Goal: Task Accomplishment & Management: Manage account settings

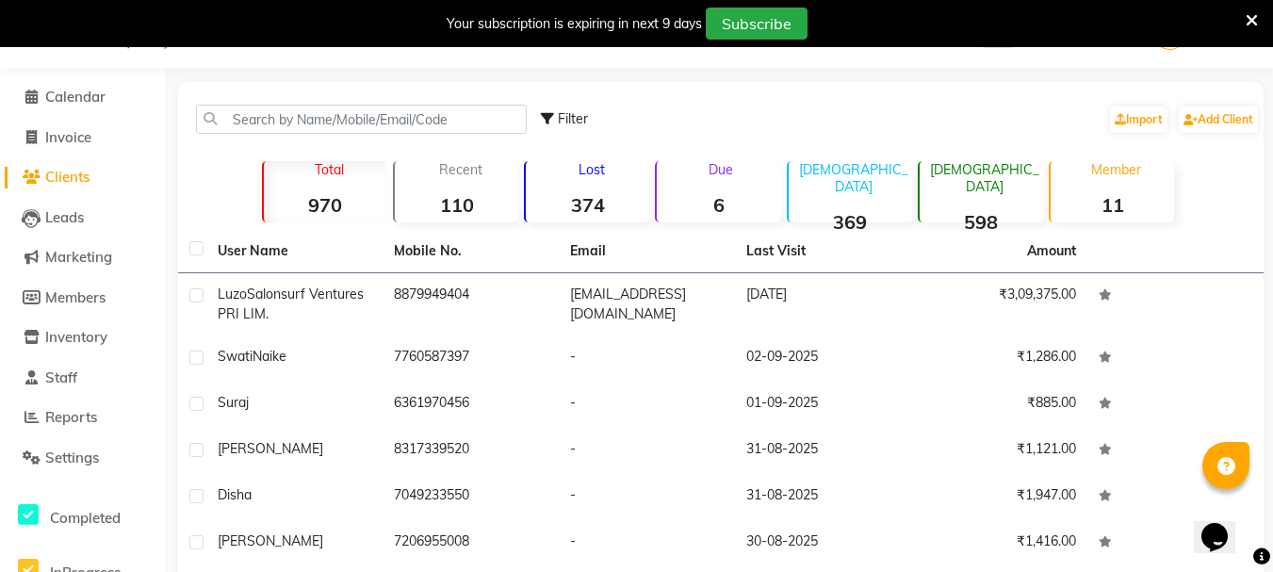
click at [95, 399] on li "Reports" at bounding box center [82, 418] width 165 height 41
click at [90, 416] on span "Reports" at bounding box center [71, 417] width 52 height 18
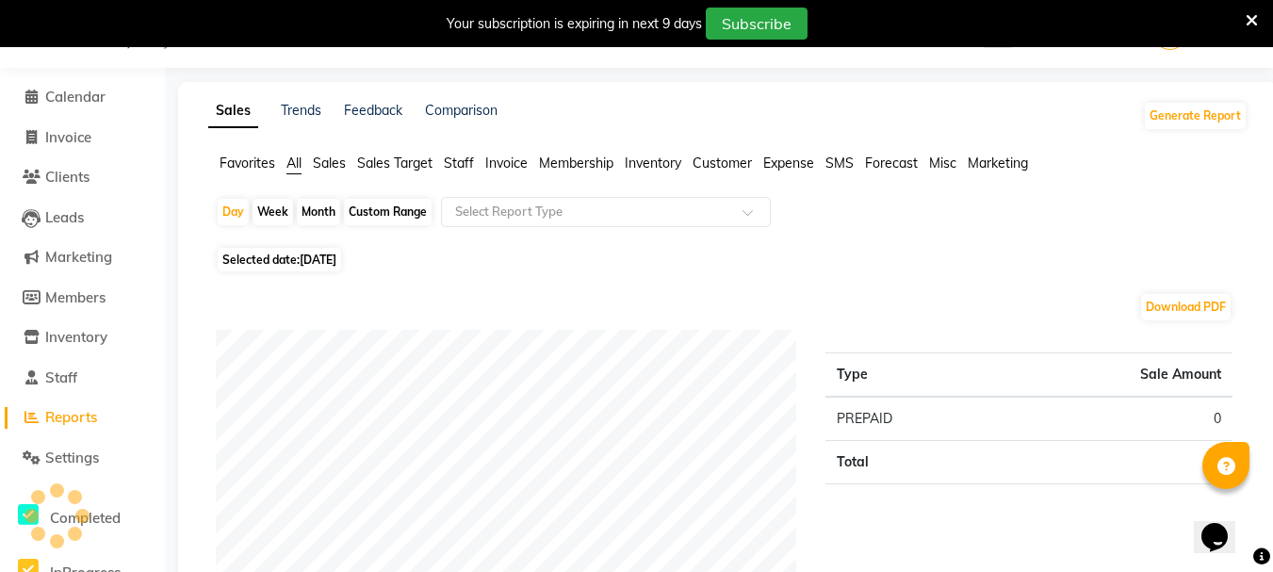
click at [57, 122] on li "Invoice" at bounding box center [82, 138] width 165 height 41
click at [62, 95] on span "Calendar" at bounding box center [75, 97] width 60 height 18
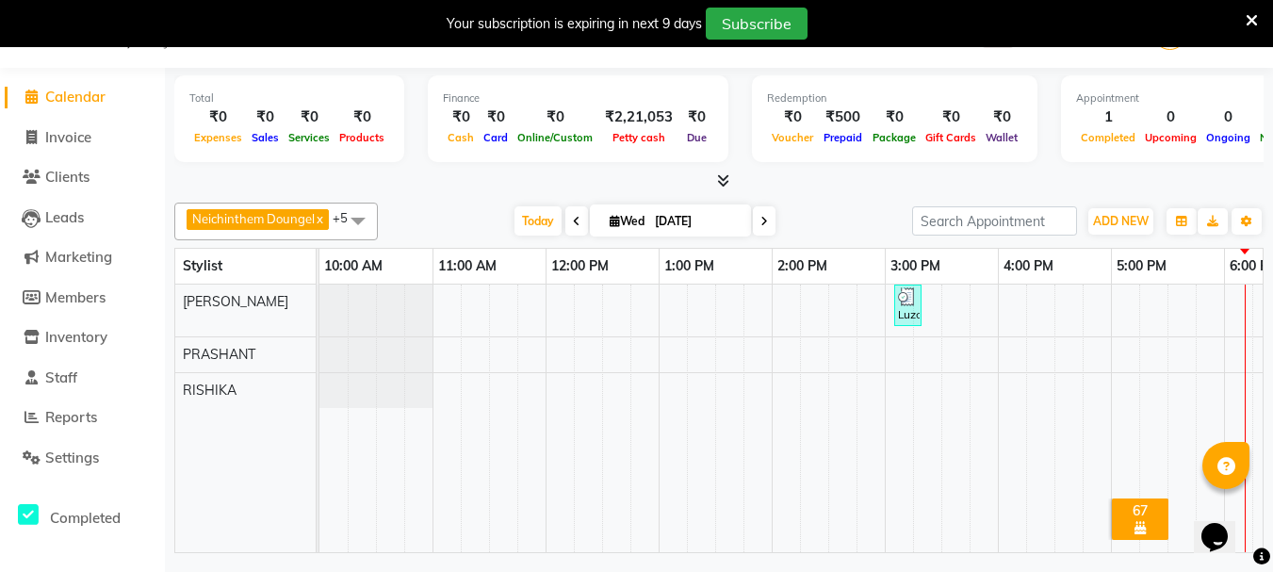
click at [767, 217] on span at bounding box center [764, 220] width 23 height 29
type input "[DATE]"
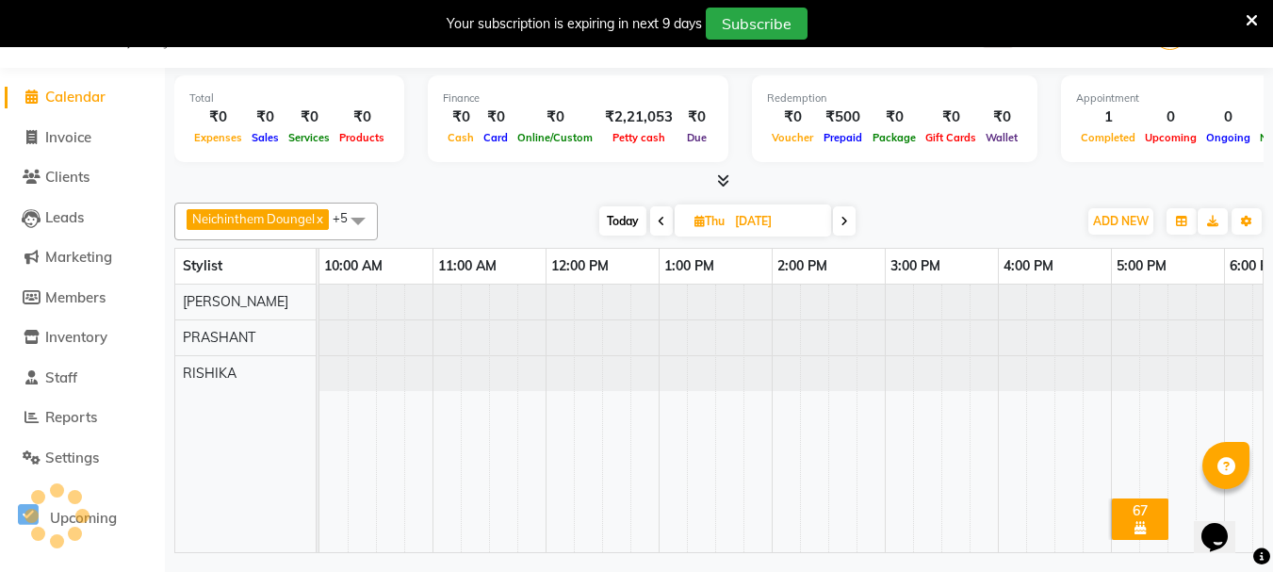
scroll to position [0, 301]
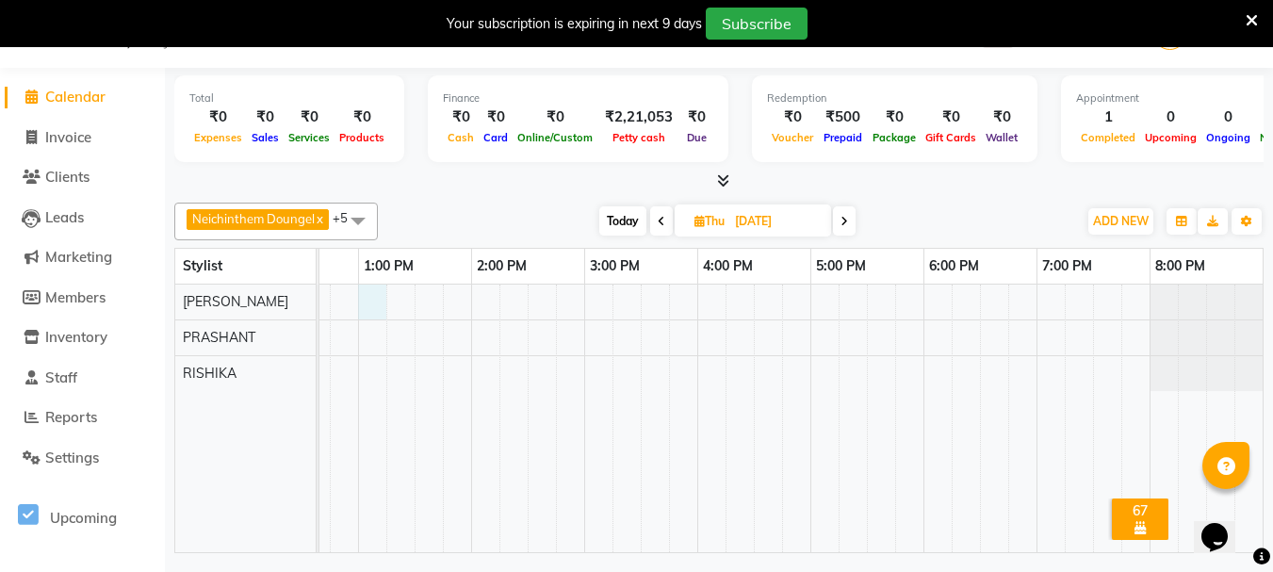
click at [376, 299] on div at bounding box center [641, 419] width 1244 height 268
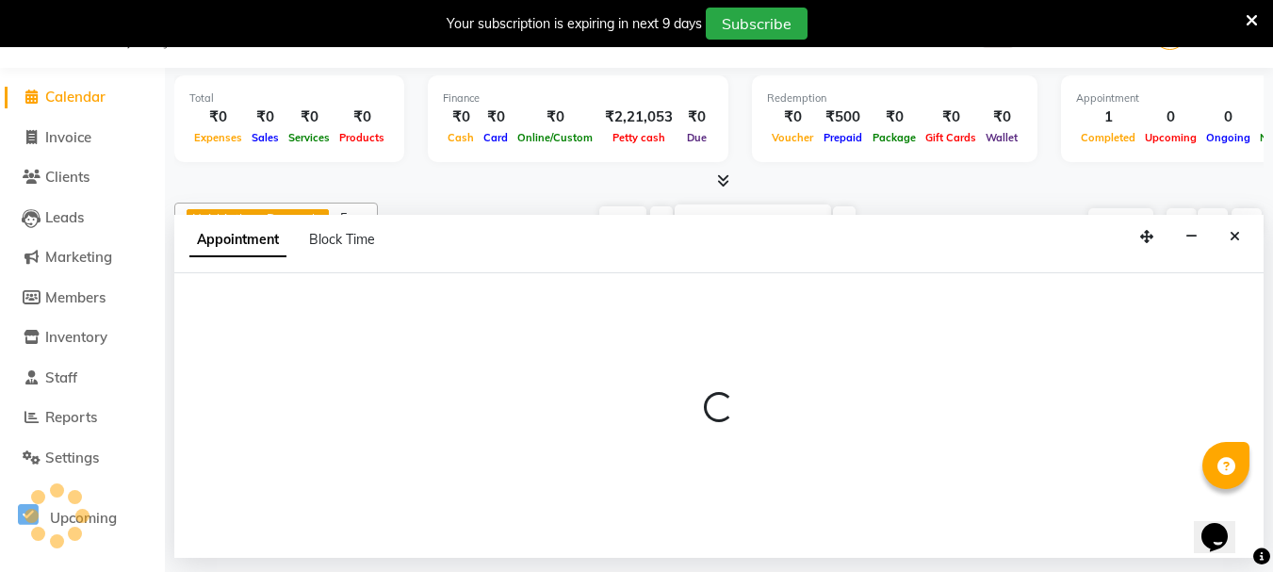
select select "62848"
select select "tentative"
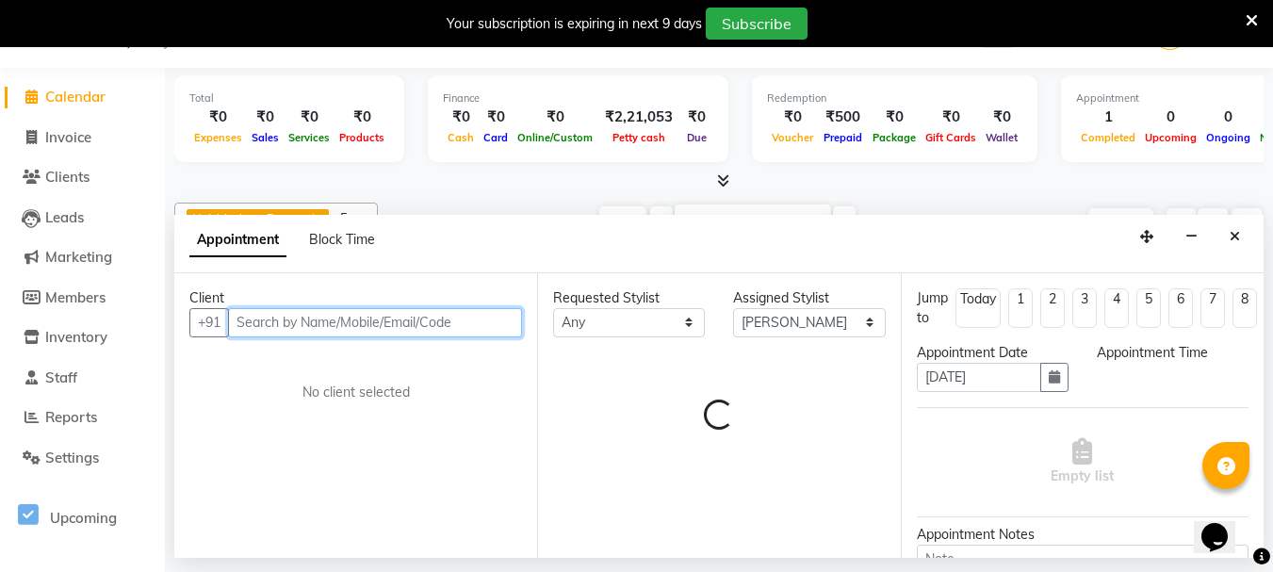
select select "780"
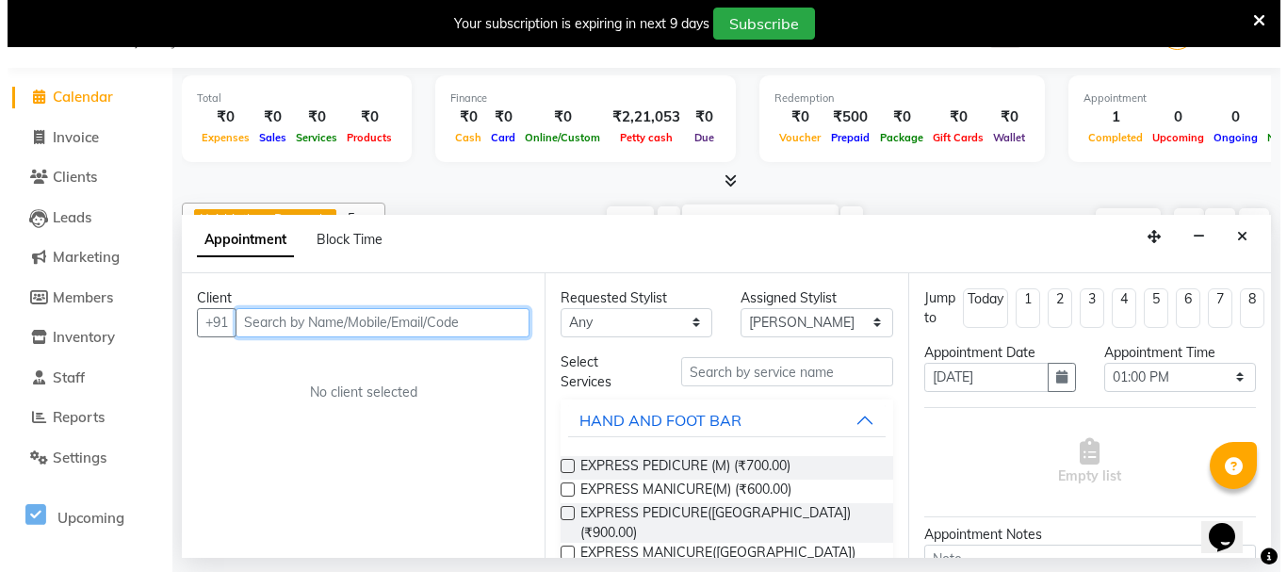
scroll to position [223, 0]
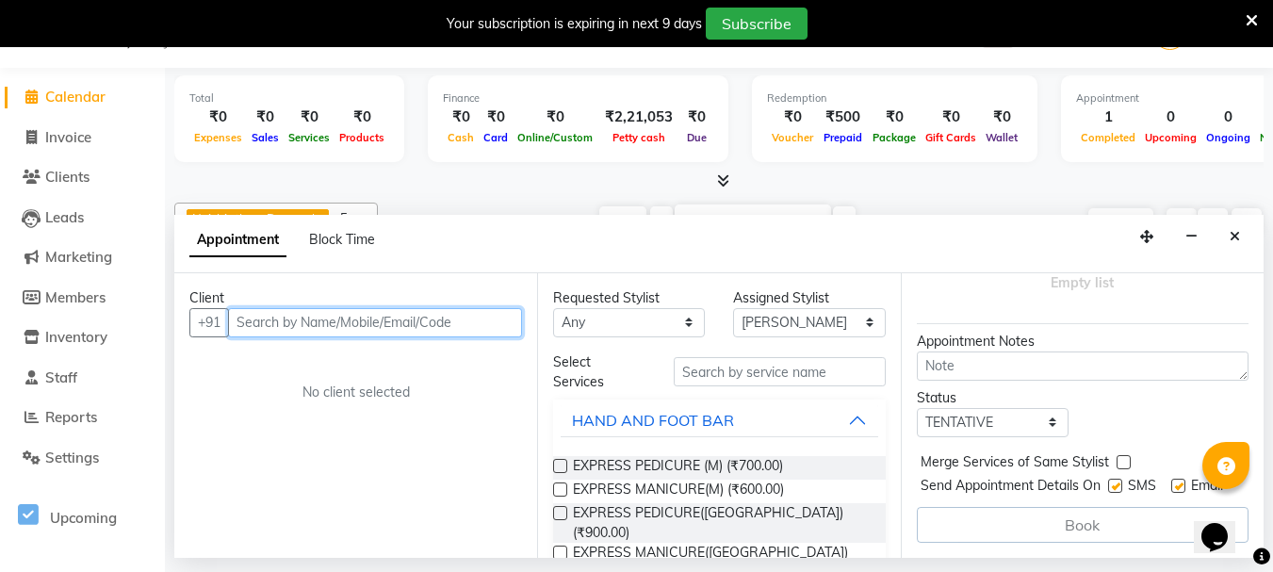
click at [342, 318] on input "text" at bounding box center [375, 322] width 294 height 29
type input "9446641850"
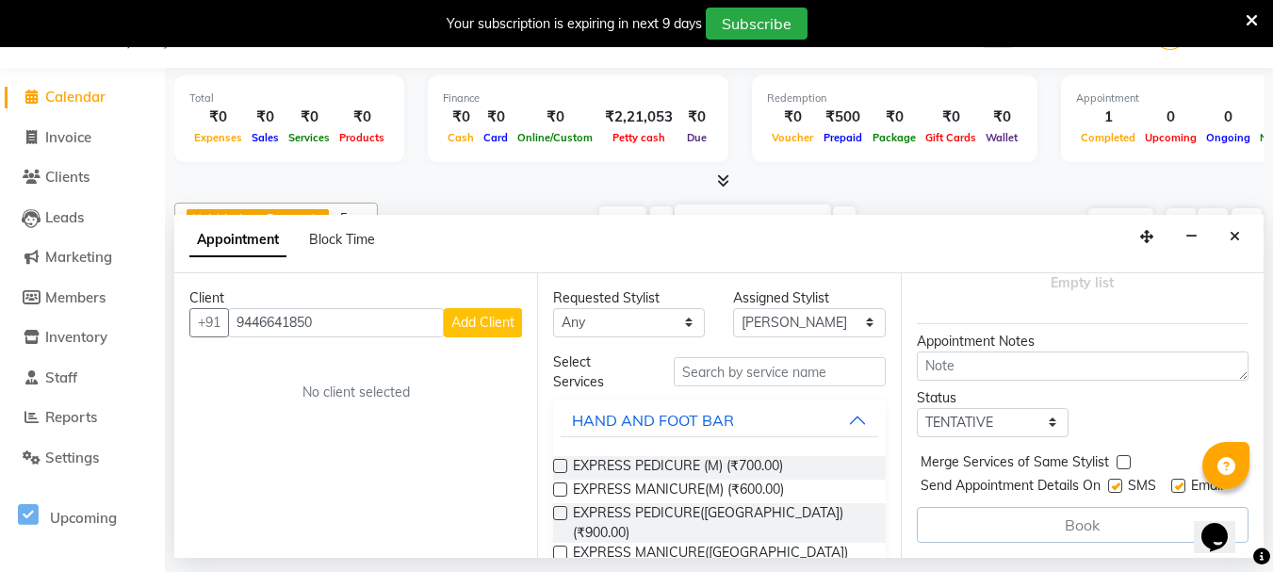
click at [475, 318] on span "Add Client" at bounding box center [482, 322] width 63 height 17
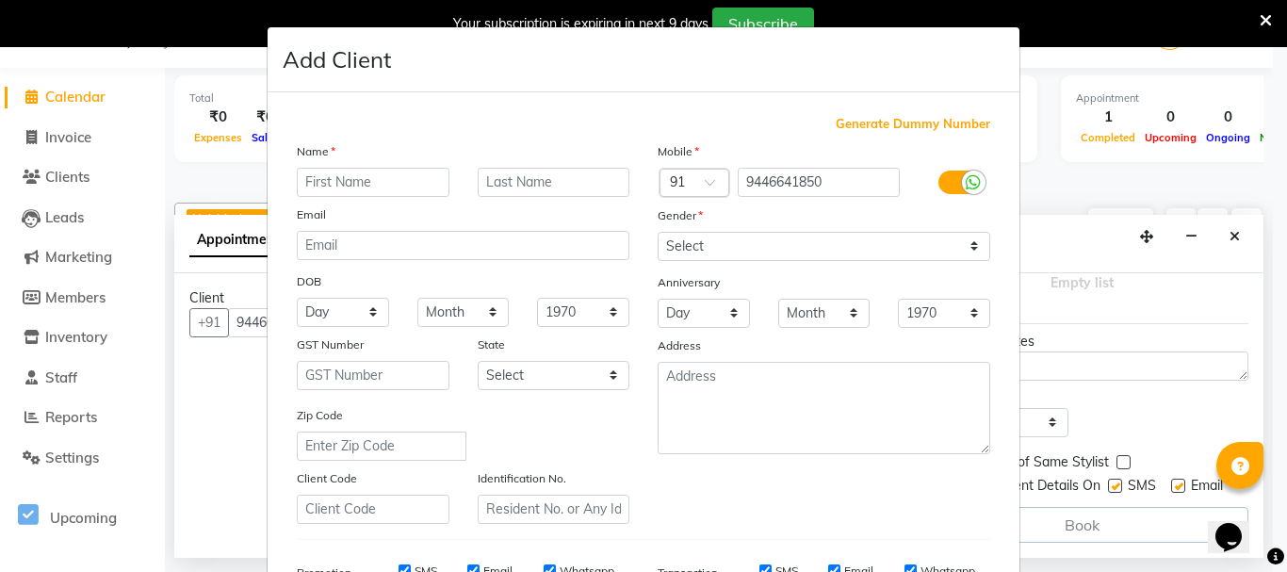
click at [322, 170] on input "text" at bounding box center [373, 182] width 153 height 29
type input "a"
click at [334, 187] on input "Apa" at bounding box center [373, 182] width 153 height 29
click at [339, 175] on input "Apa" at bounding box center [373, 182] width 153 height 29
type input "Apash"
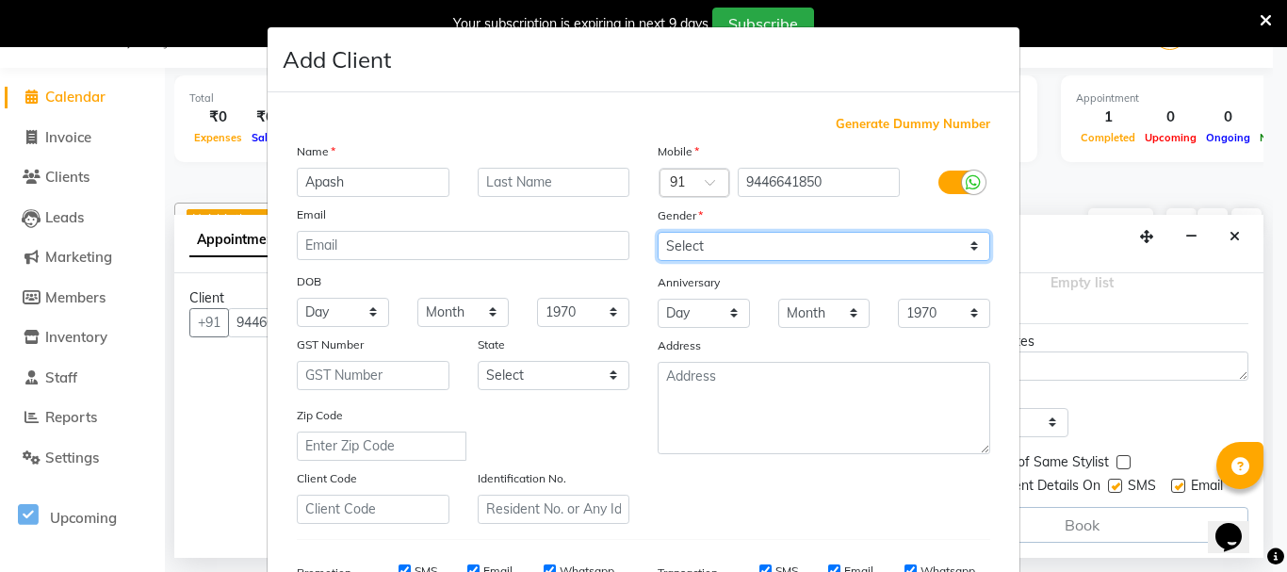
click at [725, 238] on select "Select [DEMOGRAPHIC_DATA] [DEMOGRAPHIC_DATA] Other Prefer Not To Say" at bounding box center [824, 246] width 333 height 29
select select "[DEMOGRAPHIC_DATA]"
click at [658, 232] on select "Select [DEMOGRAPHIC_DATA] [DEMOGRAPHIC_DATA] Other Prefer Not To Say" at bounding box center [824, 246] width 333 height 29
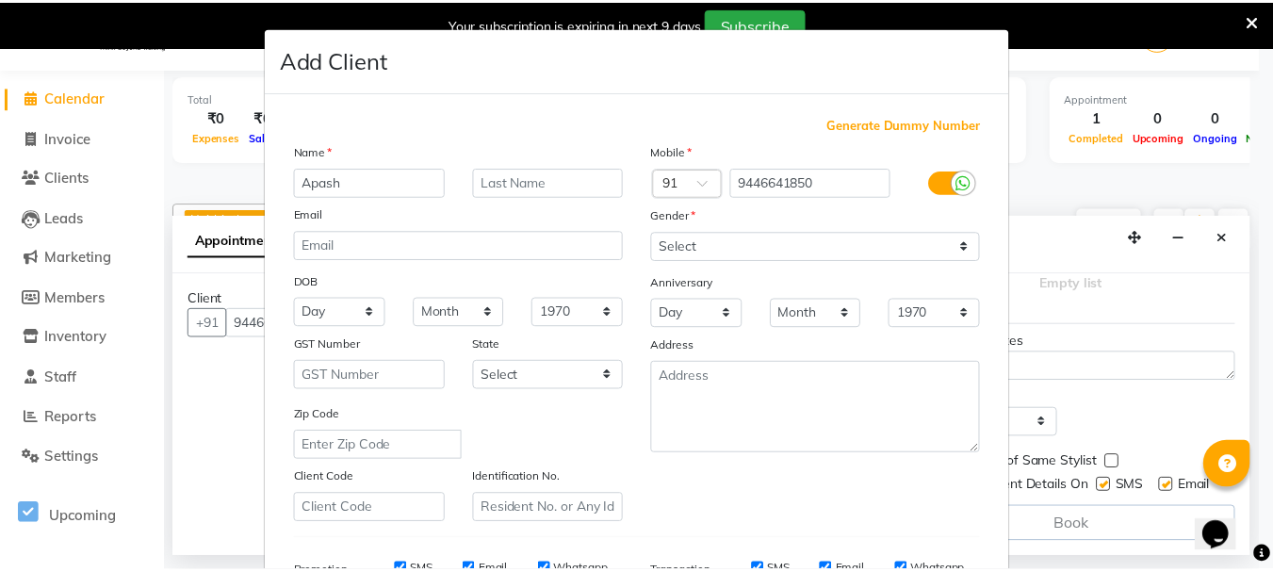
scroll to position [298, 0]
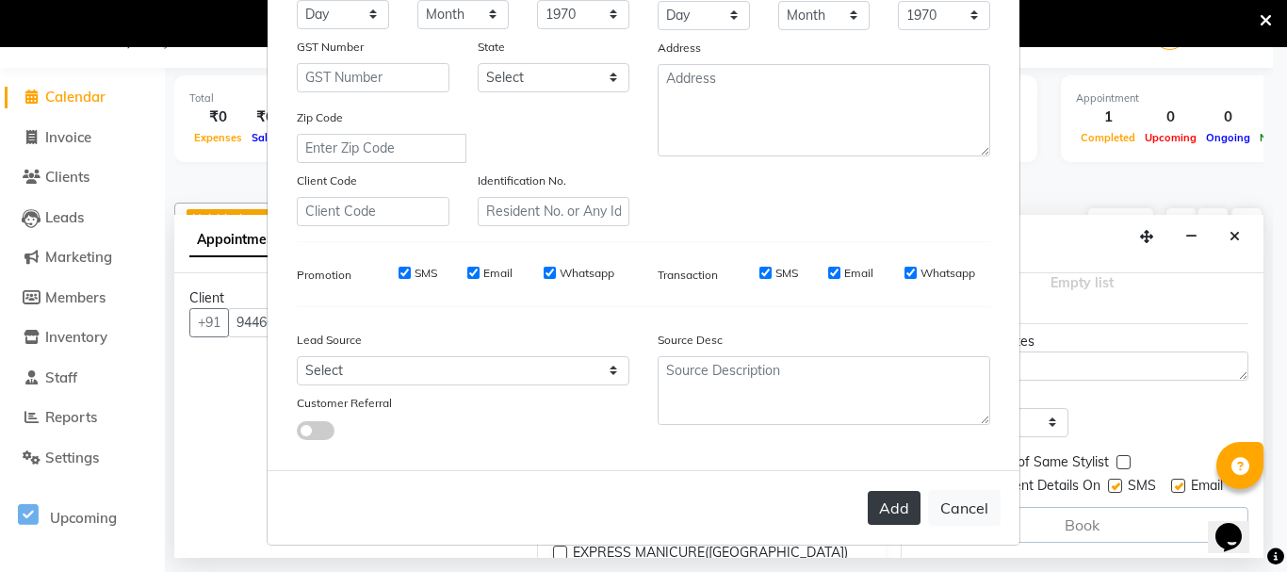
click at [876, 510] on button "Add" at bounding box center [894, 508] width 53 height 34
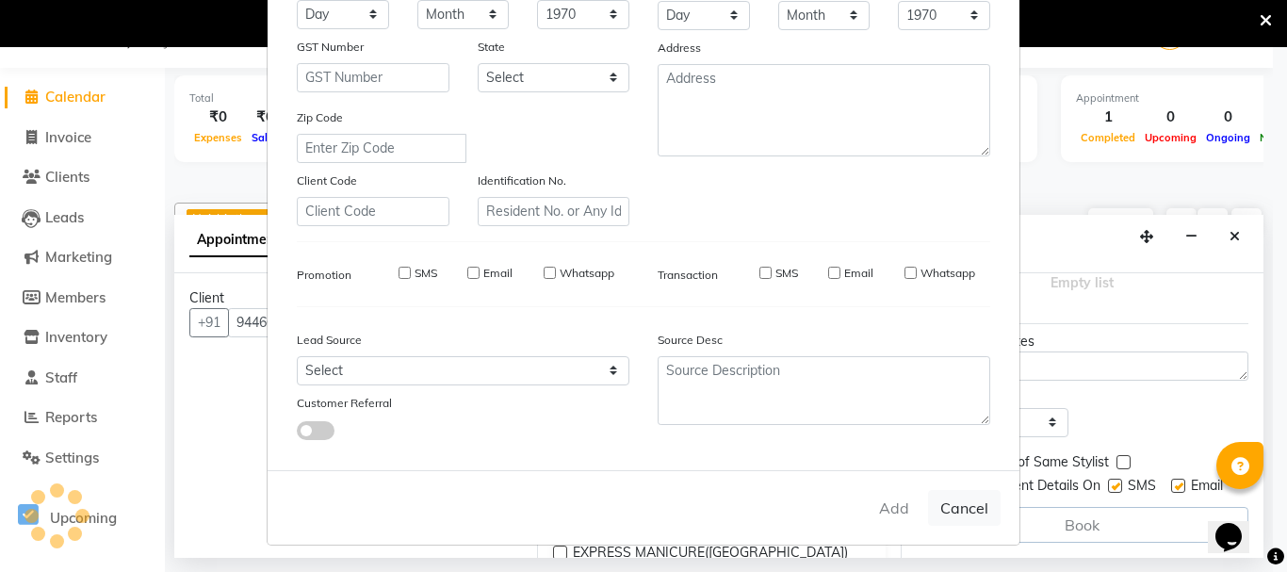
select select
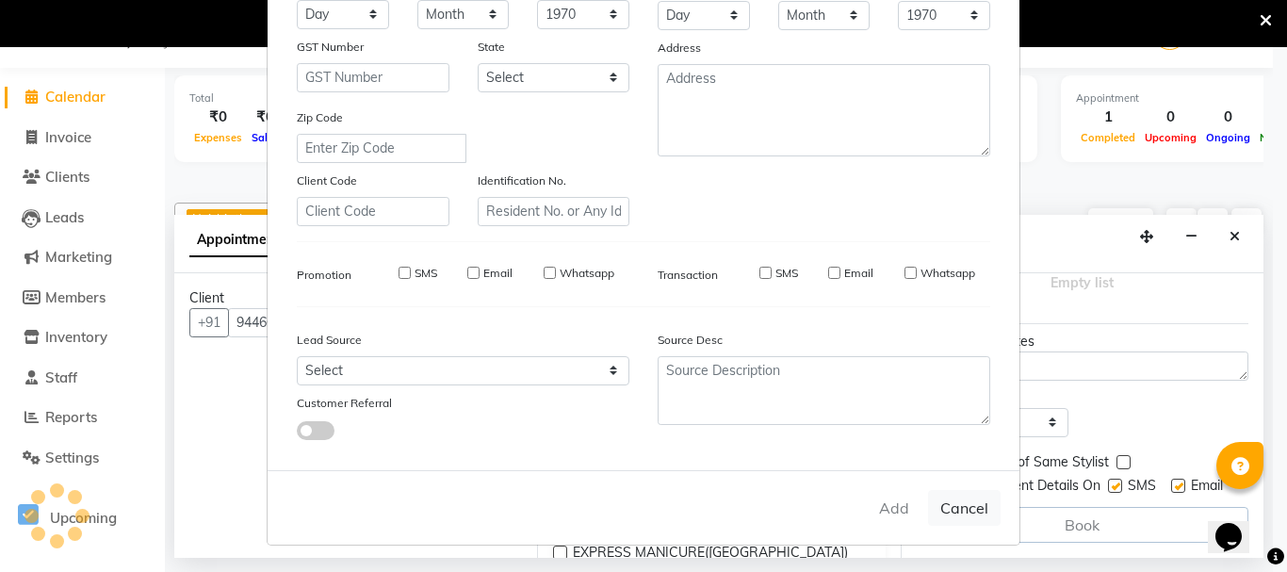
select select
checkbox input "false"
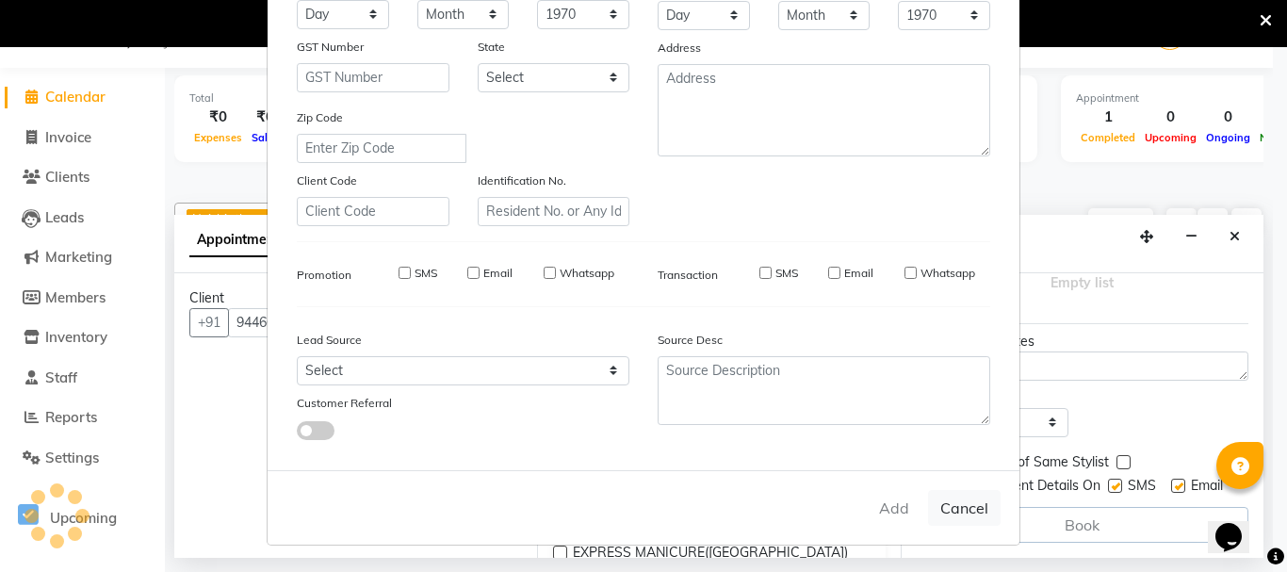
checkbox input "false"
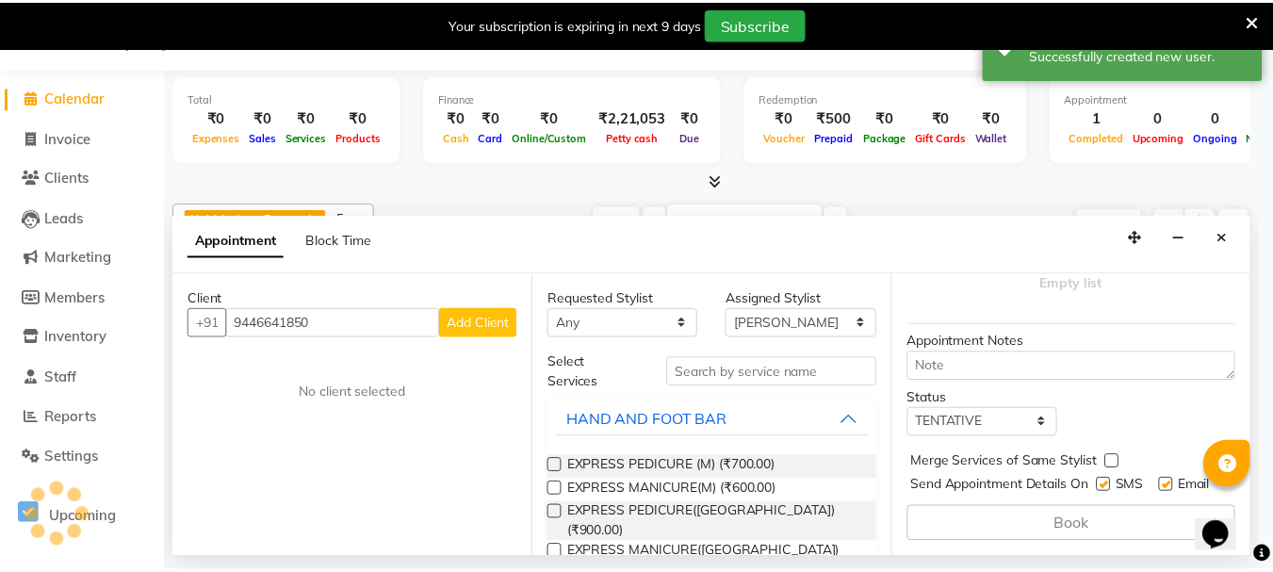
scroll to position [0, 286]
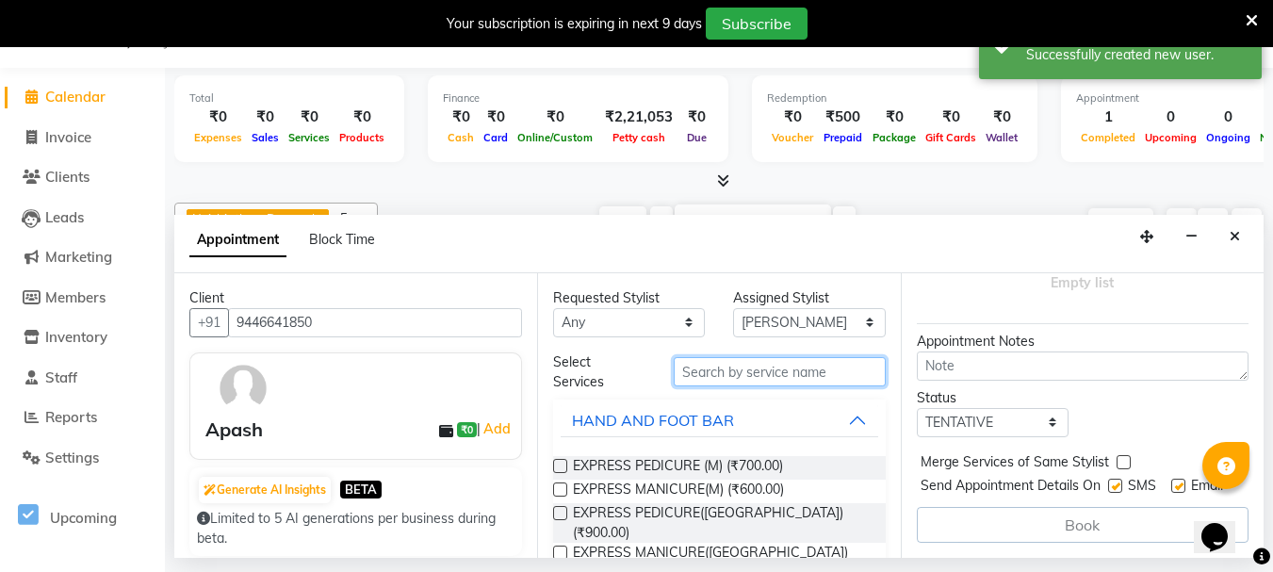
click at [701, 372] on input "text" at bounding box center [780, 371] width 212 height 29
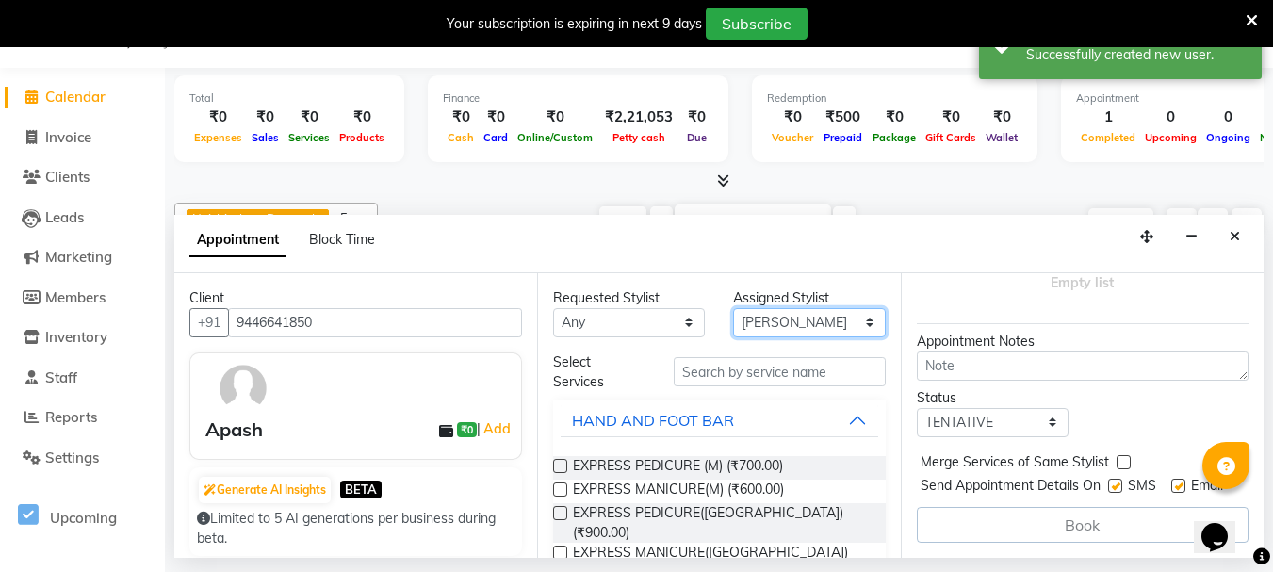
click at [817, 319] on select "Select [PERSON_NAME] [PERSON_NAME] [PERSON_NAME] [PERSON_NAME] [PERSON_NAME] [P…" at bounding box center [809, 322] width 152 height 29
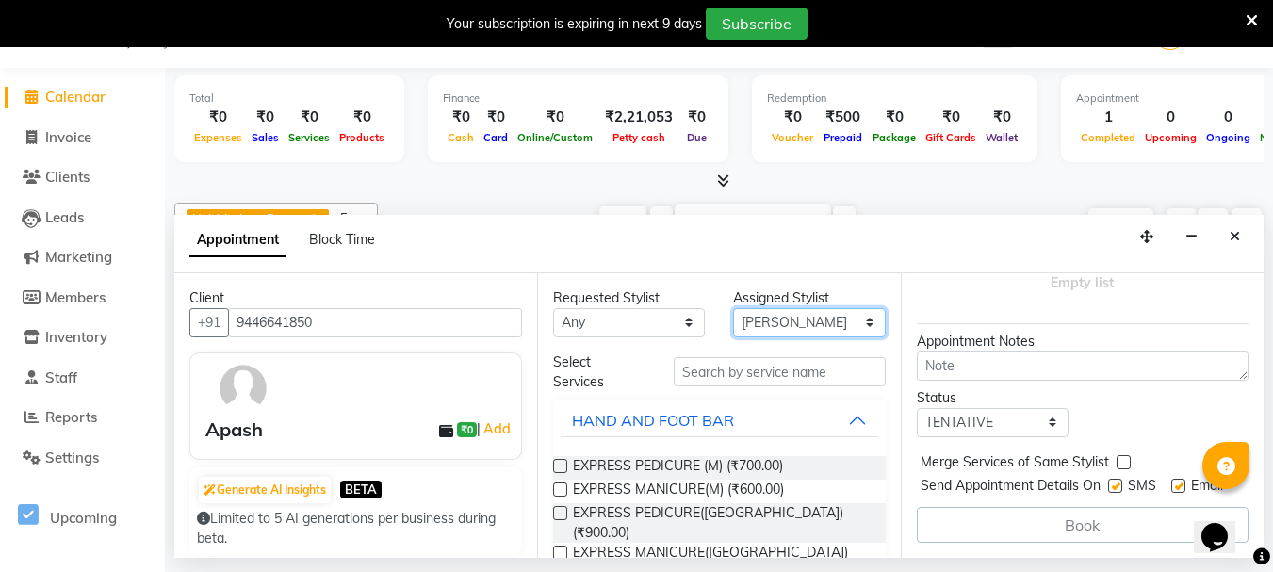
select select "84913"
click at [733, 308] on select "Select [PERSON_NAME] [PERSON_NAME] [PERSON_NAME] [PERSON_NAME] [PERSON_NAME] [P…" at bounding box center [809, 322] width 152 height 29
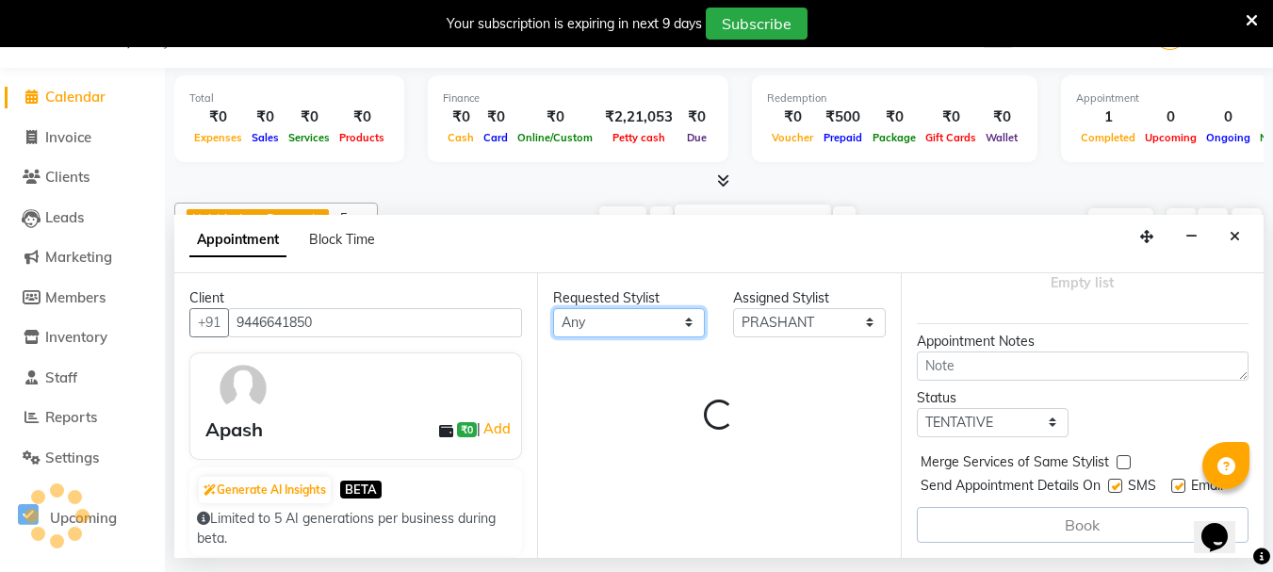
click at [633, 318] on select "Any [PERSON_NAME] [PERSON_NAME] [PERSON_NAME] [PERSON_NAME] [PERSON_NAME] [PERS…" at bounding box center [629, 322] width 152 height 29
click at [689, 375] on div "Requested Stylist Any [PERSON_NAME] ASHA RANI [PERSON_NAME] [PERSON_NAME] [PERS…" at bounding box center [718, 415] width 363 height 285
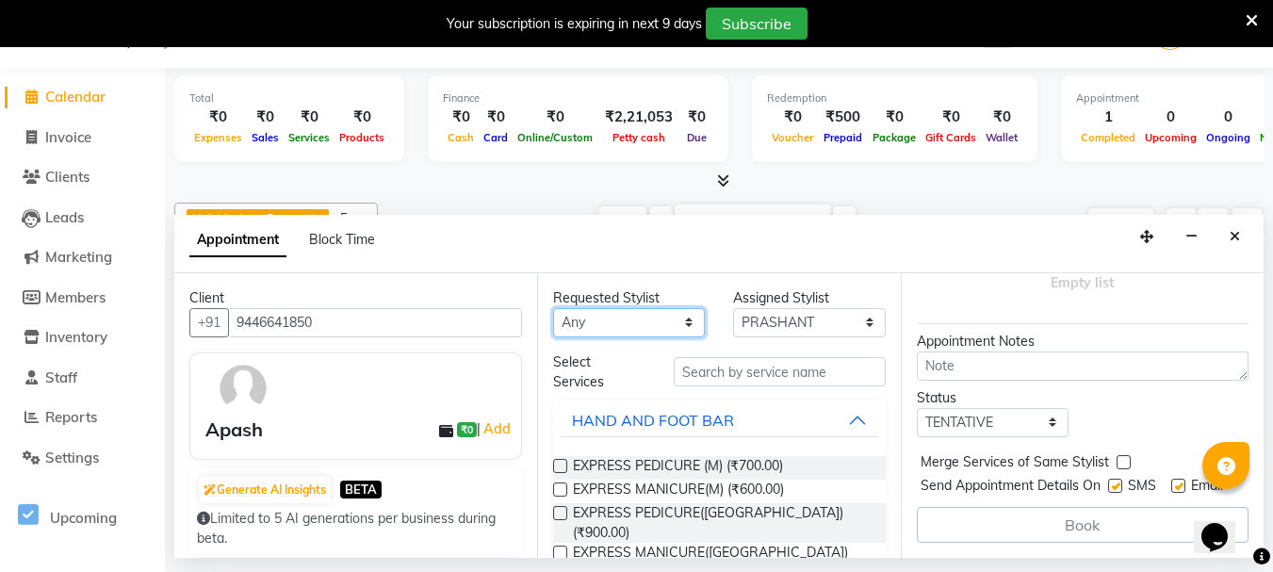
click at [664, 314] on select "Any [PERSON_NAME] [PERSON_NAME] [PERSON_NAME] [PERSON_NAME] [PERSON_NAME] [PERS…" at bounding box center [629, 322] width 152 height 29
select select "84913"
click at [553, 308] on select "Any [PERSON_NAME] [PERSON_NAME] [PERSON_NAME] [PERSON_NAME] [PERSON_NAME] [PERS…" at bounding box center [629, 322] width 152 height 29
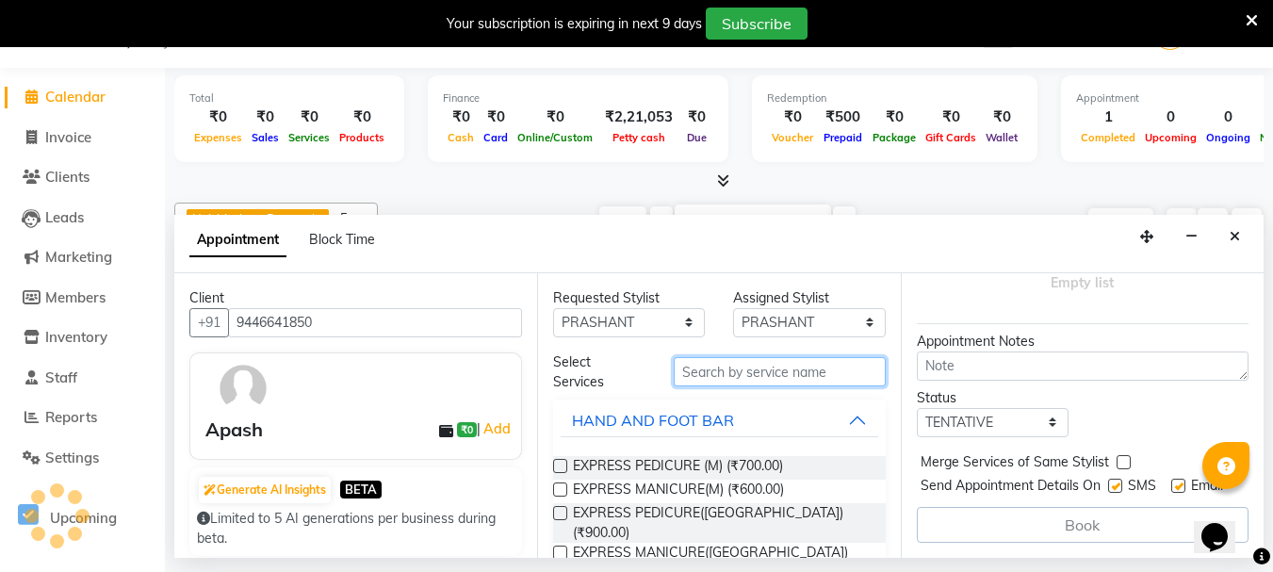
click at [717, 369] on input "text" at bounding box center [780, 371] width 212 height 29
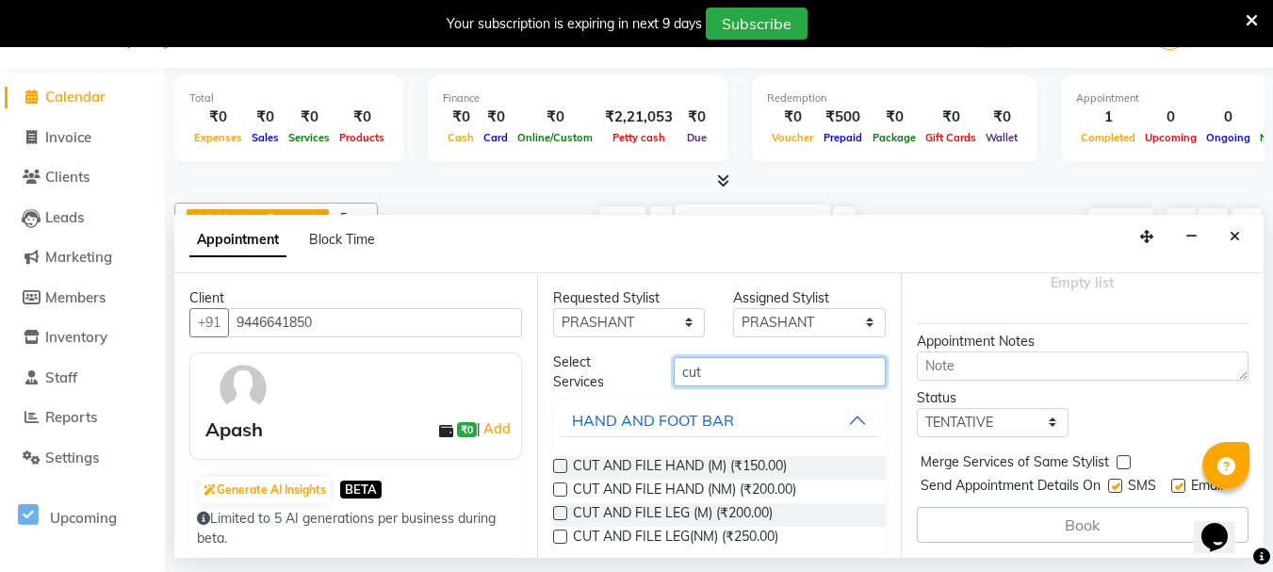
scroll to position [106, 0]
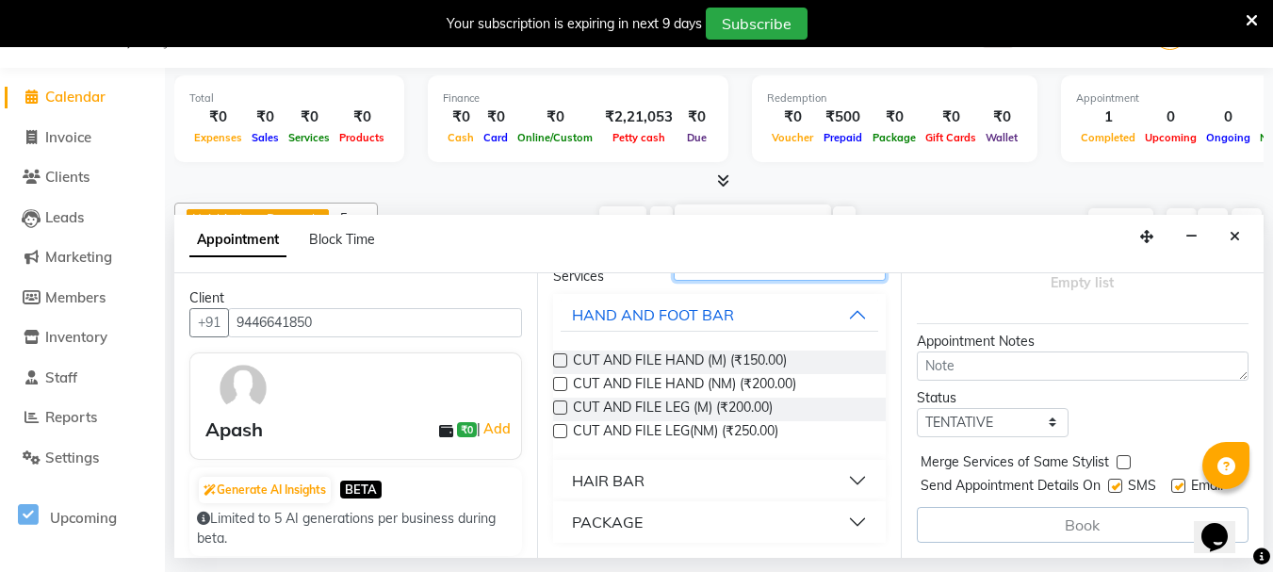
type input "cut"
click at [660, 480] on button "HAIR BAR" at bounding box center [719, 481] width 317 height 34
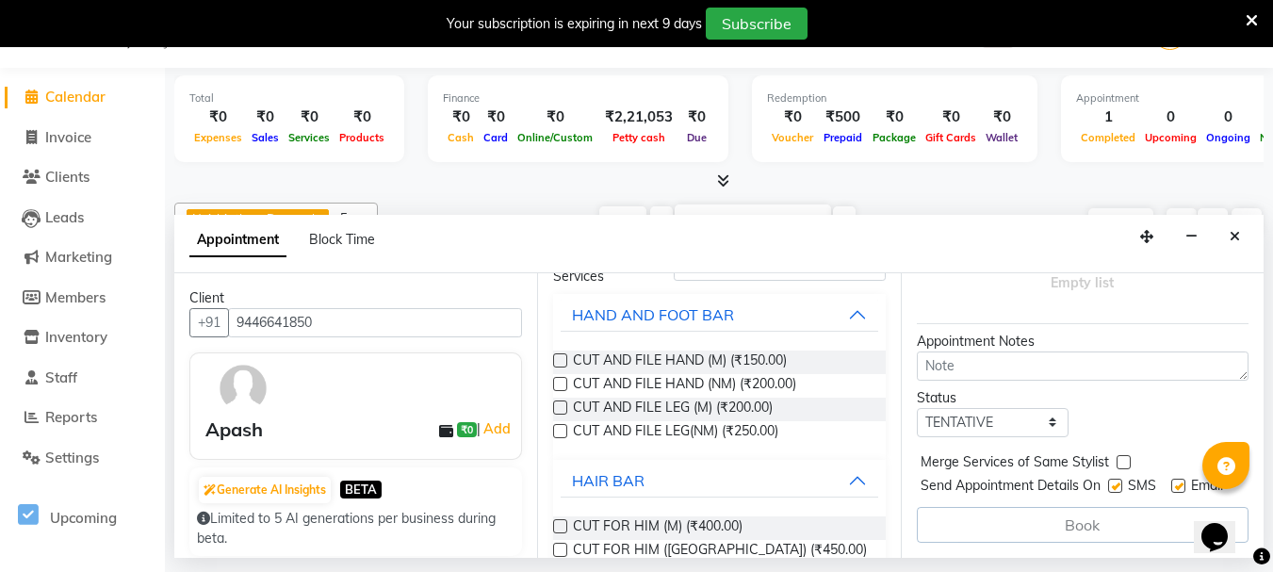
click at [901, 399] on div "Jump to [DATE] 1 2 3 4 5 6 7 8 Weeks Appointment Date [DATE] Appointment Time S…" at bounding box center [1082, 415] width 363 height 285
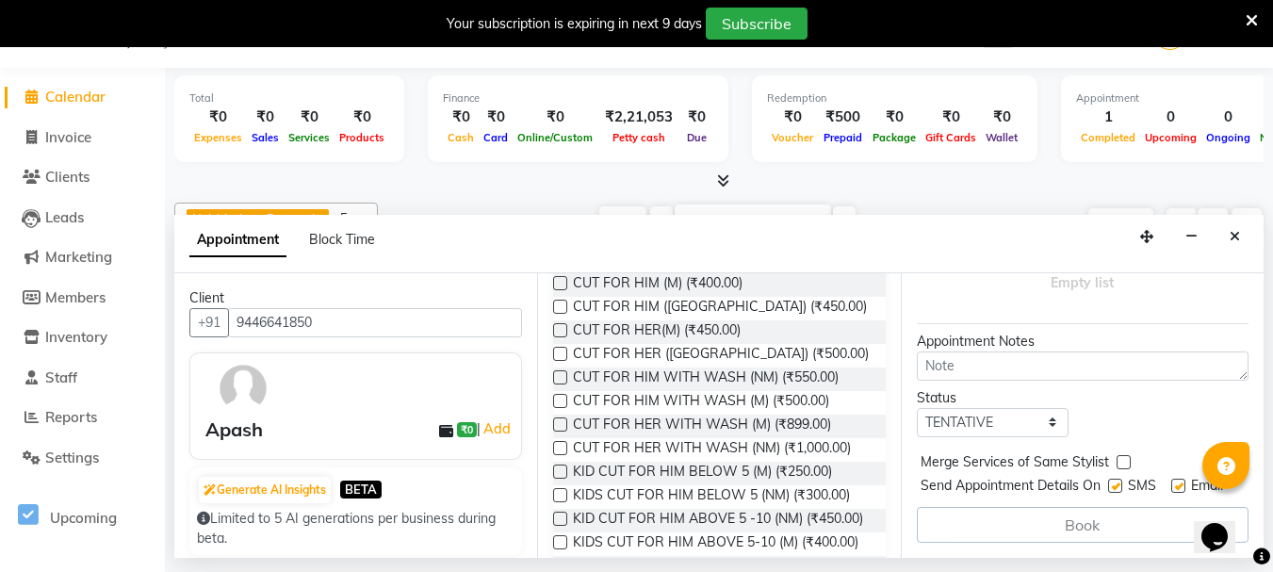
scroll to position [354, 0]
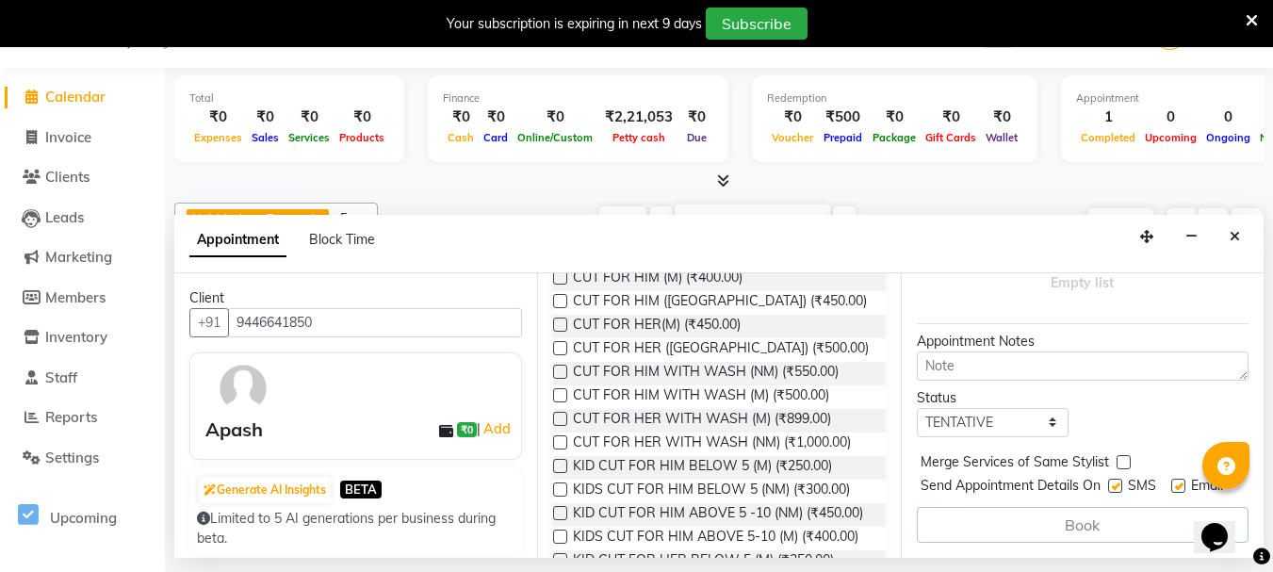
click at [559, 300] on label at bounding box center [560, 301] width 14 height 14
click at [559, 300] on input "checkbox" at bounding box center [559, 303] width 12 height 12
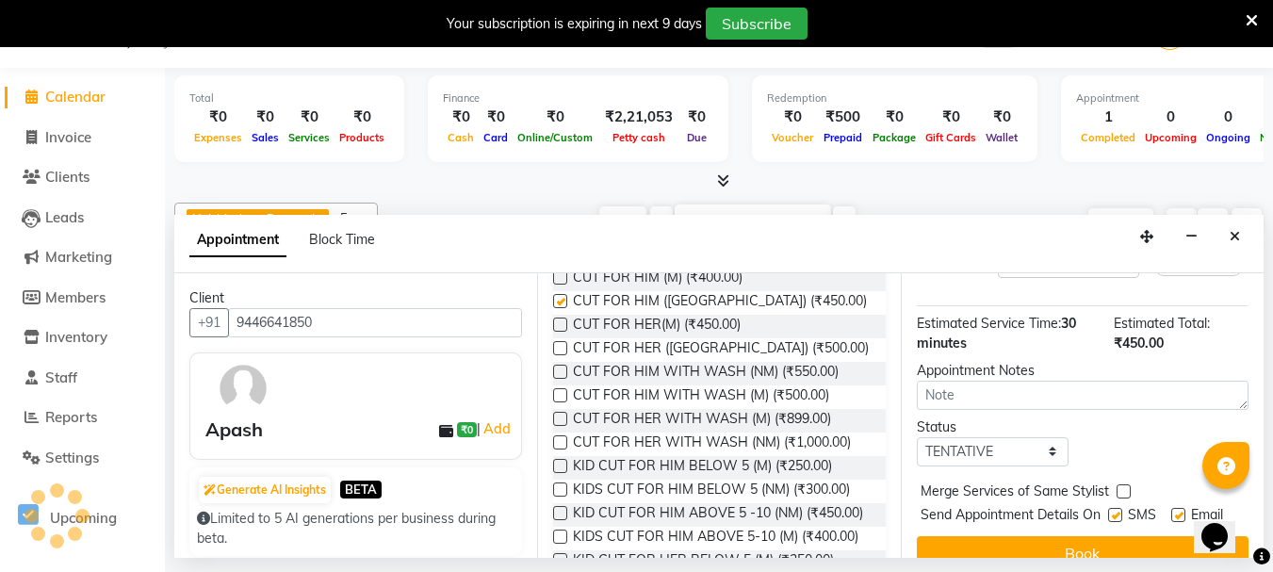
checkbox input "false"
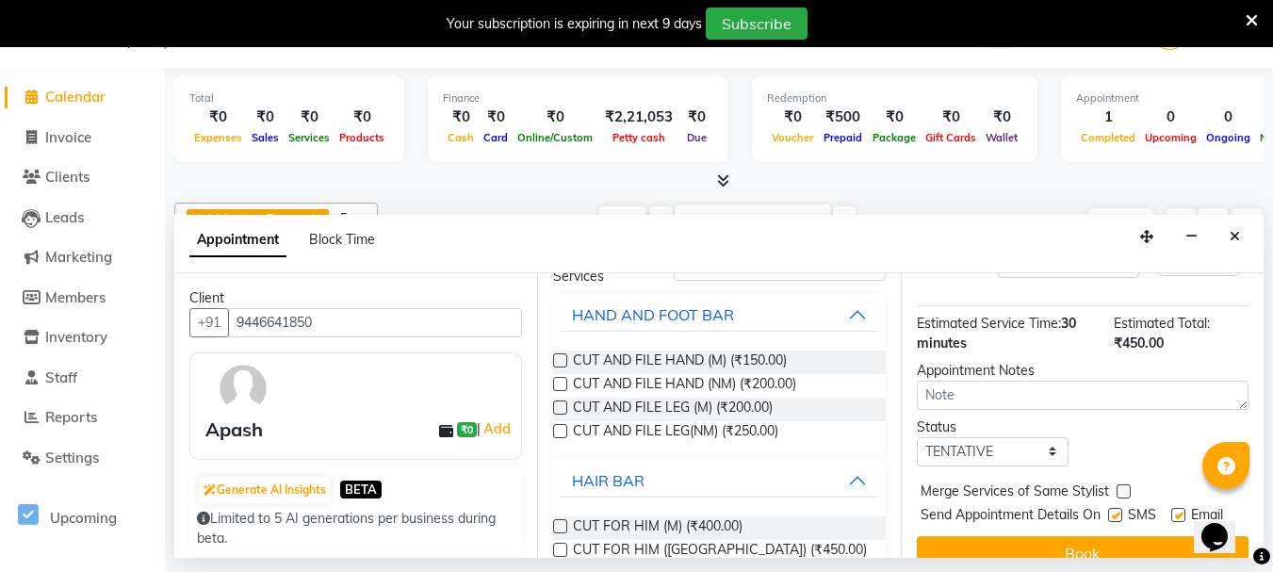
scroll to position [0, 0]
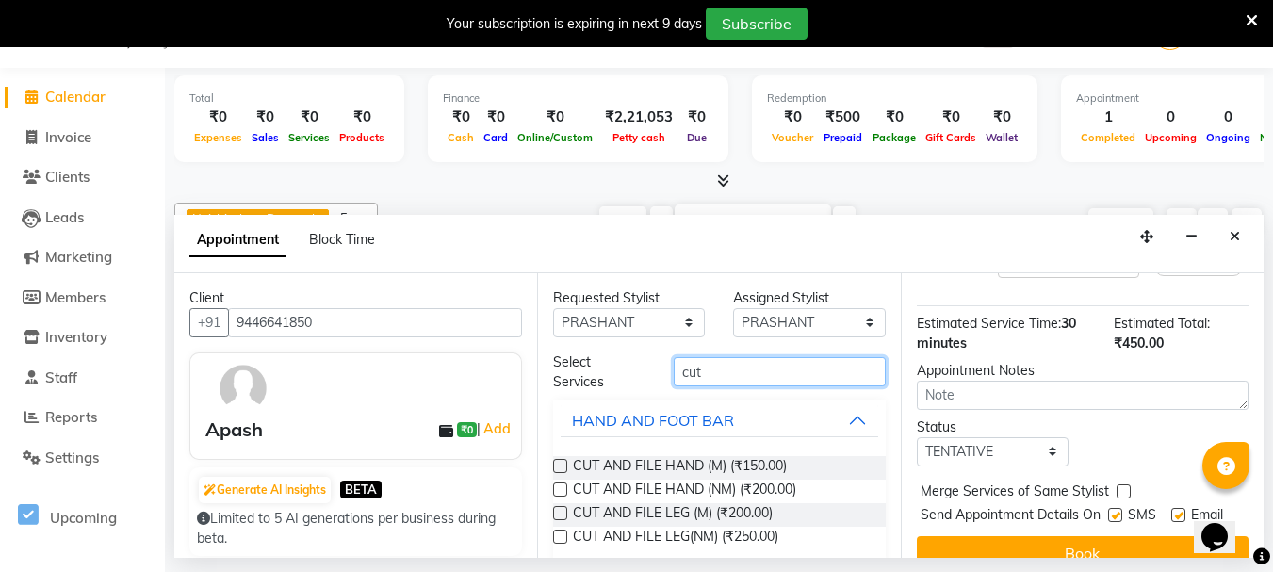
click at [754, 372] on input "cut" at bounding box center [780, 371] width 212 height 29
type input "c"
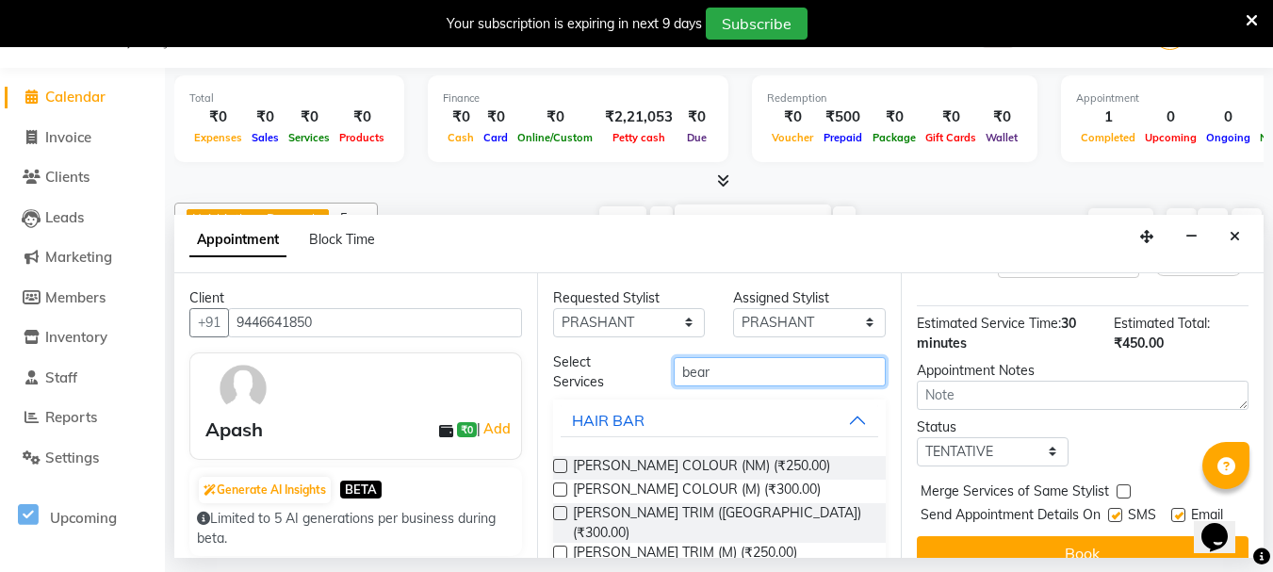
type input "bear"
click at [560, 508] on label at bounding box center [560, 513] width 14 height 14
click at [560, 509] on input "checkbox" at bounding box center [559, 515] width 12 height 12
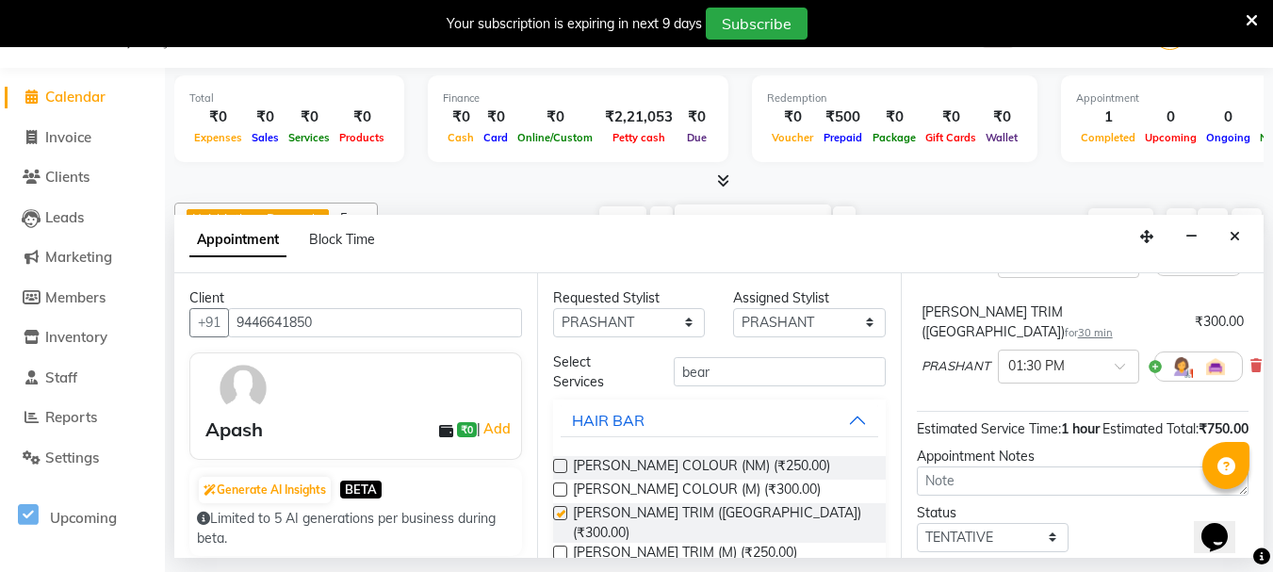
checkbox input "false"
click at [1121, 355] on div at bounding box center [1068, 365] width 139 height 20
click at [1122, 355] on div at bounding box center [1068, 365] width 139 height 20
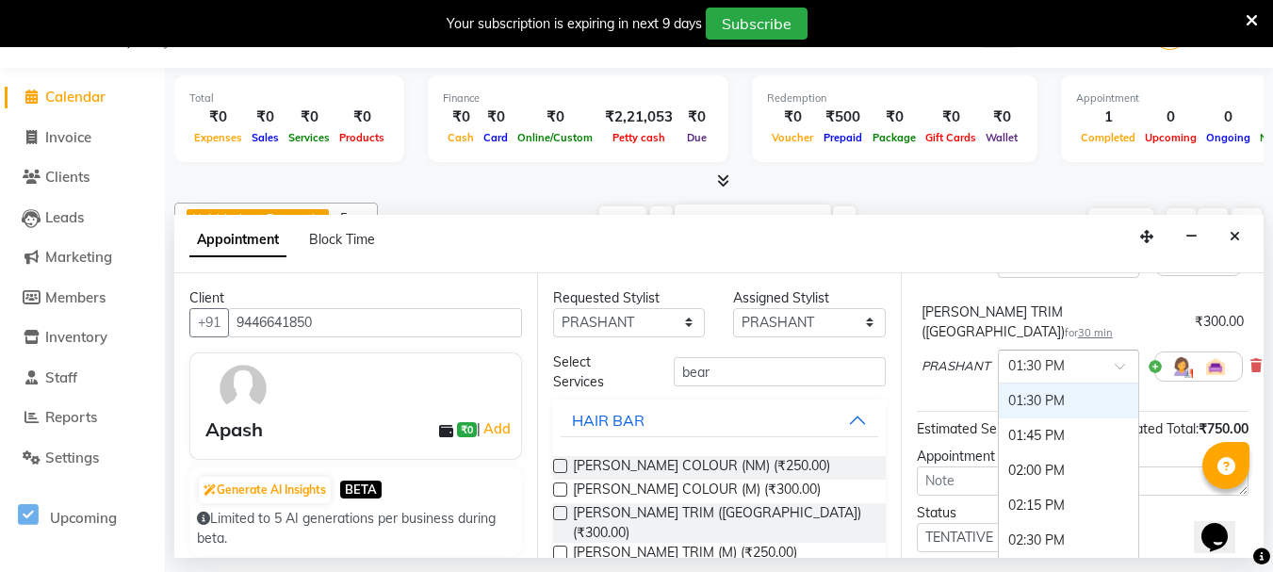
click at [1122, 355] on div at bounding box center [1068, 365] width 139 height 20
click at [340, 234] on span "Block Time" at bounding box center [342, 239] width 66 height 17
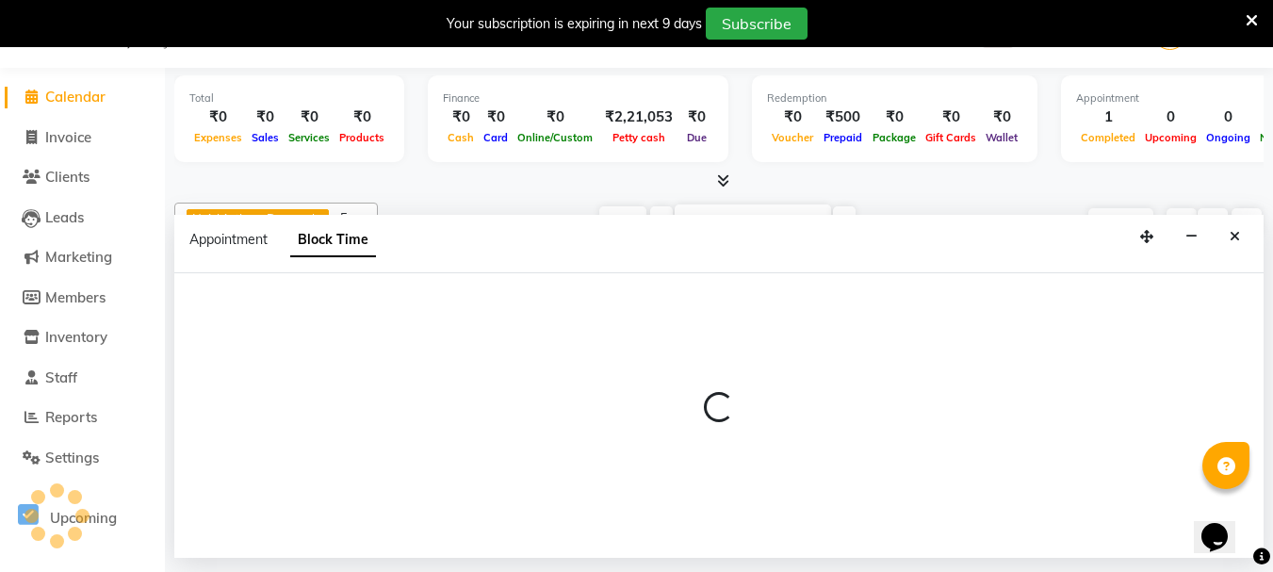
scroll to position [0, 0]
select select "62848"
select select "780"
select select "795"
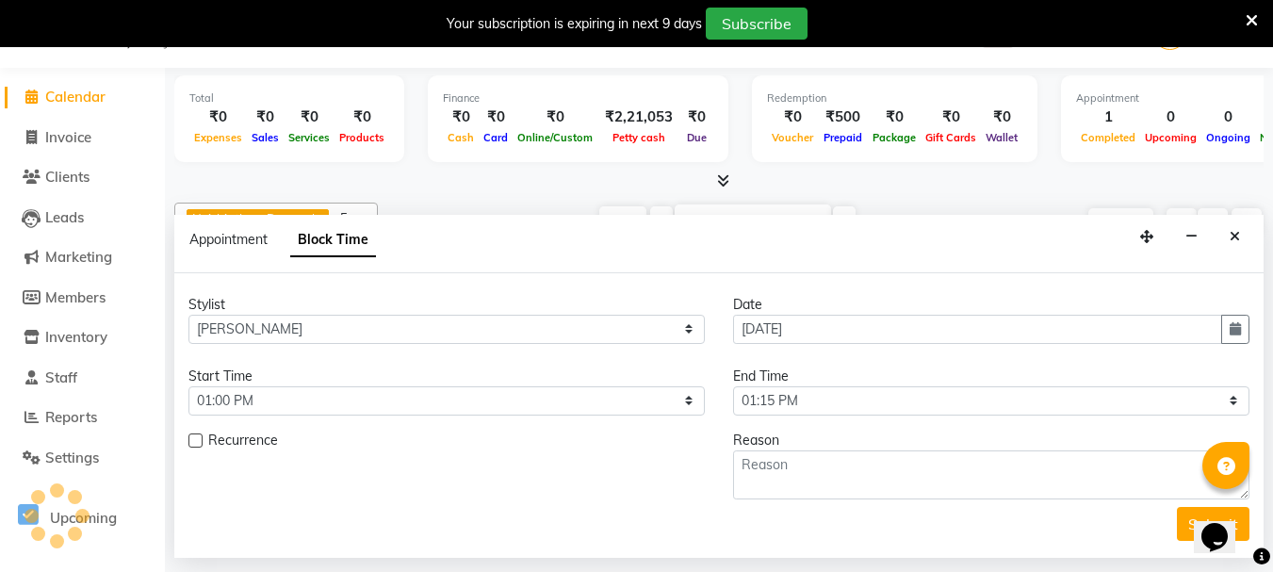
scroll to position [0, 301]
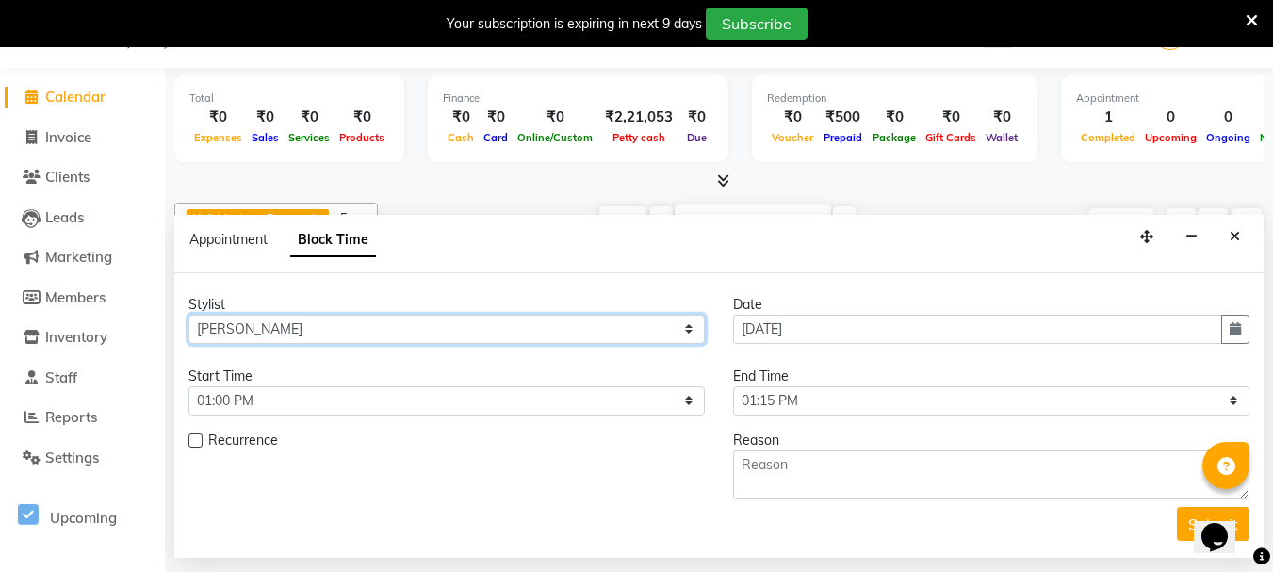
click at [286, 323] on select "Select [PERSON_NAME] [PERSON_NAME] [PERSON_NAME] [PERSON_NAME] [PERSON_NAME] [P…" at bounding box center [446, 329] width 516 height 29
select select "84913"
click at [188, 315] on select "Select [PERSON_NAME] [PERSON_NAME] [PERSON_NAME] [PERSON_NAME] [PERSON_NAME] [P…" at bounding box center [446, 329] width 516 height 29
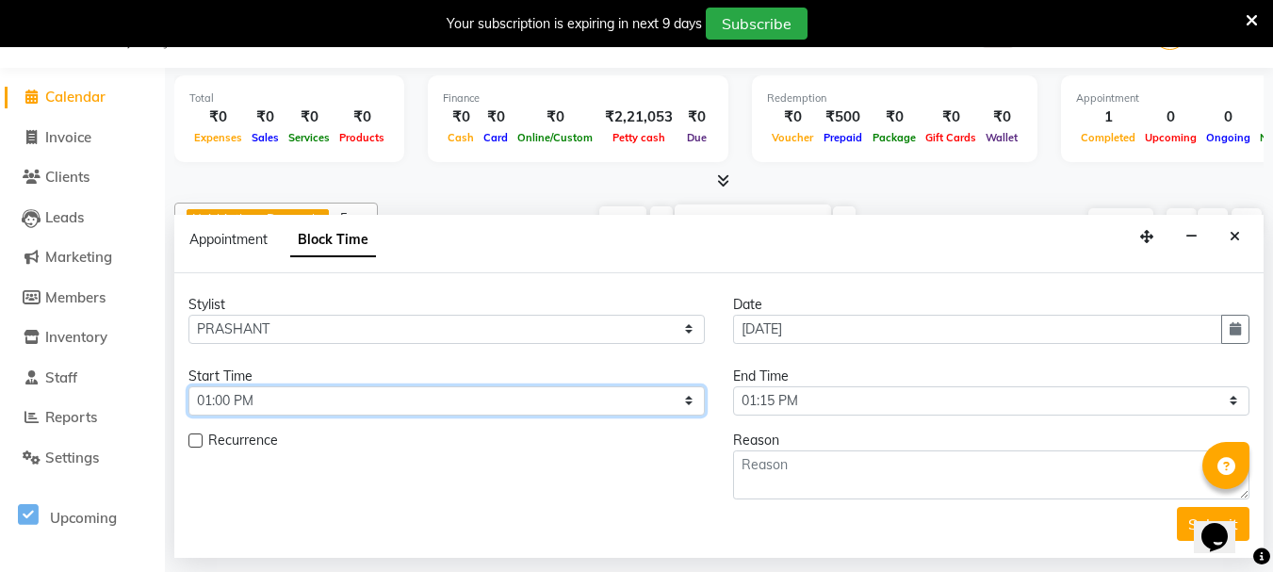
click at [212, 399] on select "Select 11:00 AM 11:15 AM 11:30 AM 11:45 AM 12:00 PM 12:15 PM 12:30 PM 12:45 PM …" at bounding box center [446, 400] width 516 height 29
select select "660"
click at [188, 386] on select "Select 11:00 AM 11:15 AM 11:30 AM 11:45 AM 12:00 PM 12:15 PM 12:30 PM 12:45 PM …" at bounding box center [446, 400] width 516 height 29
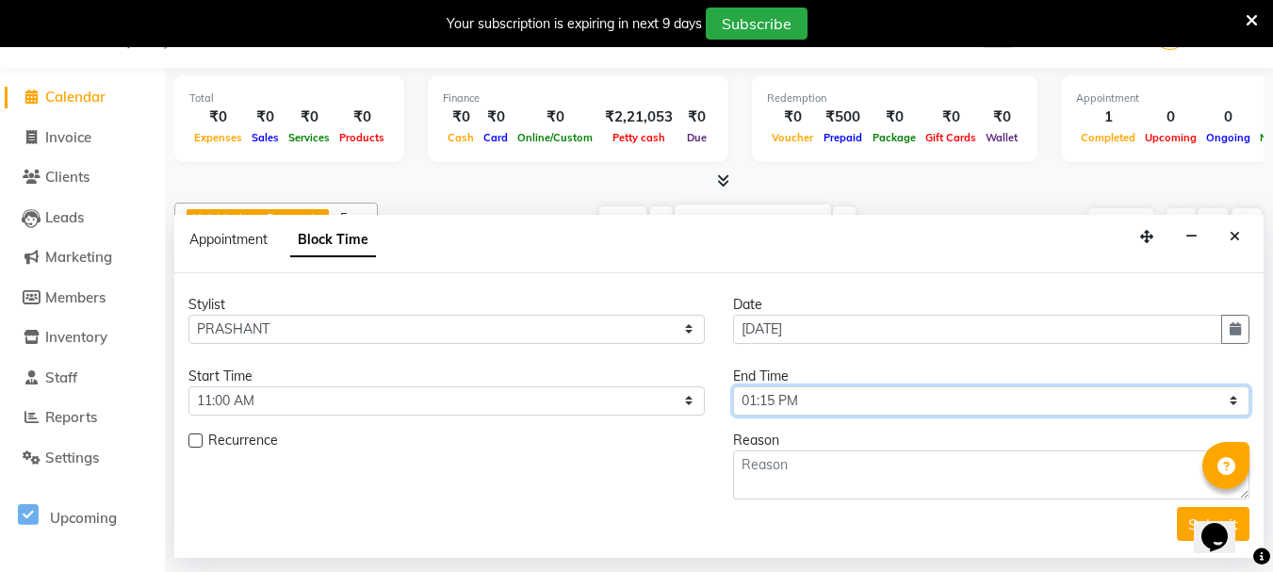
click at [798, 398] on select "Select 11:00 AM 11:15 AM 11:30 AM 11:45 AM 12:00 PM 12:15 PM 12:30 PM 12:45 PM …" at bounding box center [991, 400] width 516 height 29
select select "750"
click at [733, 386] on select "Select 11:00 AM 11:15 AM 11:30 AM 11:45 AM 12:00 PM 12:15 PM 12:30 PM 12:45 PM …" at bounding box center [991, 400] width 516 height 29
click at [244, 243] on span "Appointment" at bounding box center [228, 239] width 78 height 17
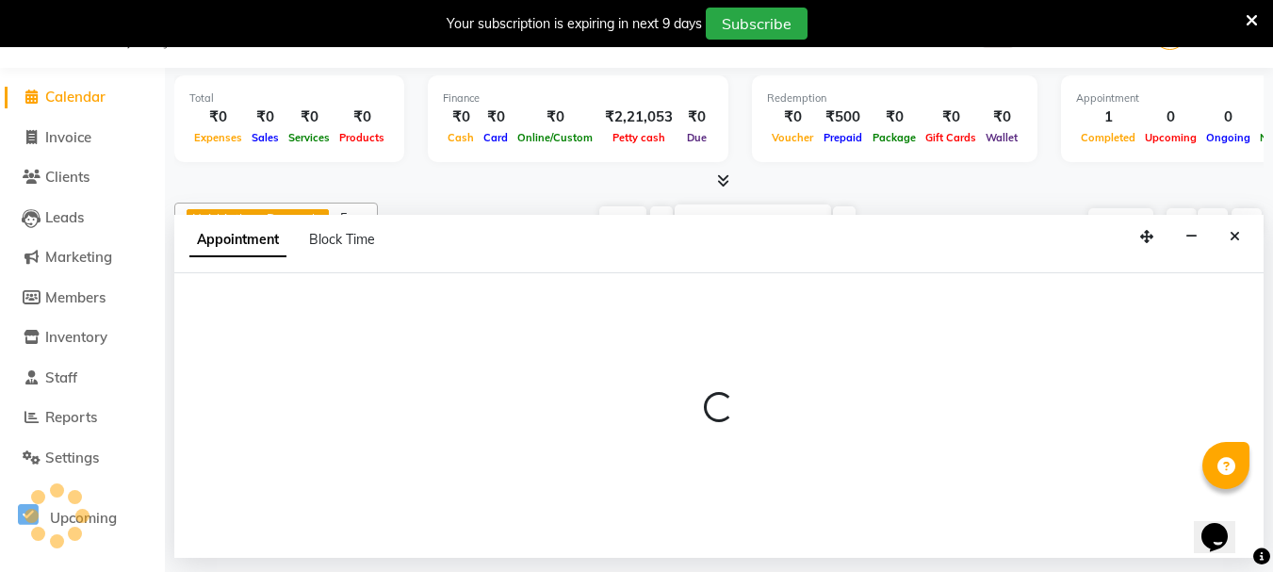
select select "tentative"
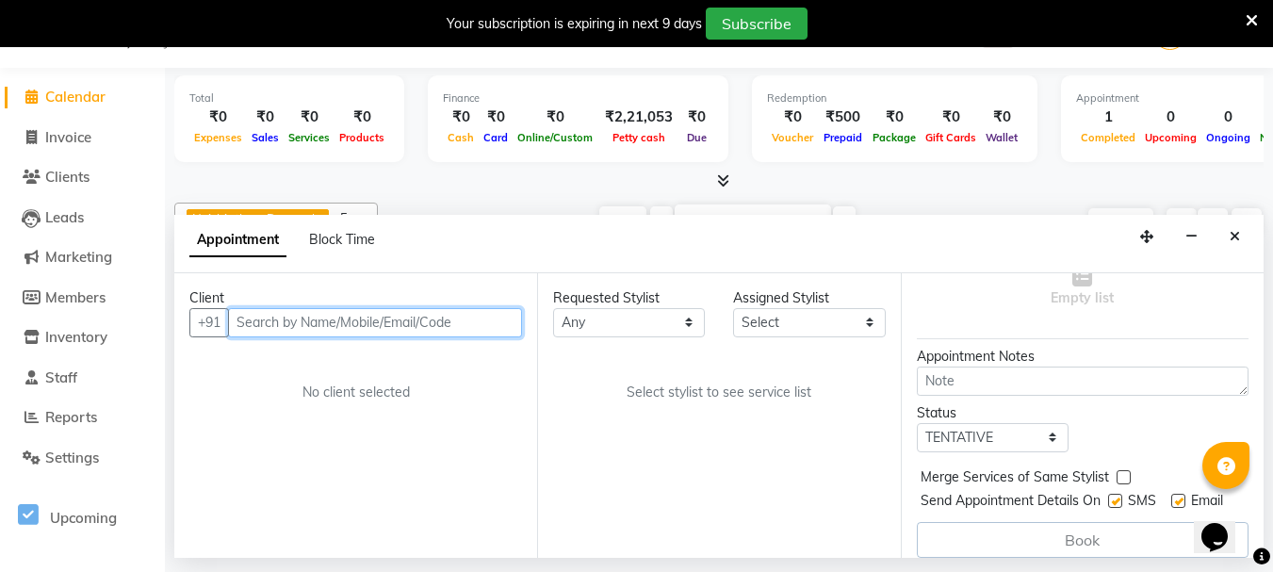
scroll to position [223, 0]
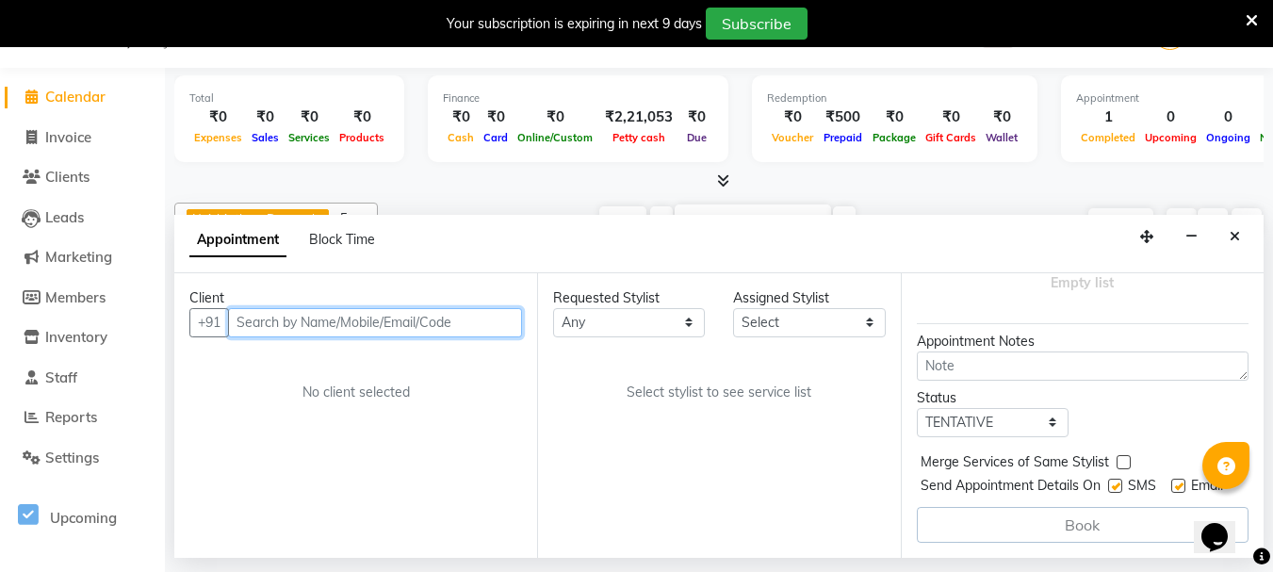
click at [314, 326] on input "text" at bounding box center [375, 322] width 294 height 29
type input "A"
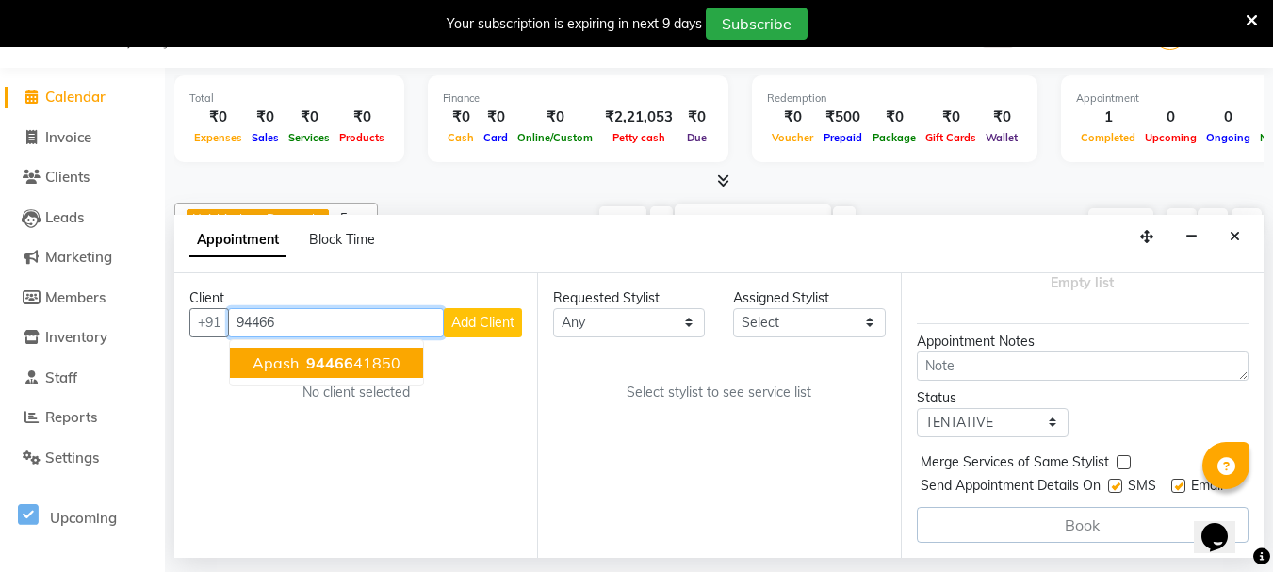
click at [345, 359] on span "94466" at bounding box center [329, 362] width 47 height 19
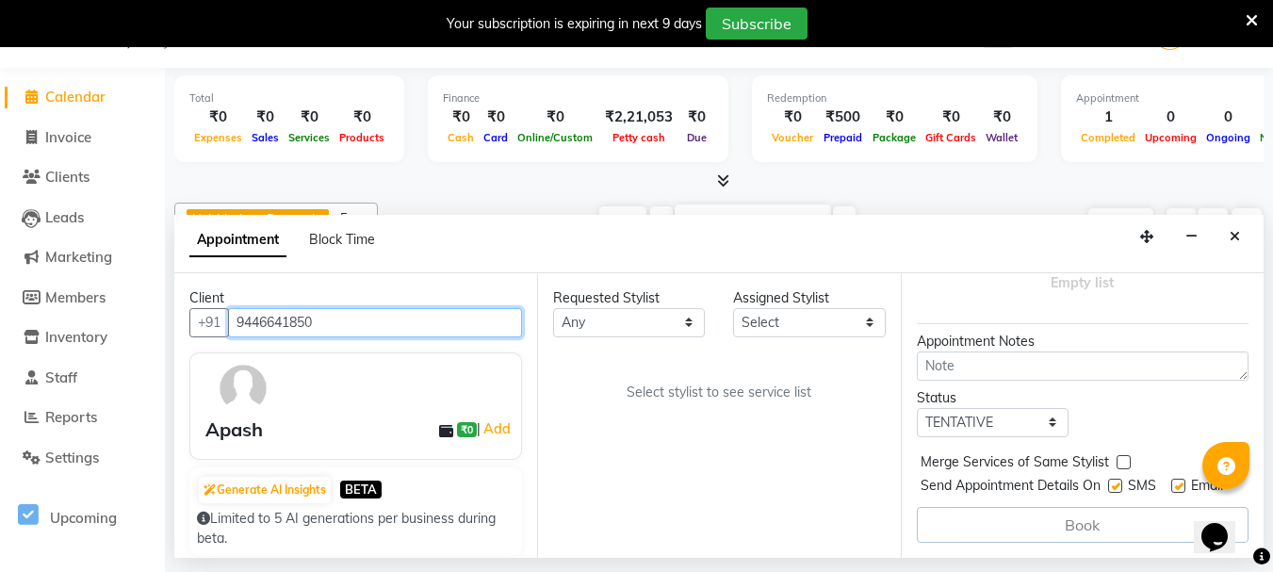
type input "9446641850"
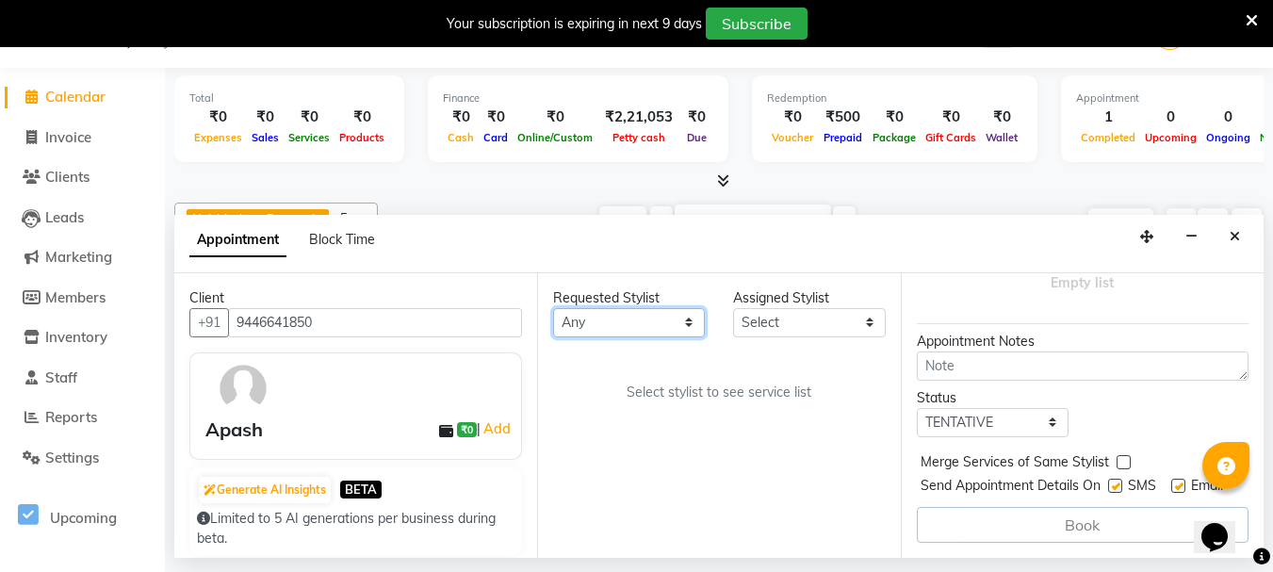
click at [691, 321] on select "Any [PERSON_NAME] [PERSON_NAME] [PERSON_NAME] [PERSON_NAME] [PERSON_NAME] [PERS…" at bounding box center [629, 322] width 152 height 29
select select "84913"
click at [553, 308] on select "Any [PERSON_NAME] [PERSON_NAME] [PERSON_NAME] [PERSON_NAME] [PERSON_NAME] [PERS…" at bounding box center [629, 322] width 152 height 29
select select "84913"
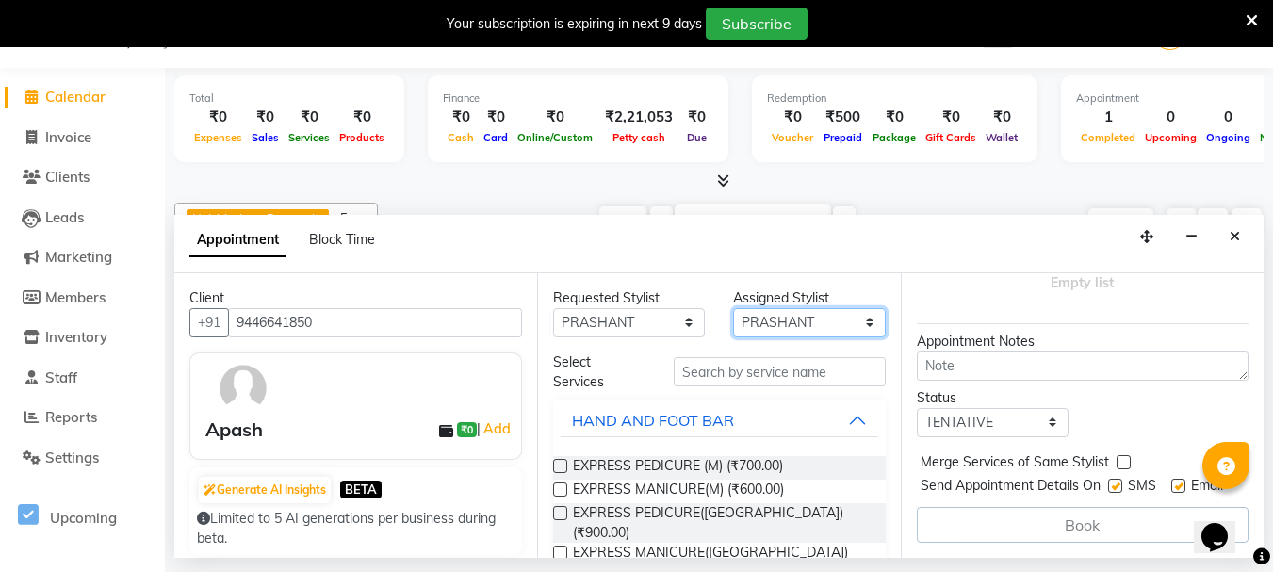
click at [773, 315] on select "Select [PERSON_NAME] [PERSON_NAME] [PERSON_NAME] [PERSON_NAME] [PERSON_NAME] [P…" at bounding box center [809, 322] width 152 height 29
click at [733, 308] on select "Select [PERSON_NAME] [PERSON_NAME] [PERSON_NAME] [PERSON_NAME] [PERSON_NAME] [P…" at bounding box center [809, 322] width 152 height 29
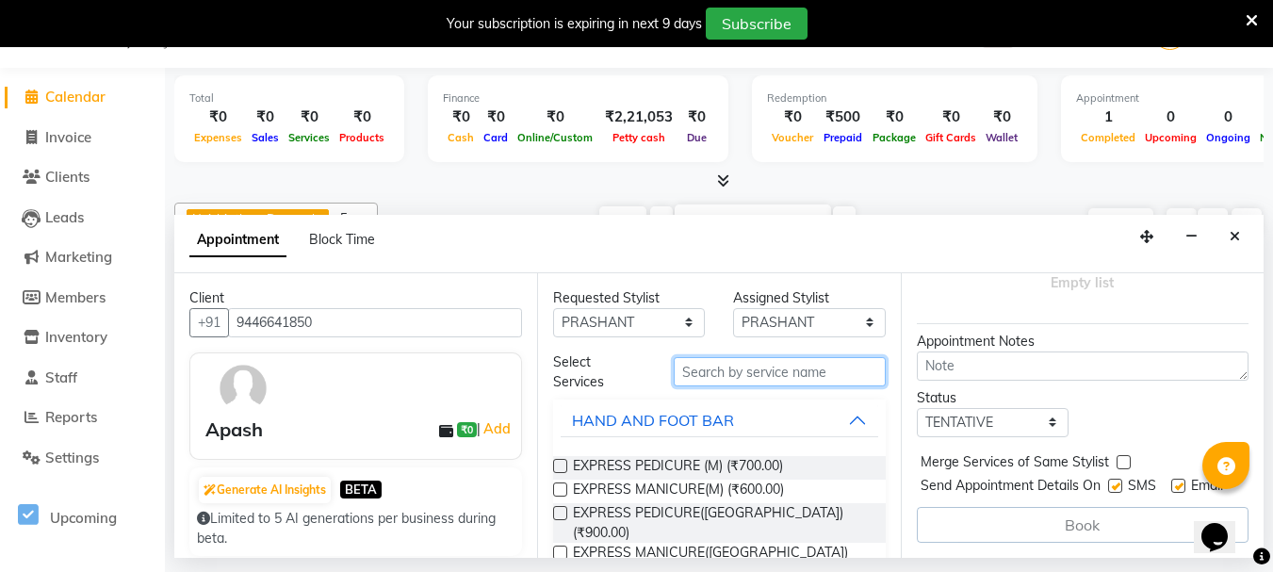
click at [751, 367] on input "text" at bounding box center [780, 371] width 212 height 29
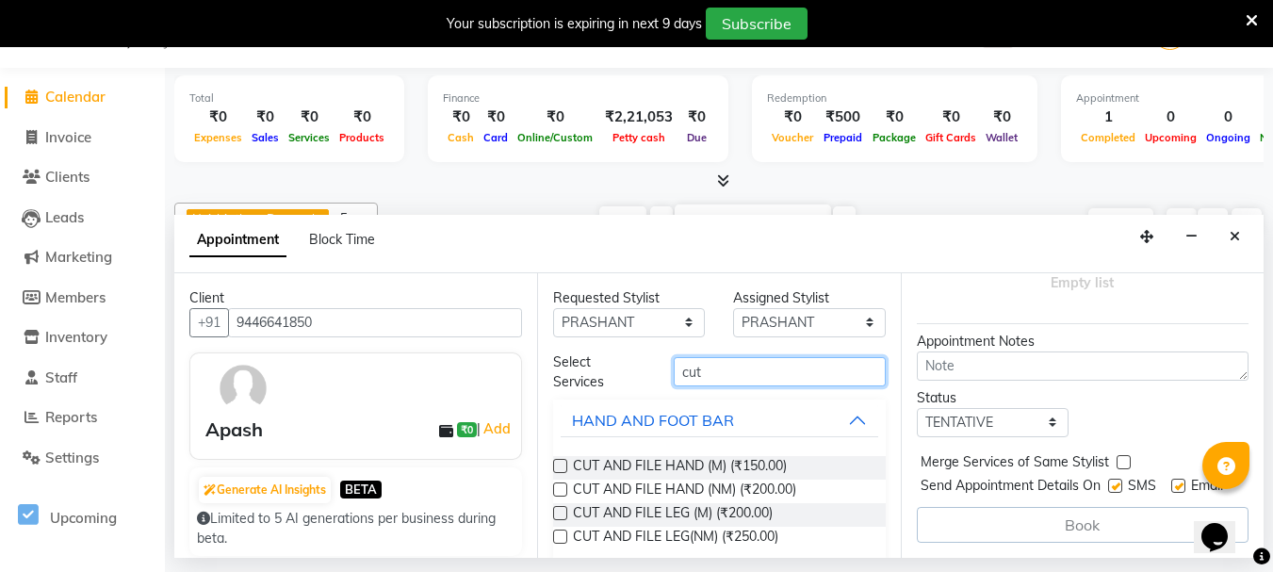
scroll to position [106, 0]
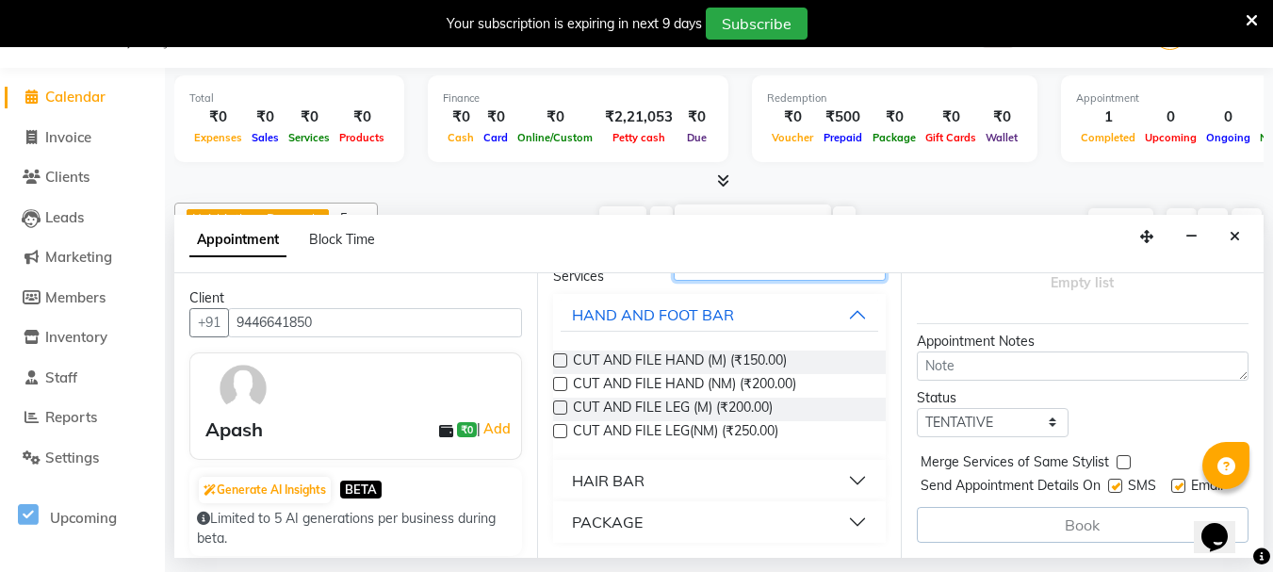
type input "cut"
click at [821, 481] on button "HAIR BAR" at bounding box center [719, 481] width 317 height 34
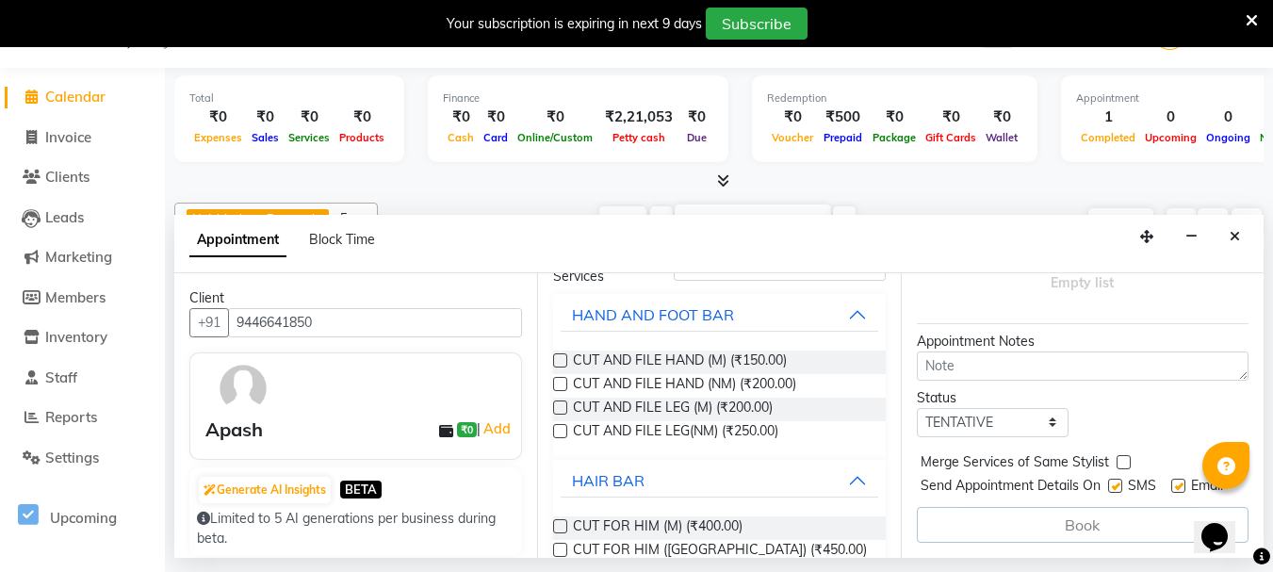
click at [563, 547] on label at bounding box center [560, 550] width 14 height 14
click at [563, 547] on input "checkbox" at bounding box center [559, 552] width 12 height 12
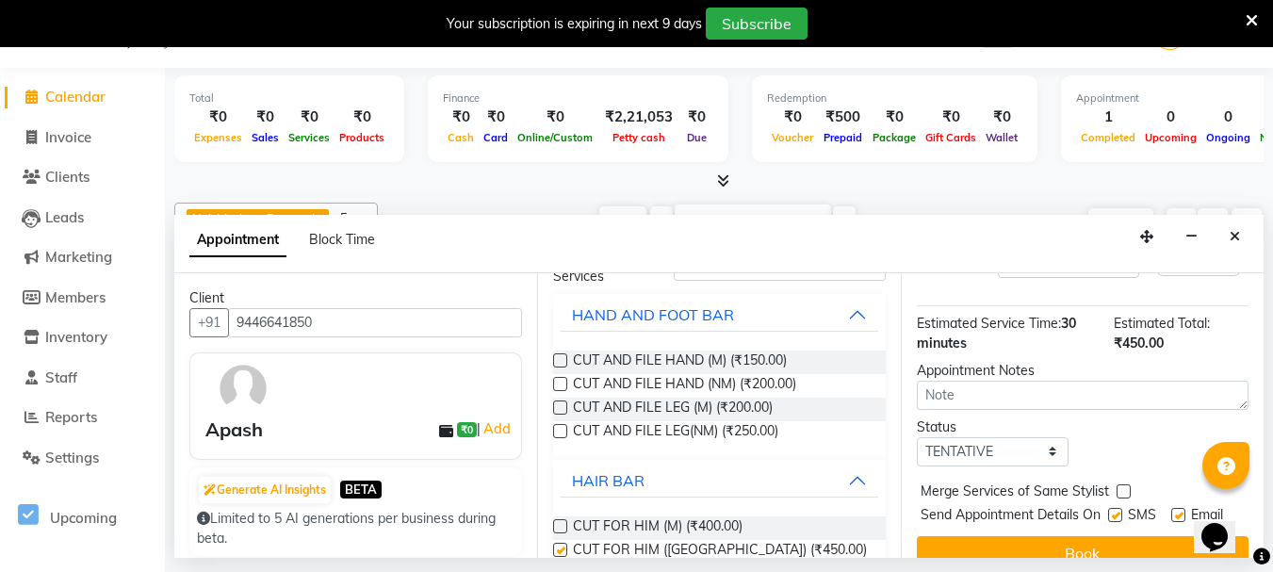
checkbox input "false"
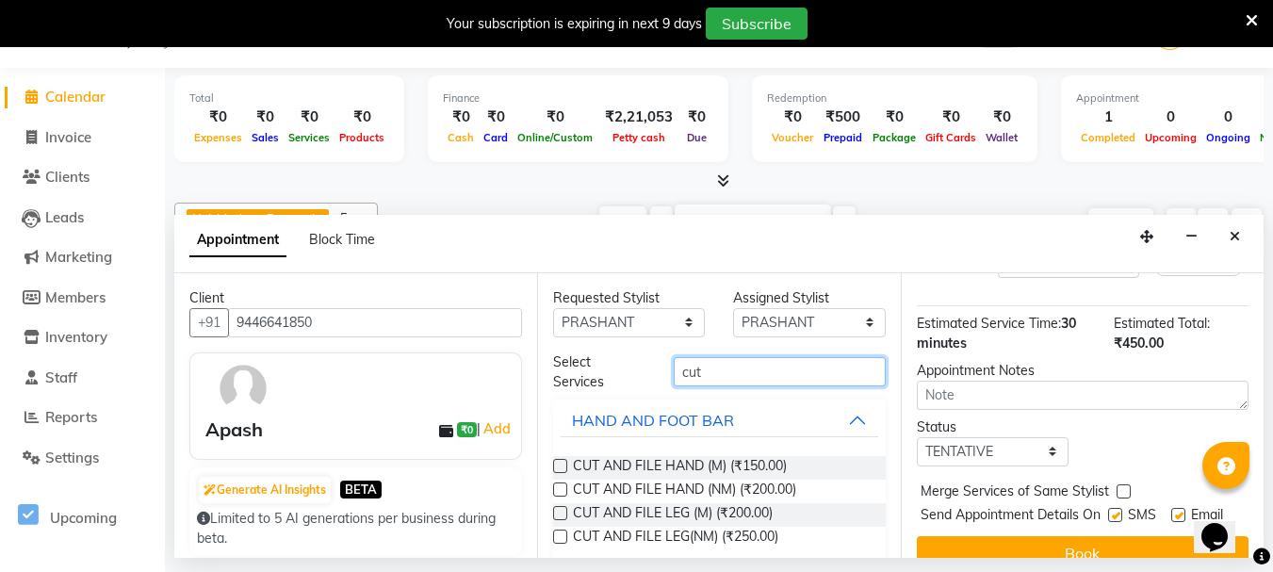
click at [743, 375] on input "cut" at bounding box center [780, 371] width 212 height 29
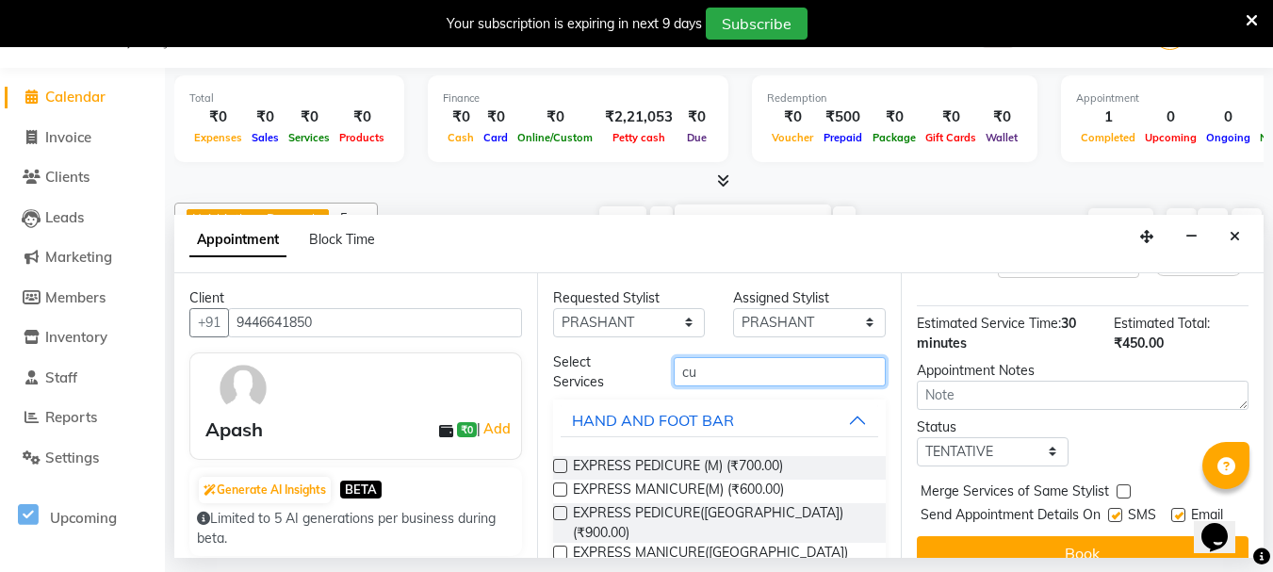
type input "c"
type input "bear"
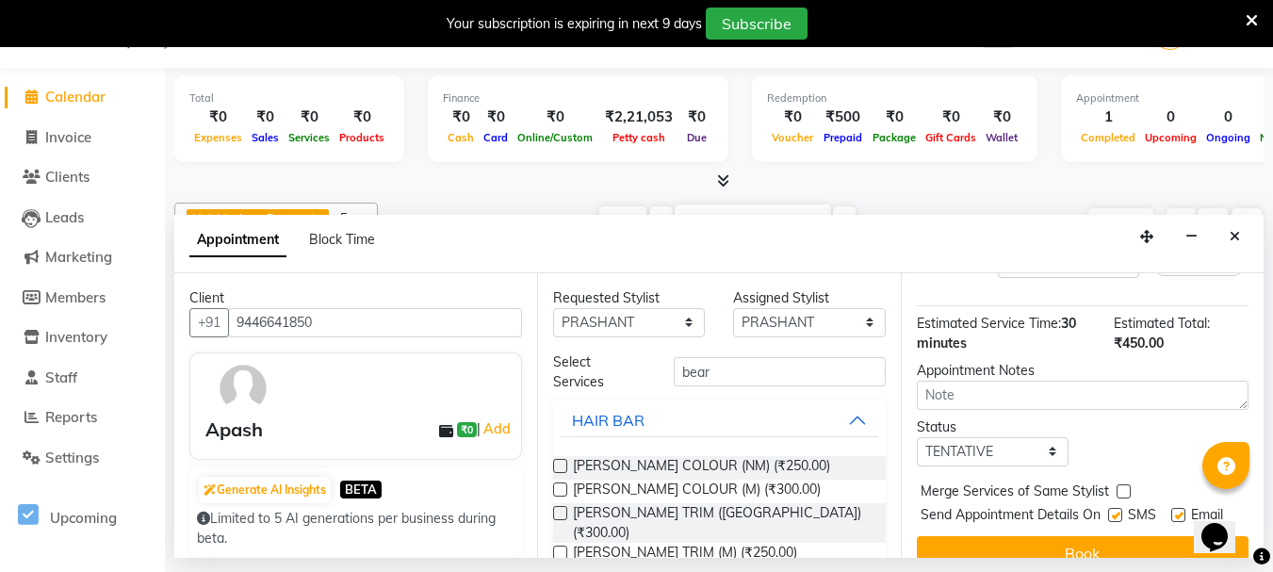
click at [561, 512] on label at bounding box center [560, 513] width 14 height 14
click at [561, 512] on input "checkbox" at bounding box center [559, 515] width 12 height 12
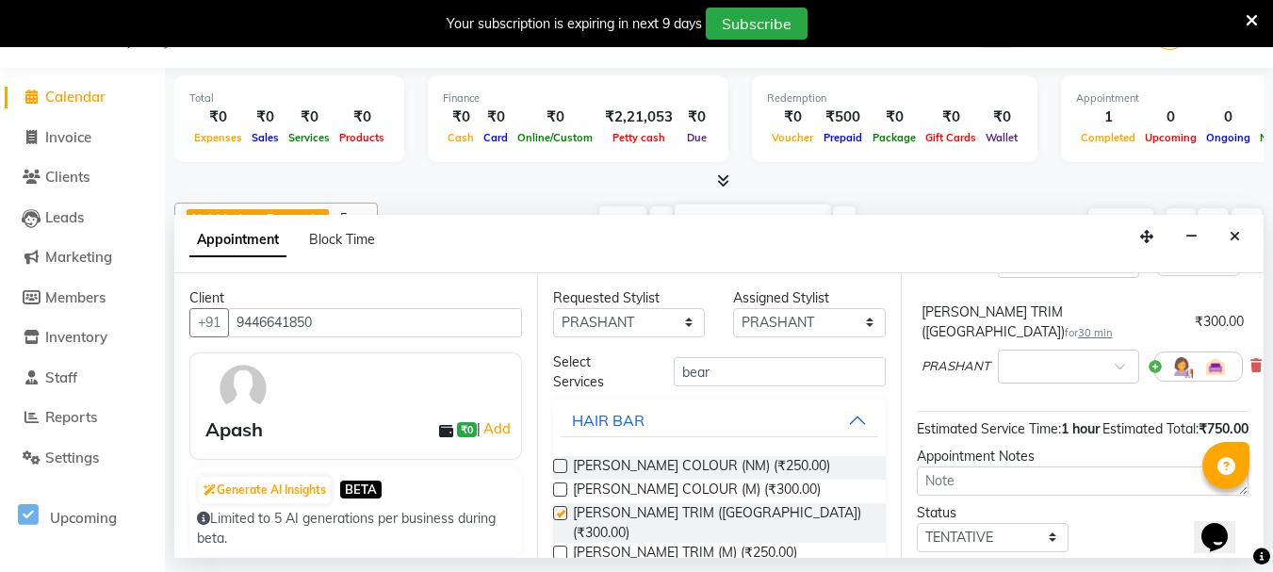
checkbox input "false"
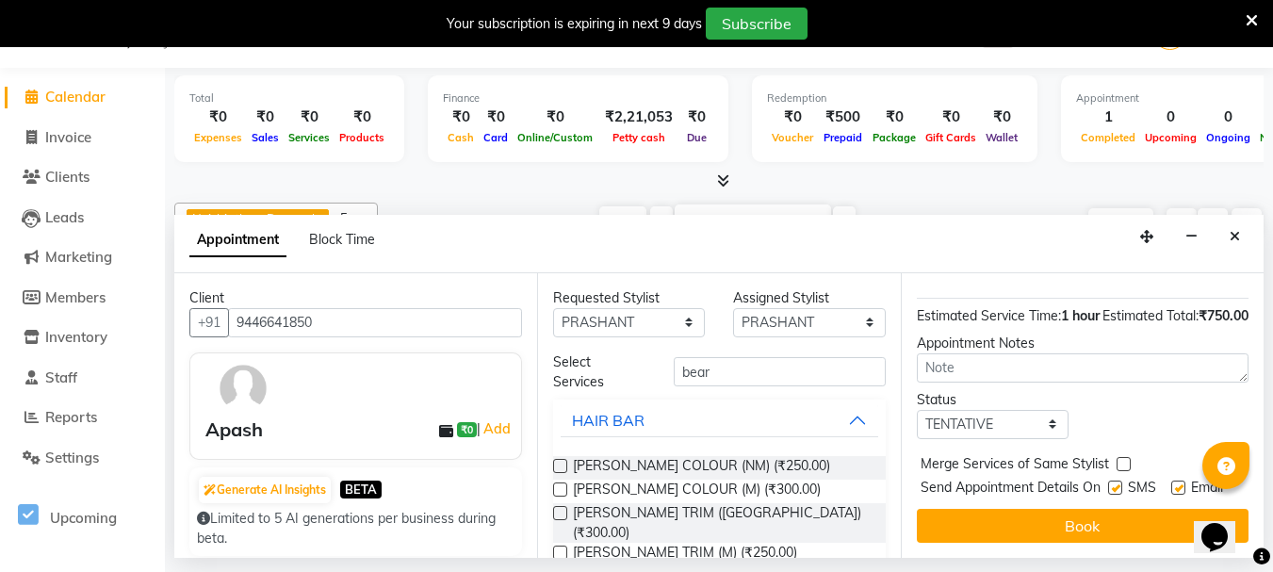
scroll to position [110, 0]
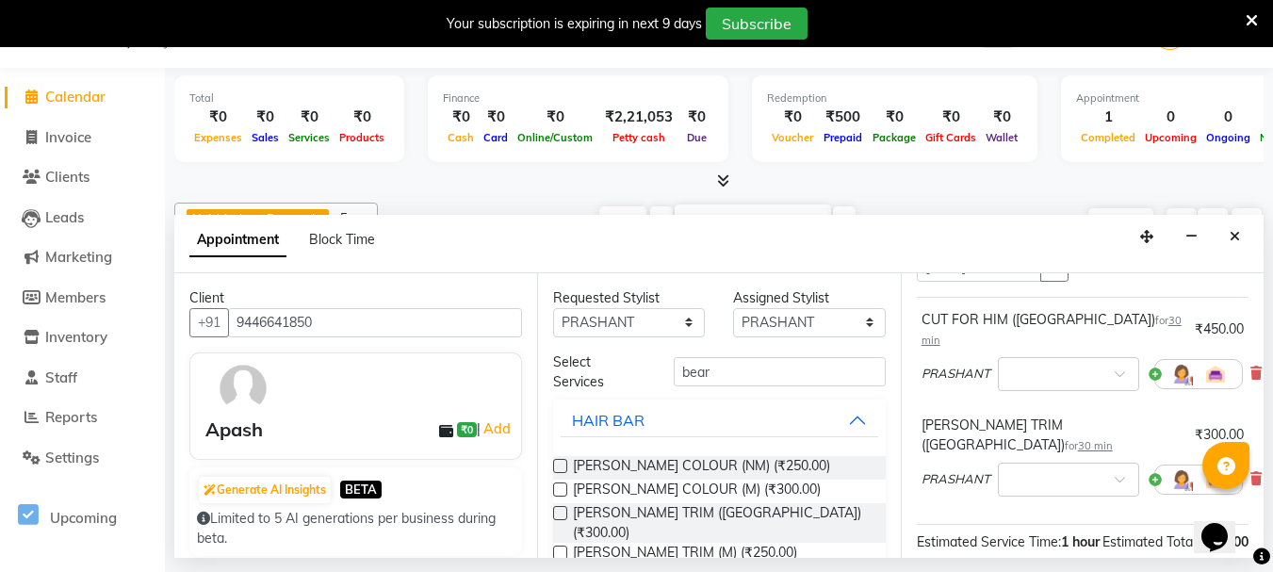
click at [1247, 504] on div "Opens Chat This icon Opens the chat window." at bounding box center [1223, 504] width 45 height 0
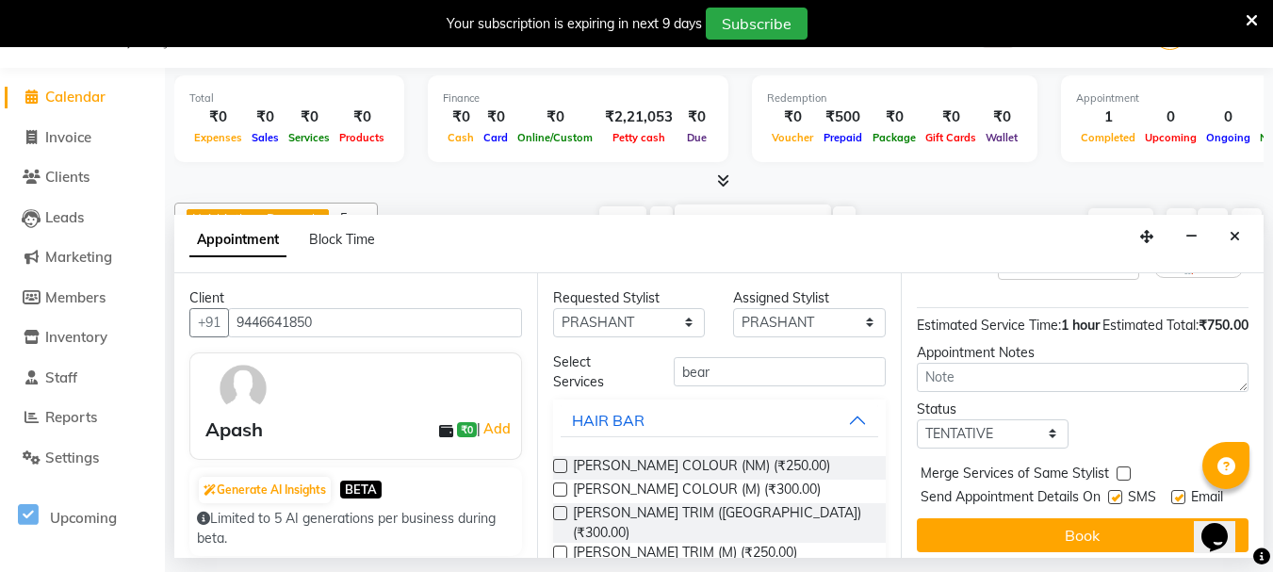
scroll to position [347, 0]
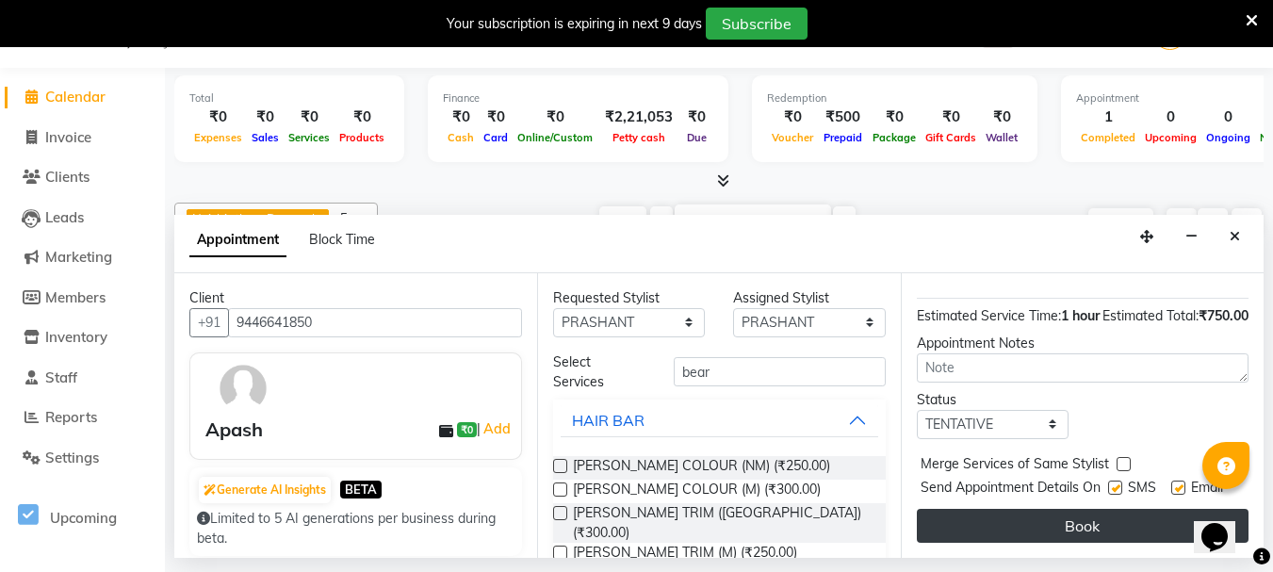
click at [1107, 509] on button "Book" at bounding box center [1083, 526] width 332 height 34
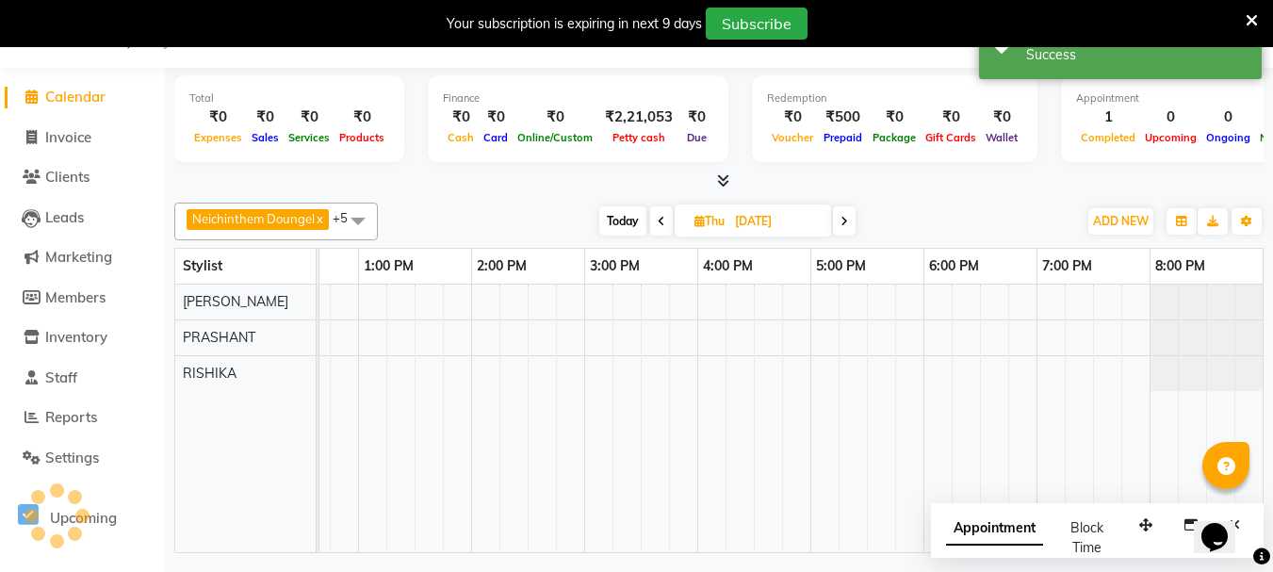
scroll to position [0, 0]
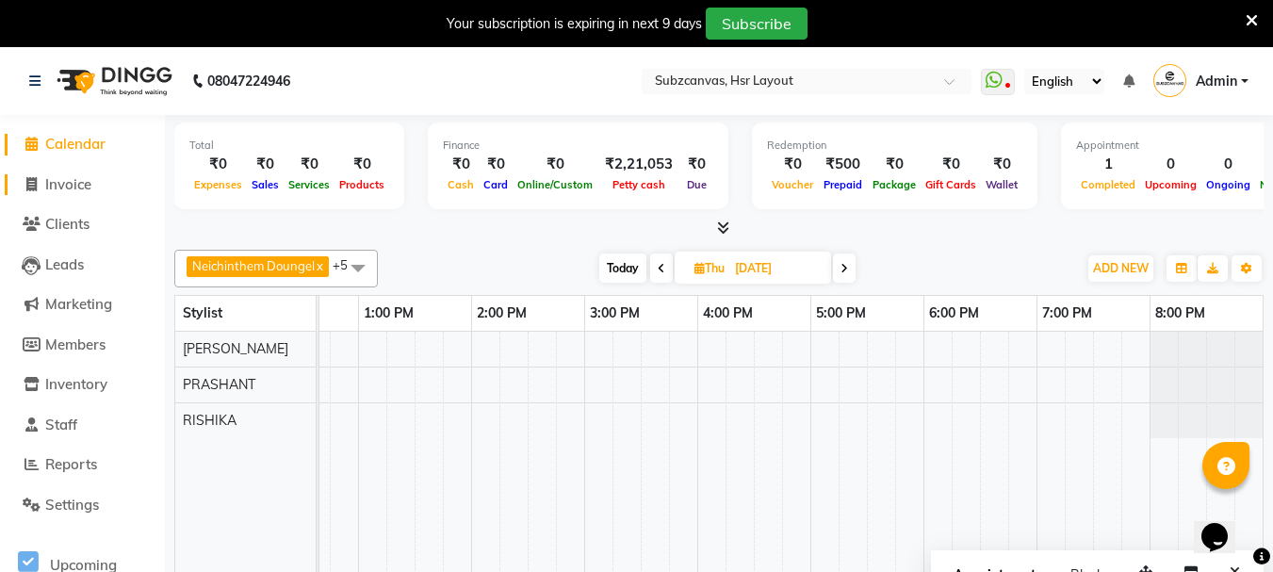
click at [57, 188] on span "Invoice" at bounding box center [68, 184] width 46 height 18
select select "service"
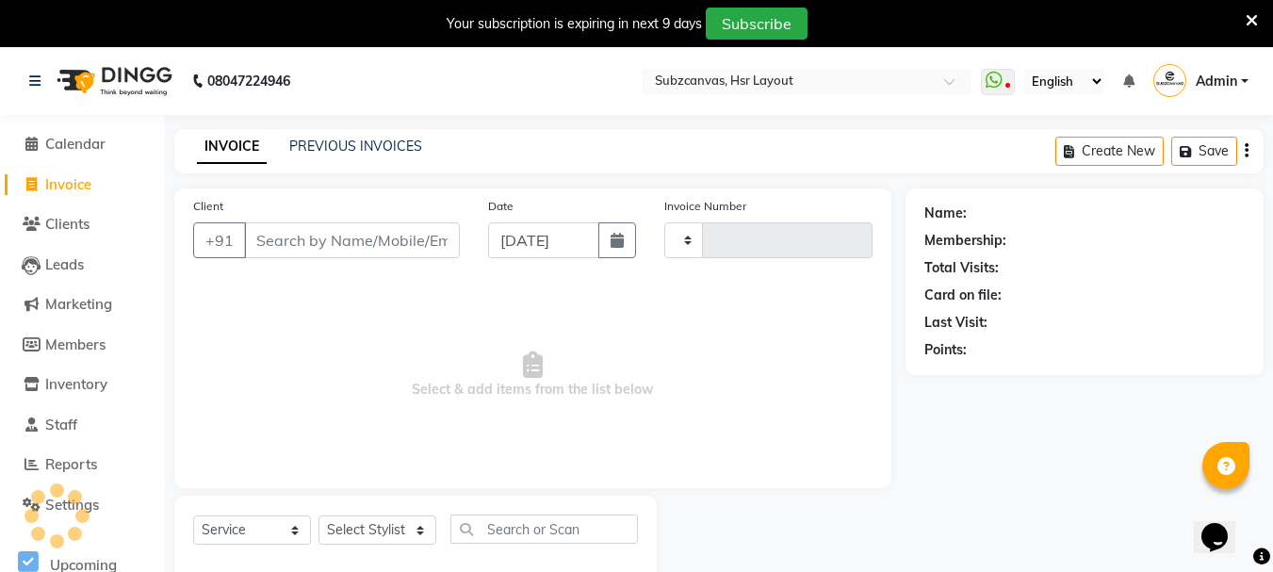
type input "0338"
select select "4894"
click at [46, 142] on span "Calendar" at bounding box center [75, 144] width 60 height 18
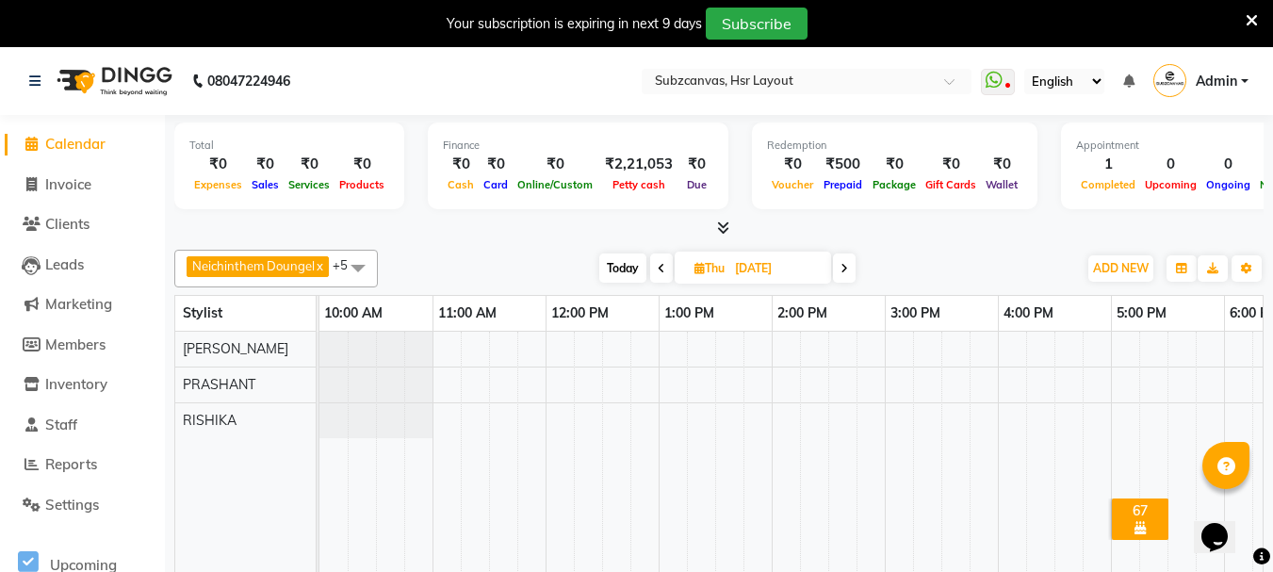
click at [382, 371] on div at bounding box center [375, 384] width 113 height 35
click at [382, 395] on div at bounding box center [375, 384] width 113 height 35
click at [737, 272] on input "[DATE]" at bounding box center [776, 268] width 94 height 28
select select "9"
select select "2025"
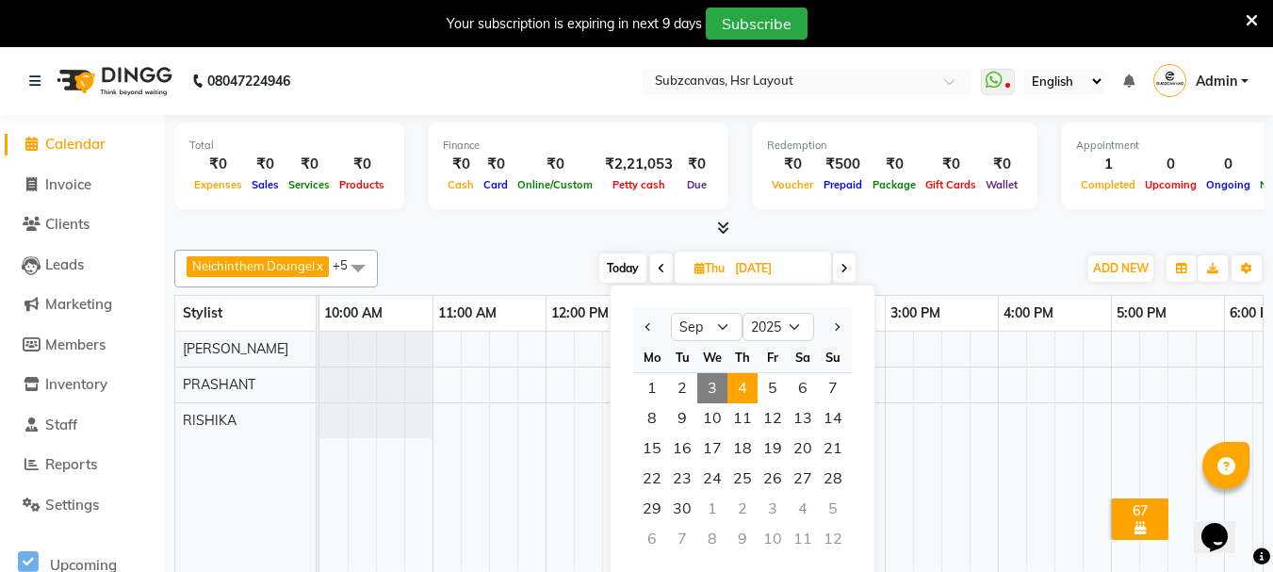
click at [718, 391] on span "3" at bounding box center [712, 388] width 30 height 30
type input "[DATE]"
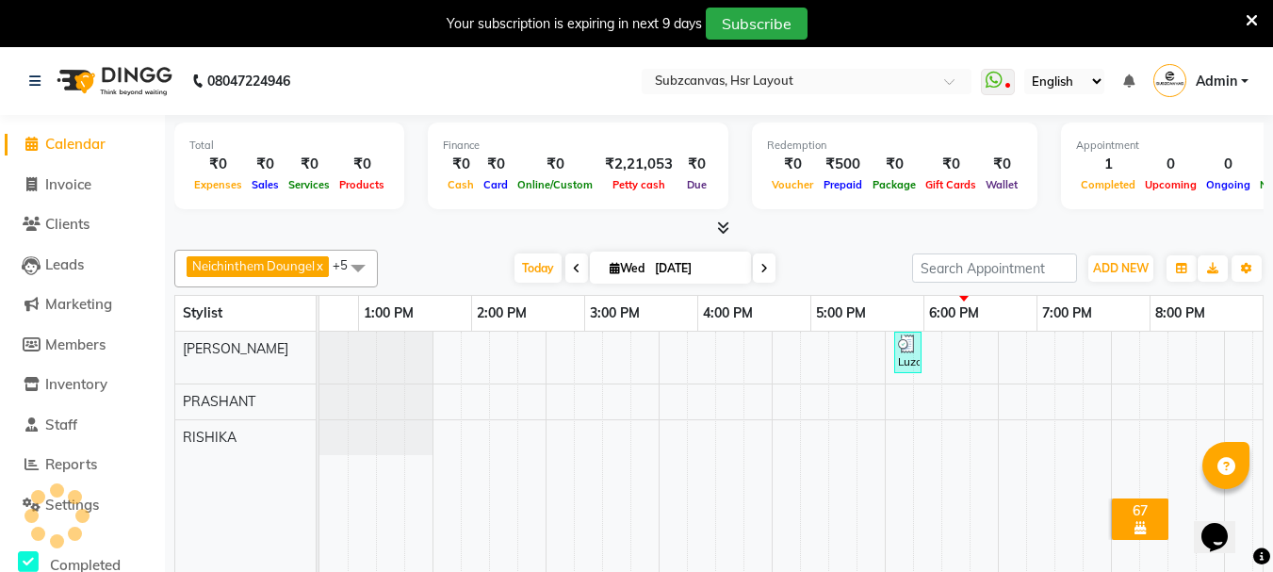
scroll to position [0, 301]
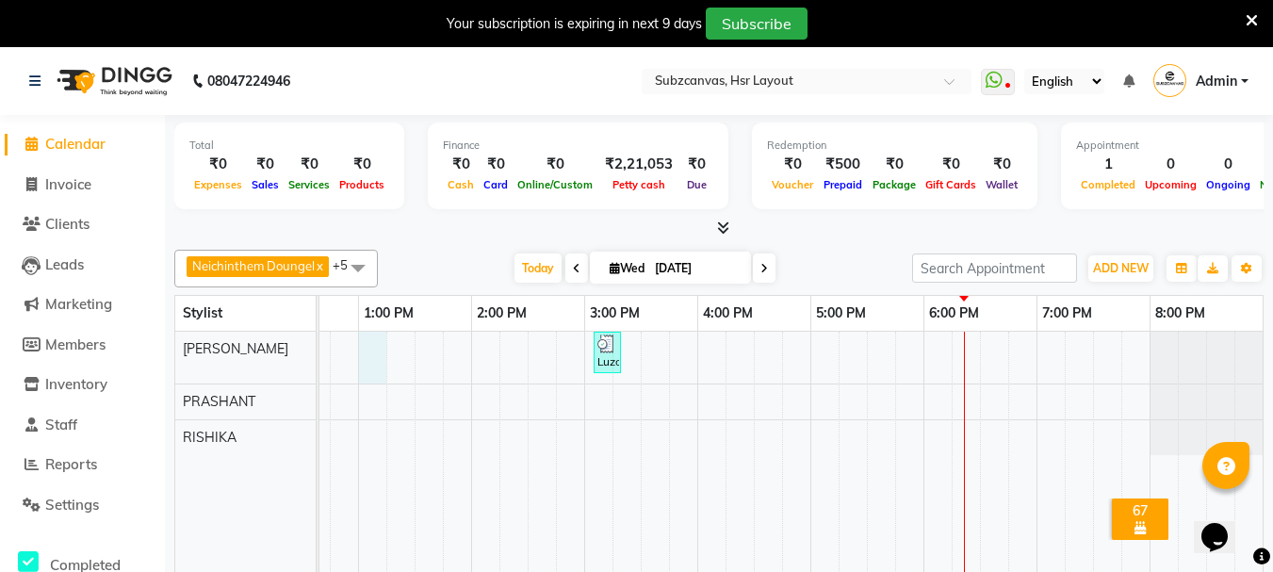
click at [371, 360] on div "Luzo Salonsurf Ventures PRI LIM., TK01, 03:05 PM-03:15 PM, NAIL EXTENSION REMOV…" at bounding box center [641, 466] width 1244 height 268
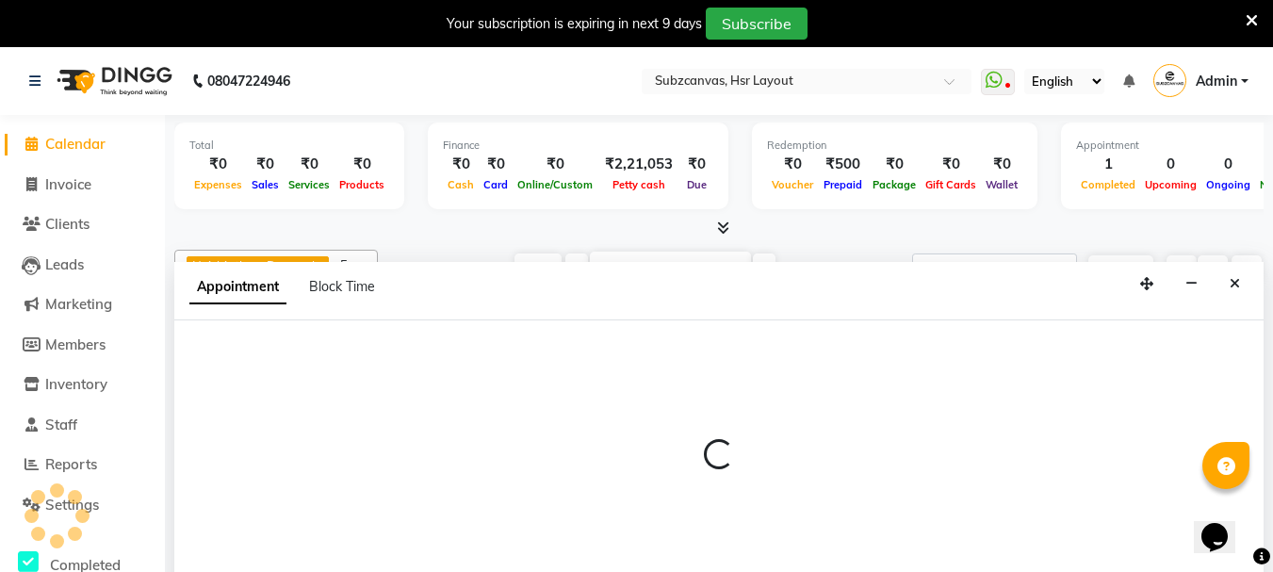
scroll to position [7, 0]
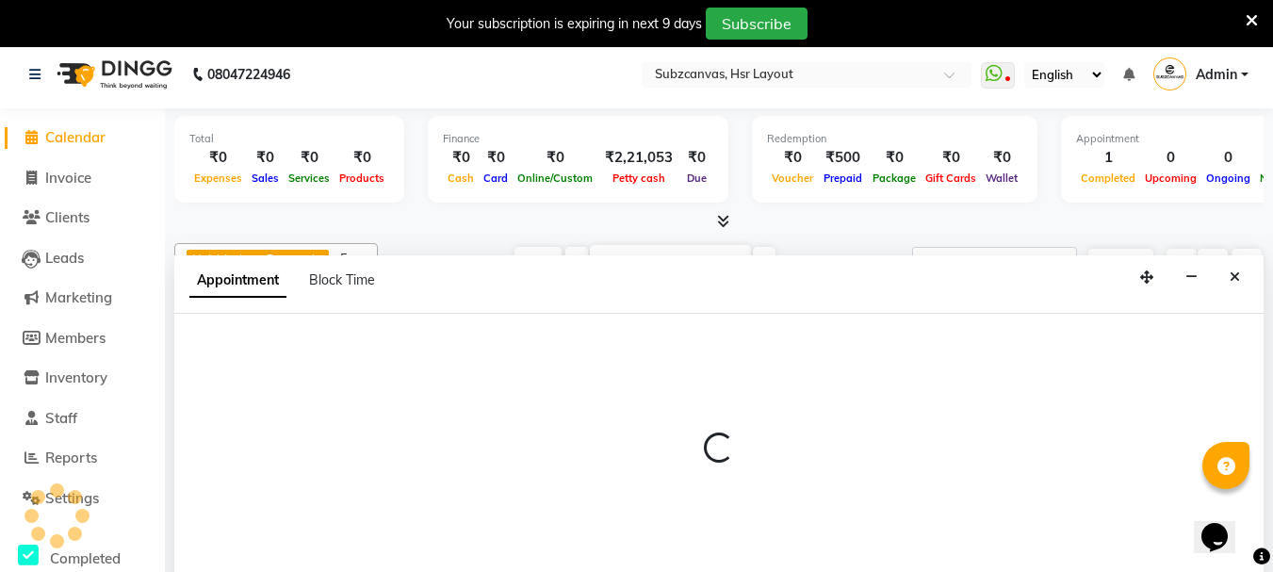
select select "62848"
select select "tentative"
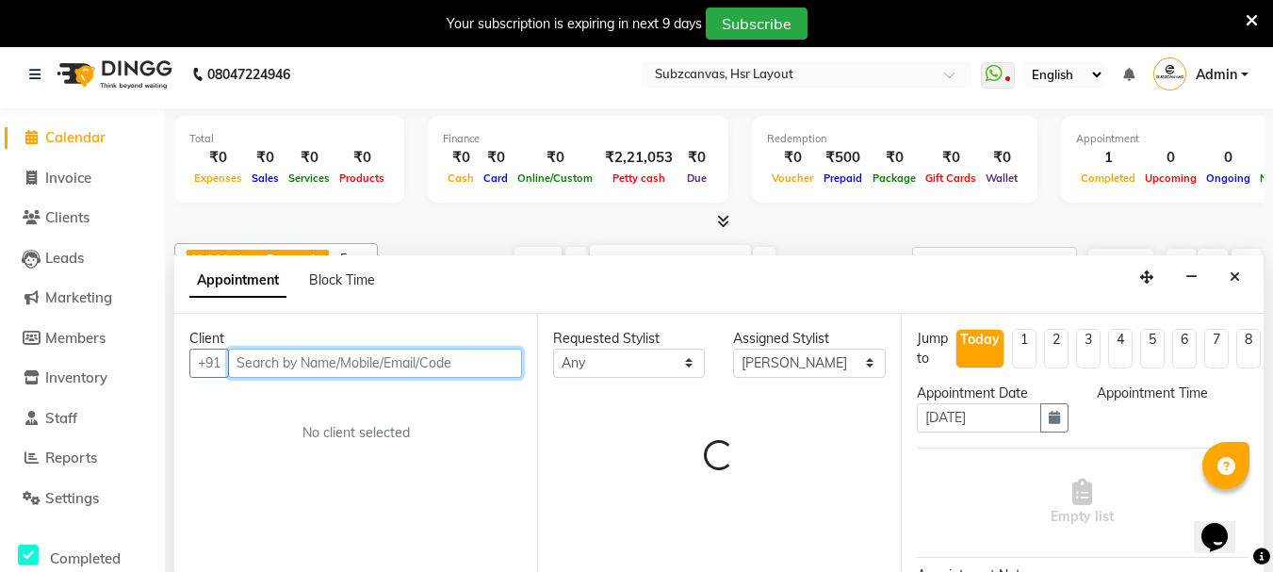
select select "780"
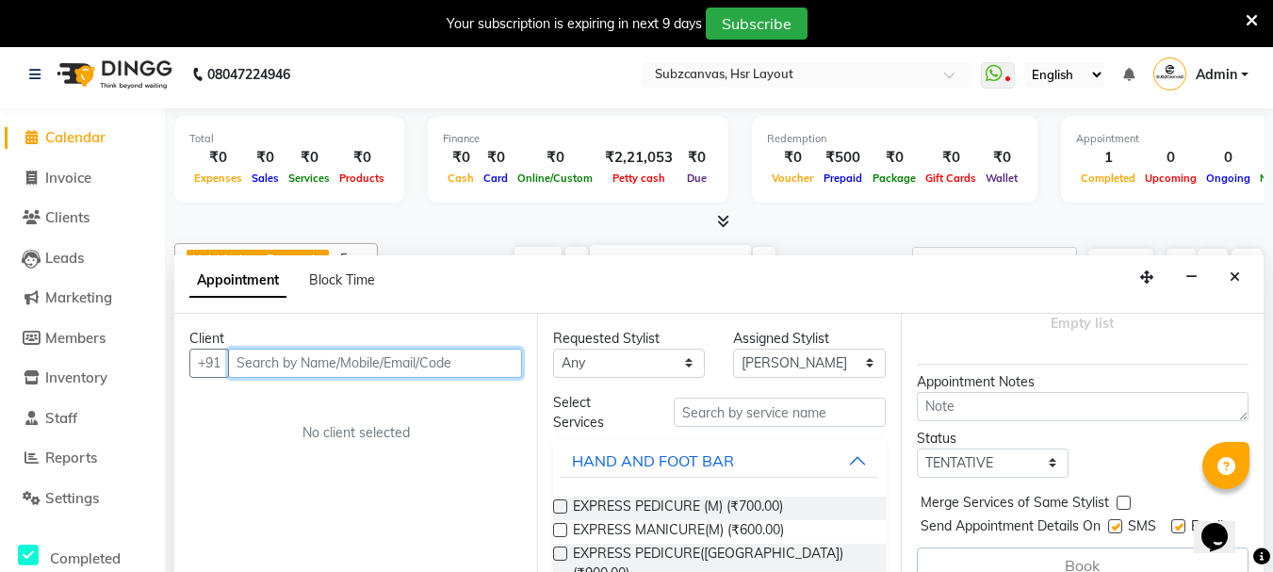
scroll to position [223, 0]
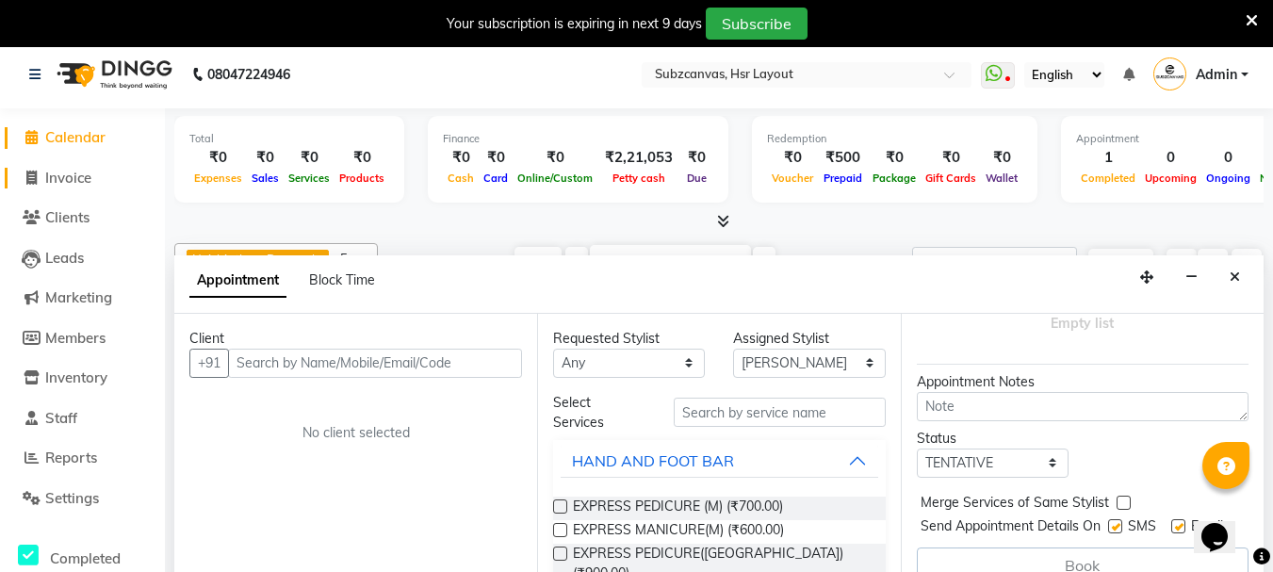
click at [76, 174] on span "Invoice" at bounding box center [68, 178] width 46 height 18
select select "service"
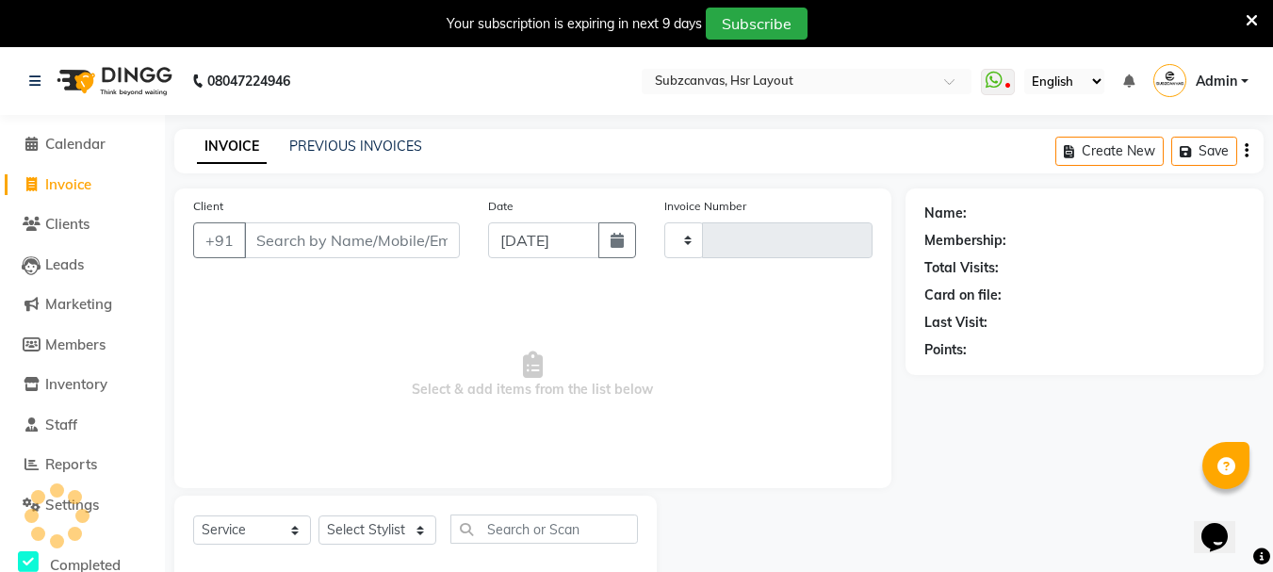
type input "0338"
select select "4894"
click at [60, 142] on span "Calendar" at bounding box center [75, 144] width 60 height 18
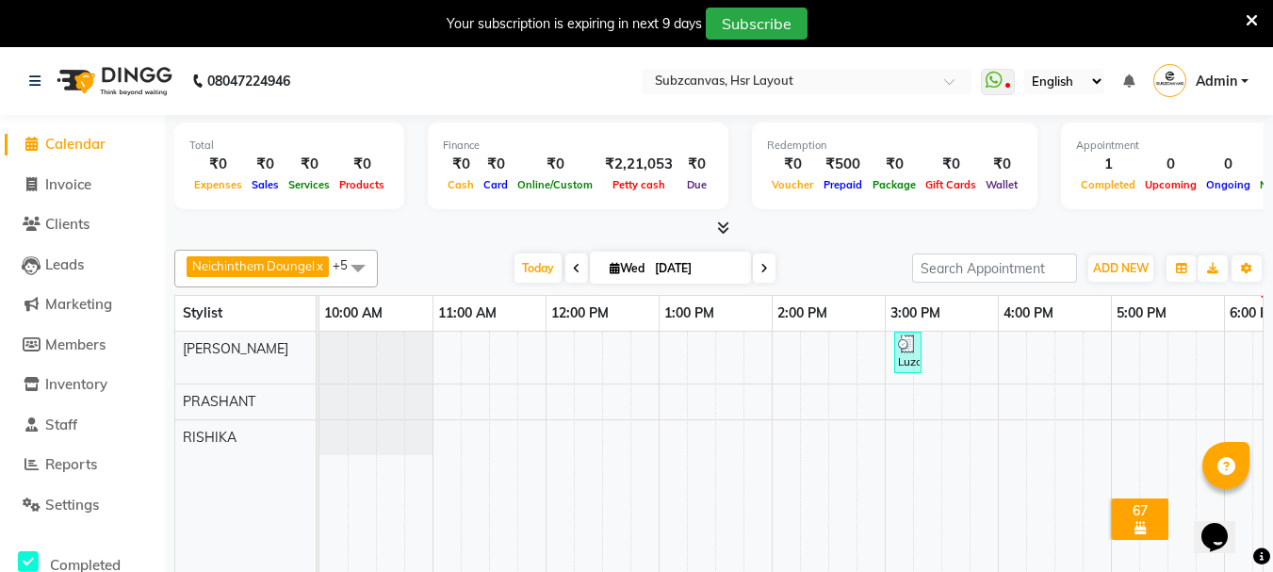
click at [762, 267] on icon at bounding box center [764, 268] width 8 height 11
type input "[DATE]"
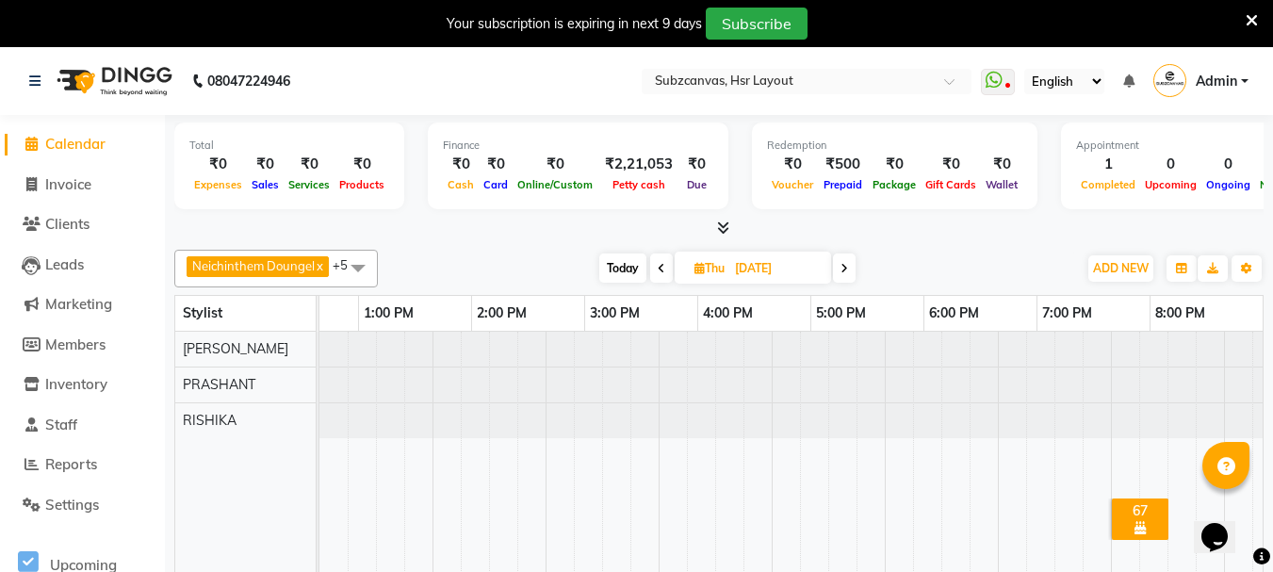
scroll to position [0, 301]
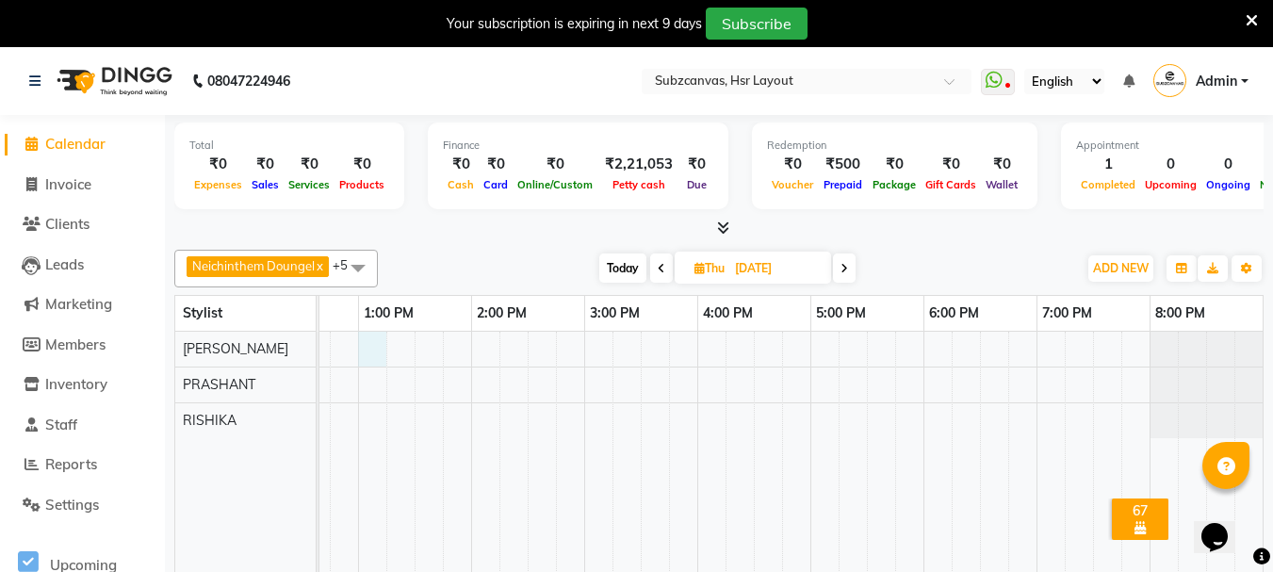
click at [380, 355] on div at bounding box center [641, 466] width 1244 height 268
select select "62848"
select select "tentative"
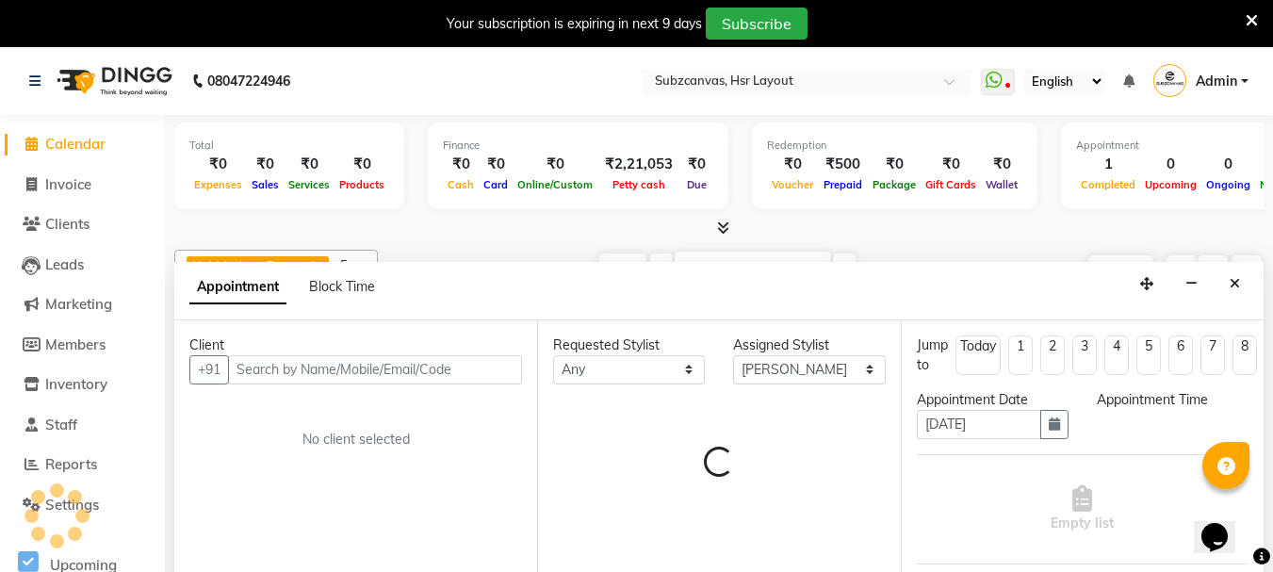
scroll to position [7, 0]
select select "780"
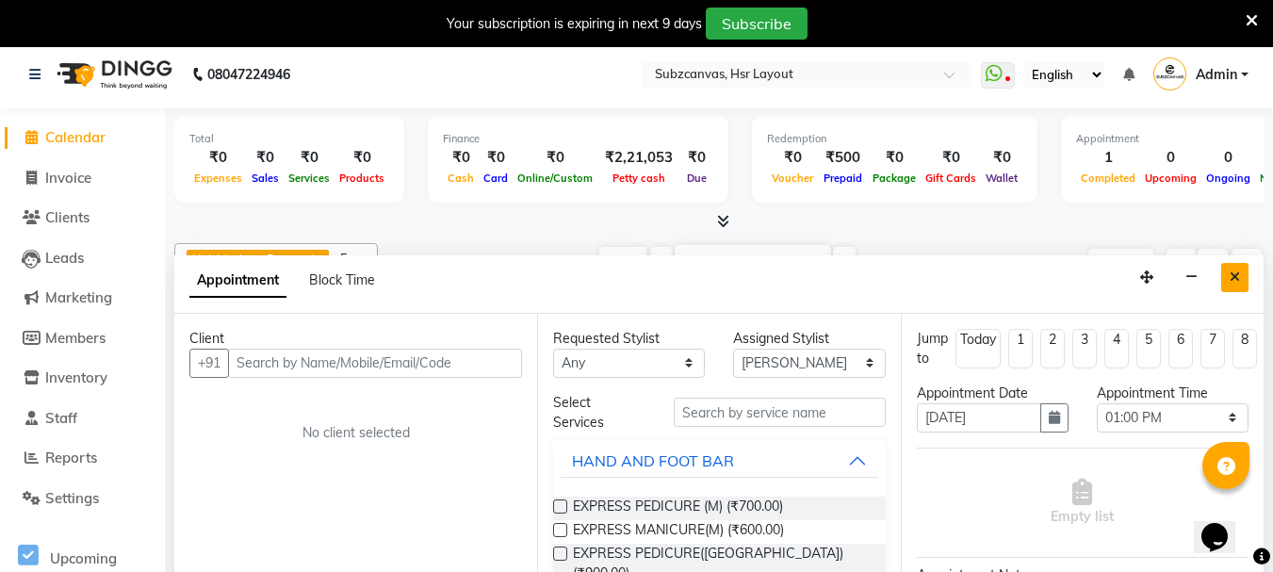
click at [1239, 267] on button "Close" at bounding box center [1234, 277] width 27 height 29
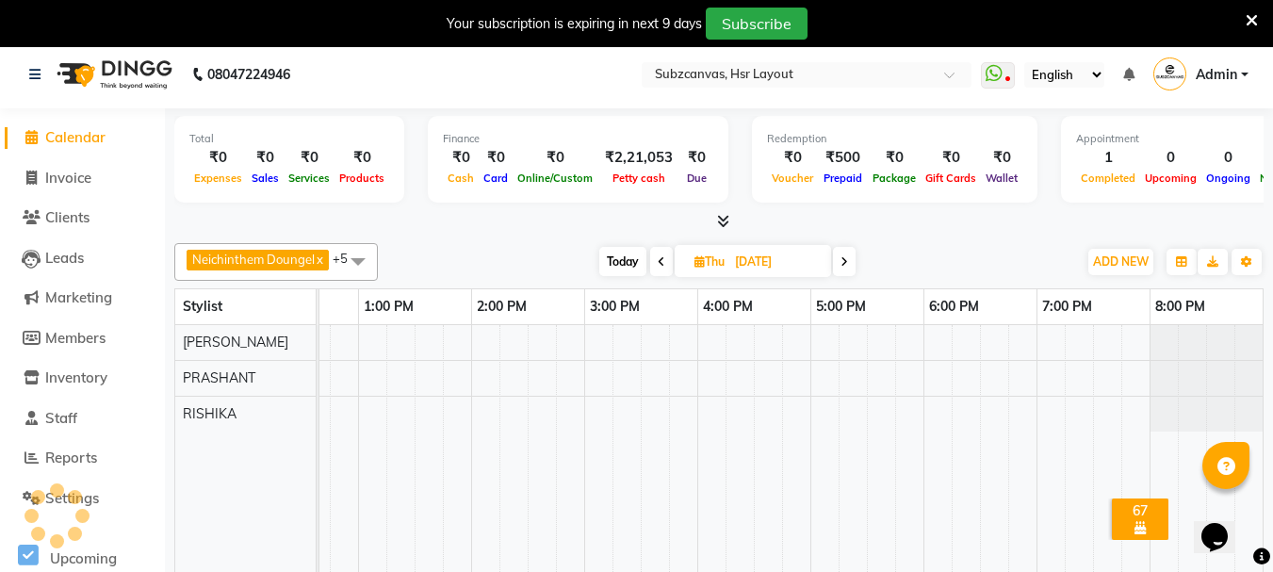
scroll to position [0, 286]
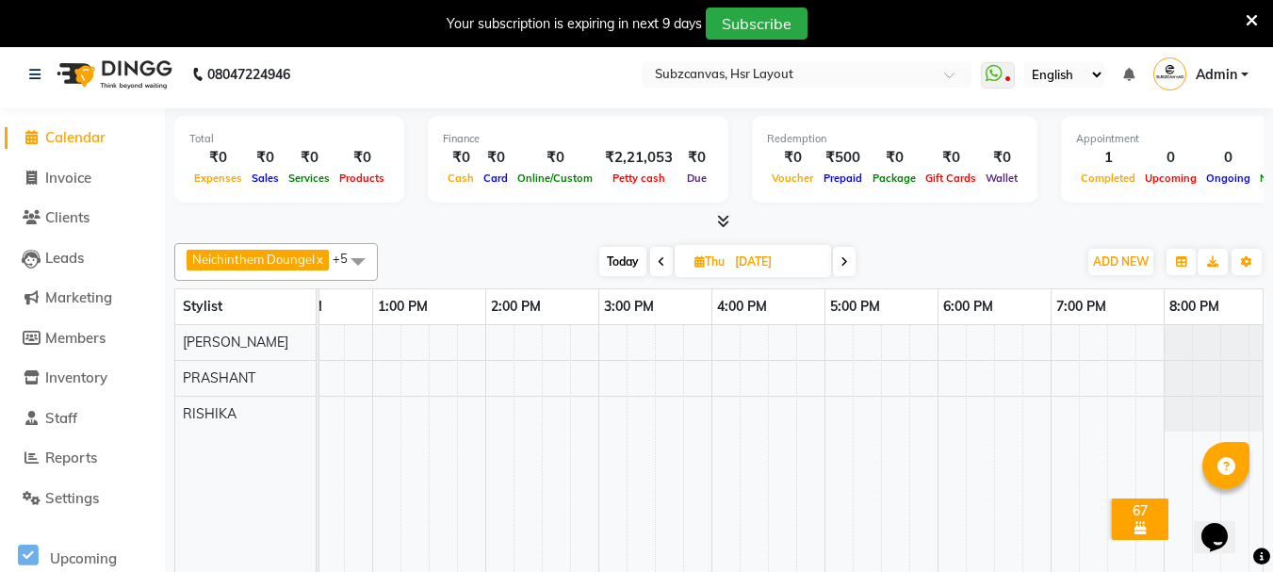
click at [358, 261] on span at bounding box center [358, 261] width 38 height 36
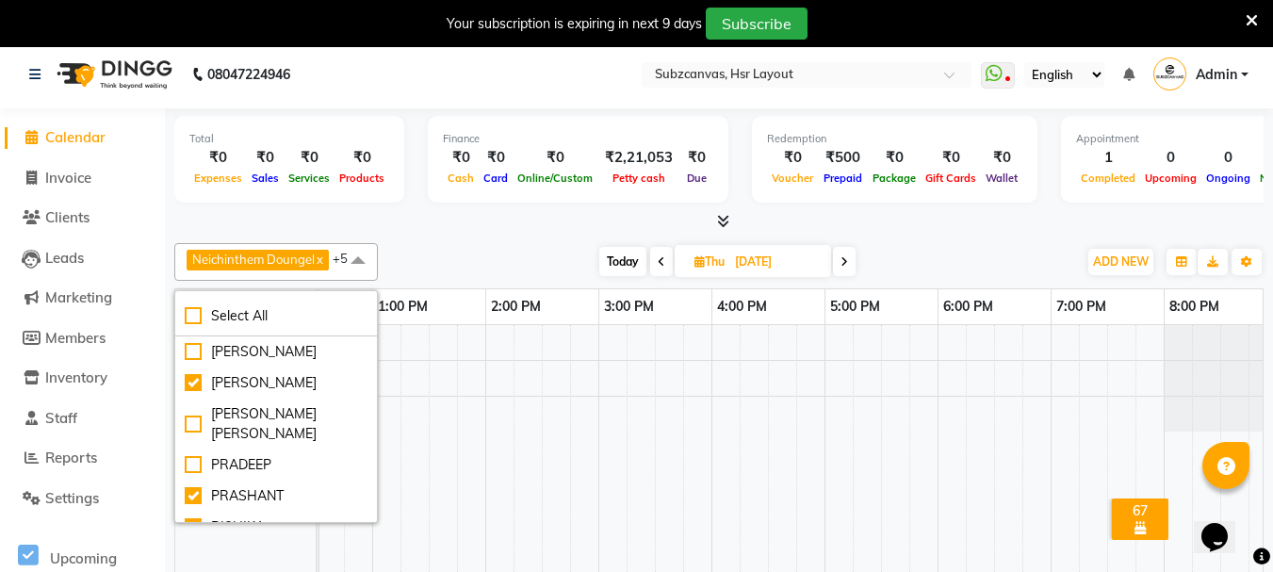
click at [462, 217] on div at bounding box center [718, 222] width 1089 height 20
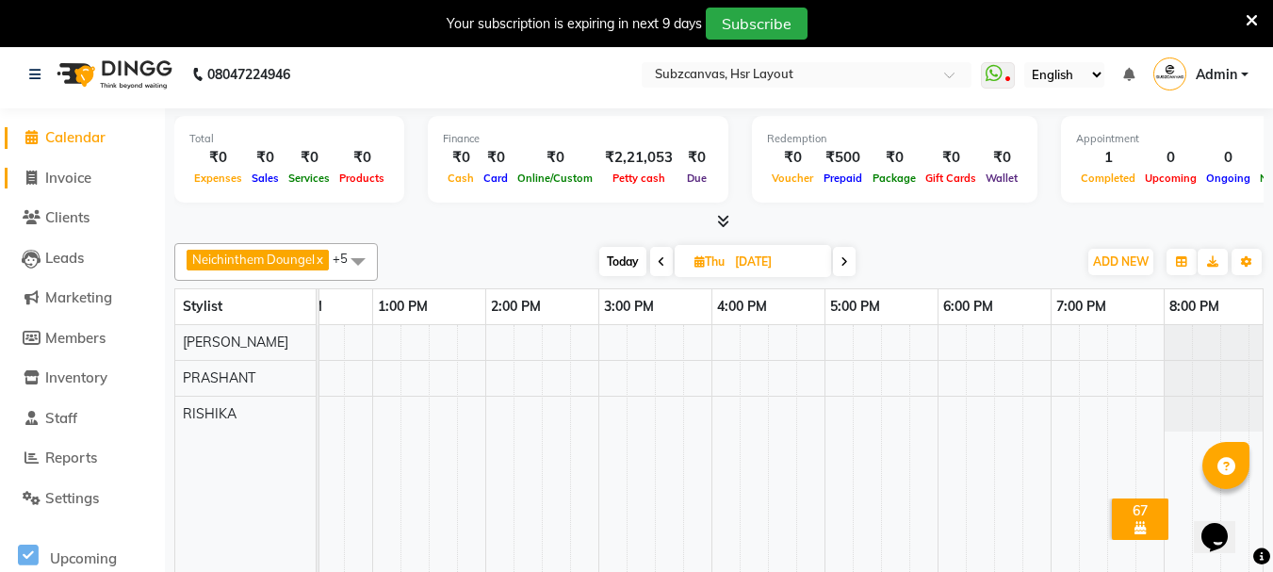
click at [65, 174] on span "Invoice" at bounding box center [68, 178] width 46 height 18
select select "4894"
select select "service"
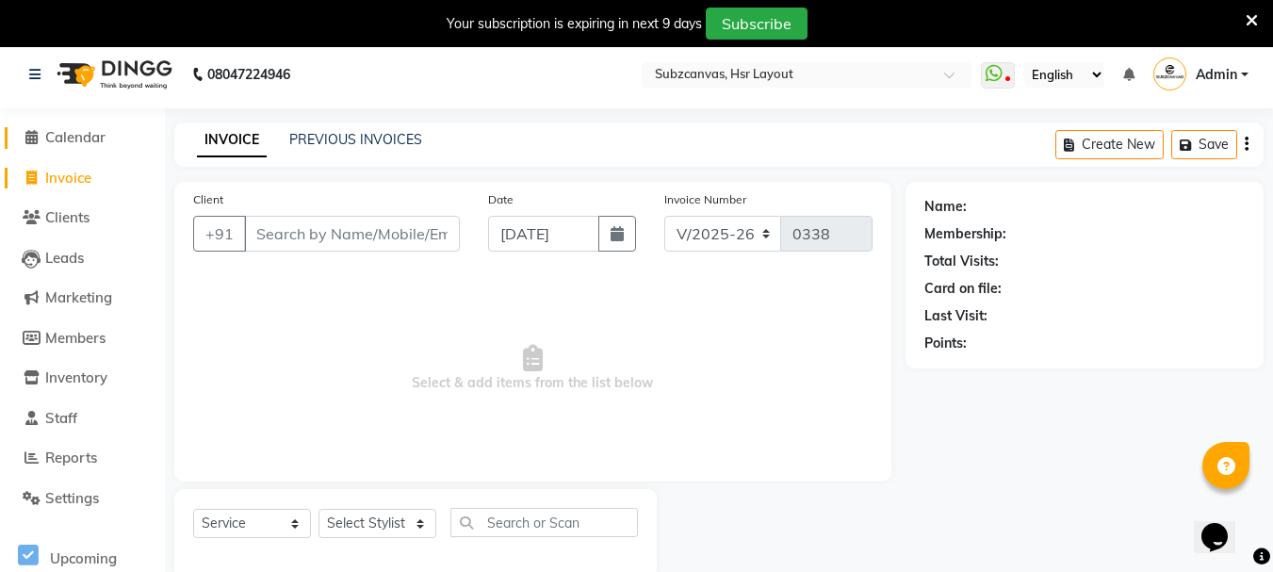
click at [27, 136] on icon at bounding box center [31, 137] width 12 height 14
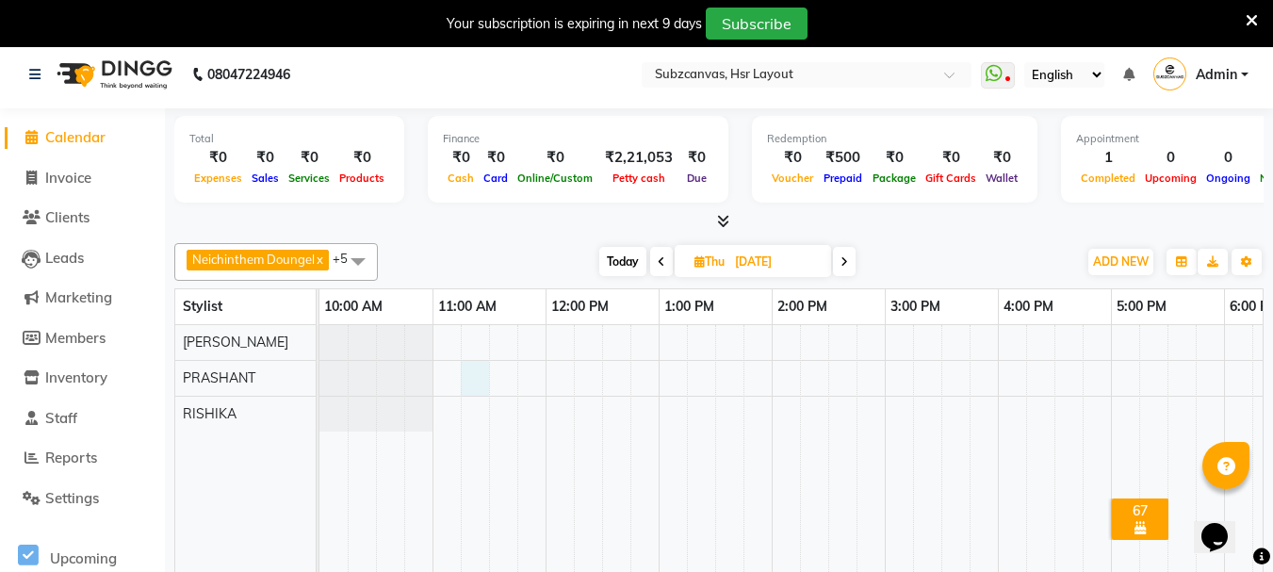
click at [465, 375] on div at bounding box center [941, 459] width 1244 height 268
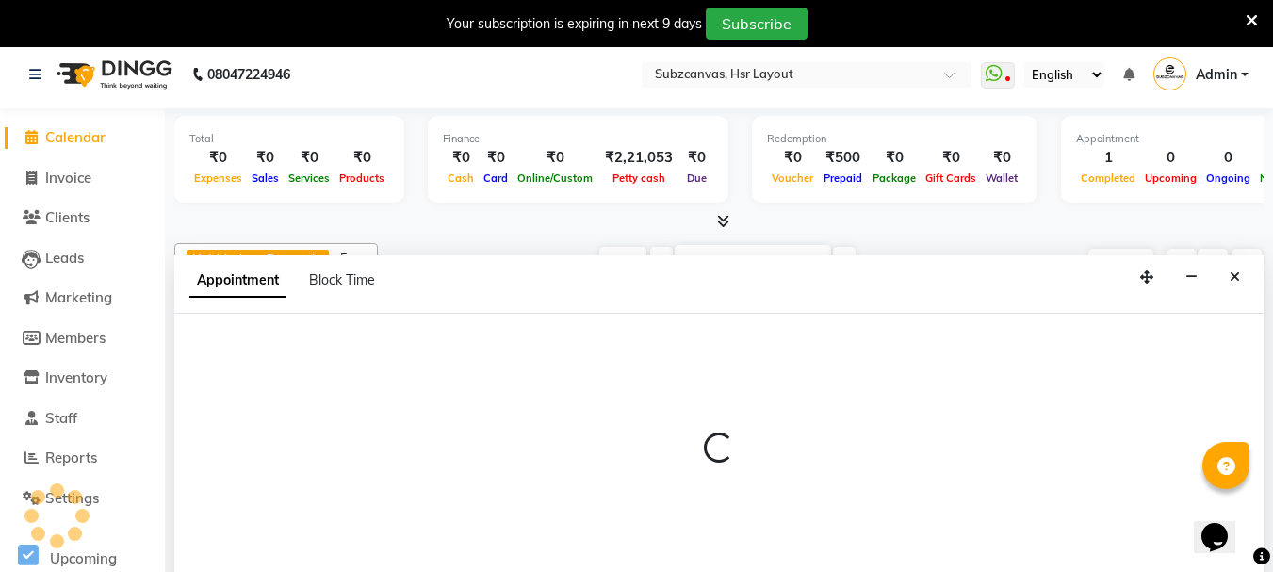
scroll to position [13, 0]
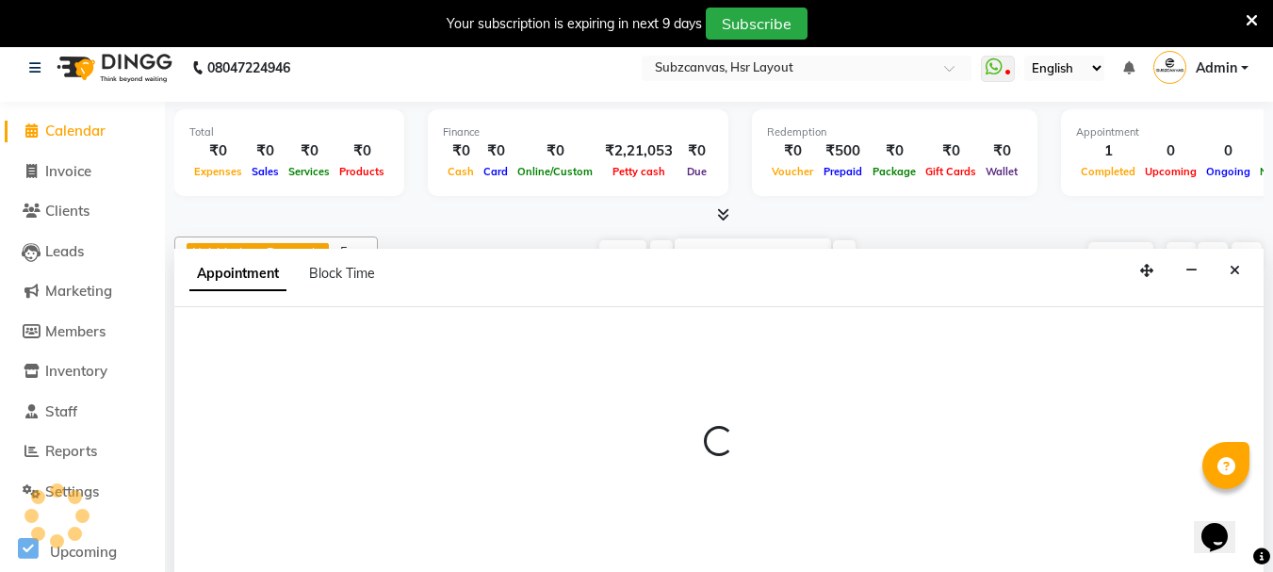
select select "84913"
select select "675"
select select "tentative"
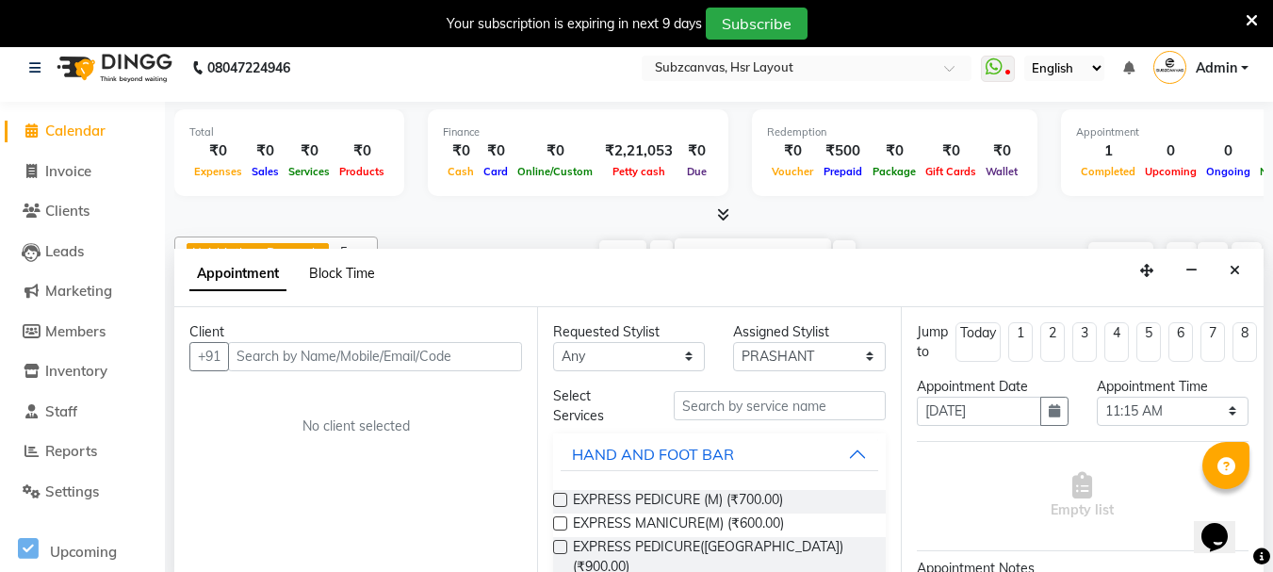
click at [358, 274] on span "Block Time" at bounding box center [342, 273] width 66 height 17
select select "84913"
select select "675"
select select "690"
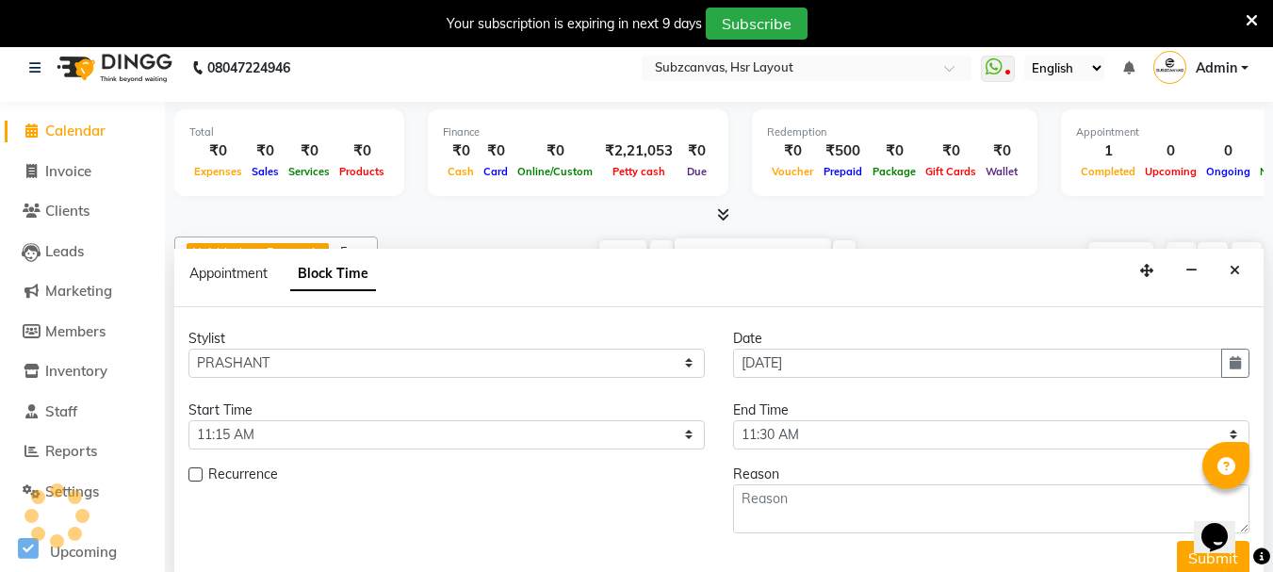
scroll to position [0, 301]
click at [199, 474] on label at bounding box center [195, 474] width 14 height 14
click at [199, 474] on input "checkbox" at bounding box center [194, 476] width 12 height 12
checkbox input "true"
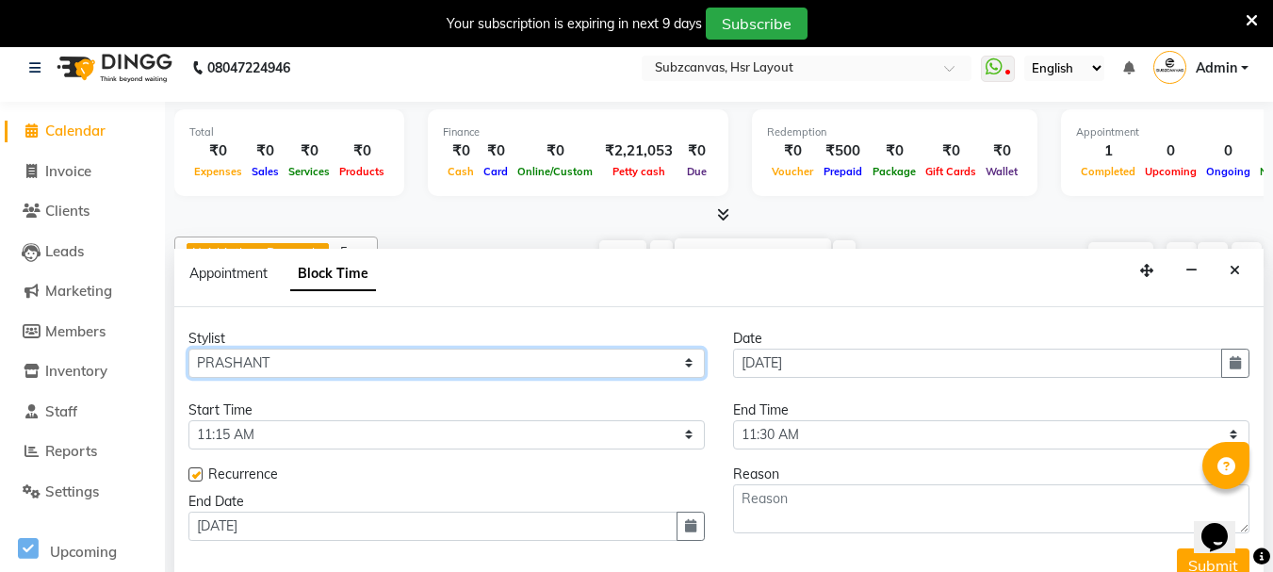
click at [470, 356] on select "Select [PERSON_NAME] [PERSON_NAME] [PERSON_NAME] [PERSON_NAME] [PERSON_NAME] [P…" at bounding box center [446, 363] width 516 height 29
select select "80341"
click at [188, 349] on select "Select [PERSON_NAME] [PERSON_NAME] [PERSON_NAME] [PERSON_NAME] [PERSON_NAME] [P…" at bounding box center [446, 363] width 516 height 29
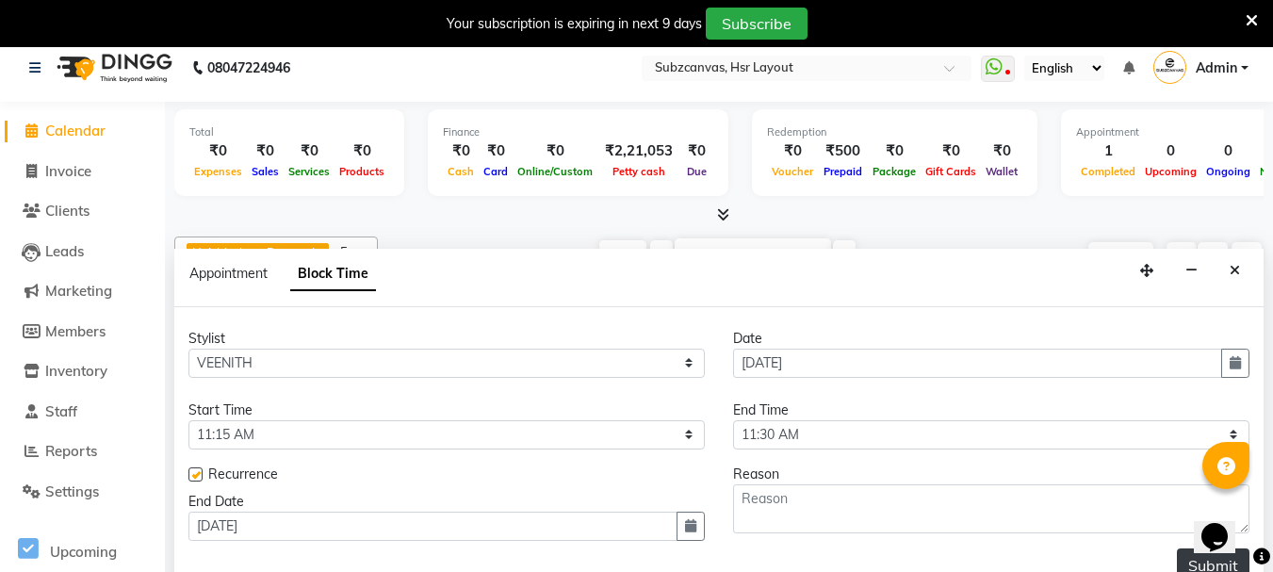
click at [1180, 559] on button "Submit" at bounding box center [1213, 565] width 73 height 34
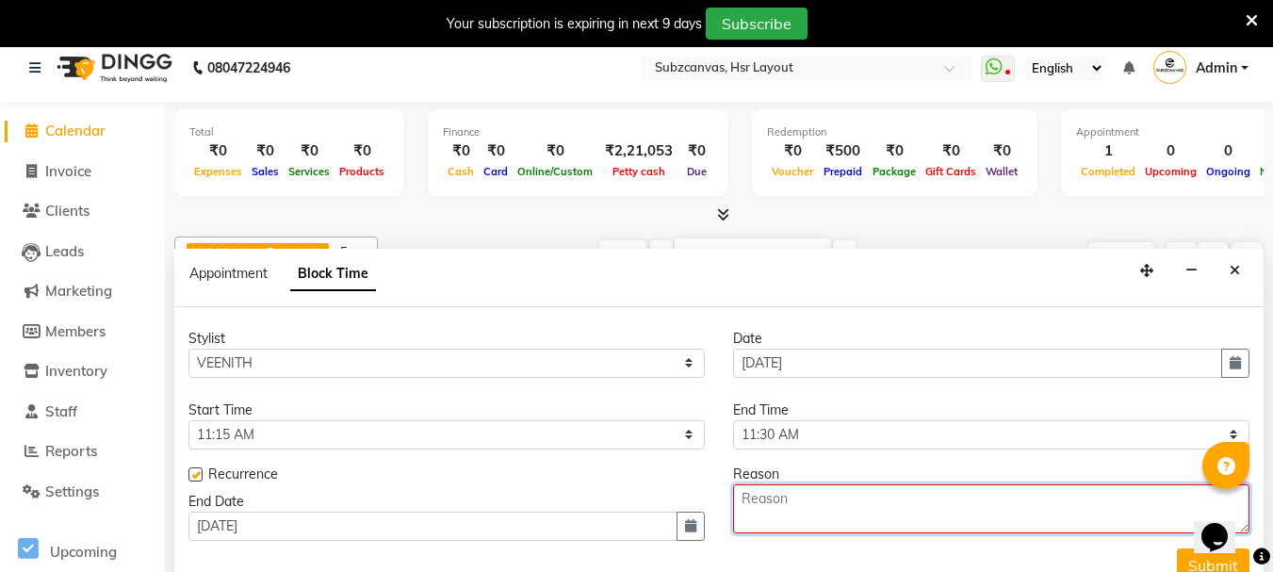
click at [836, 509] on textarea at bounding box center [991, 508] width 516 height 49
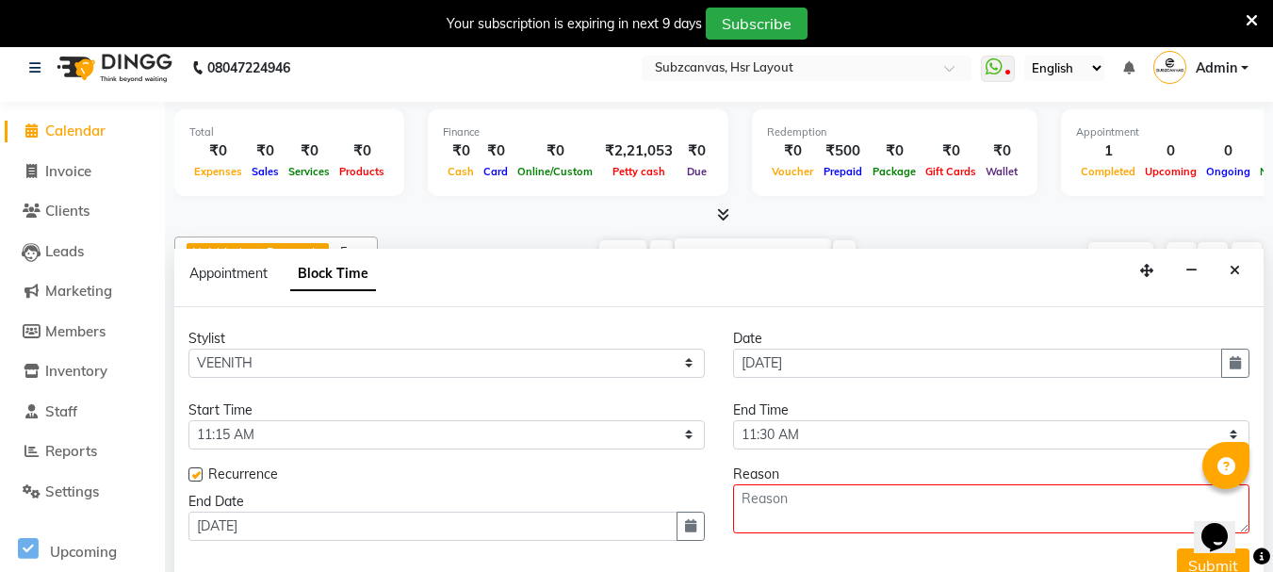
click at [201, 474] on label at bounding box center [195, 474] width 14 height 14
click at [201, 474] on input "checkbox" at bounding box center [194, 476] width 12 height 12
checkbox input "false"
click at [1202, 560] on button "Submit" at bounding box center [1213, 558] width 73 height 34
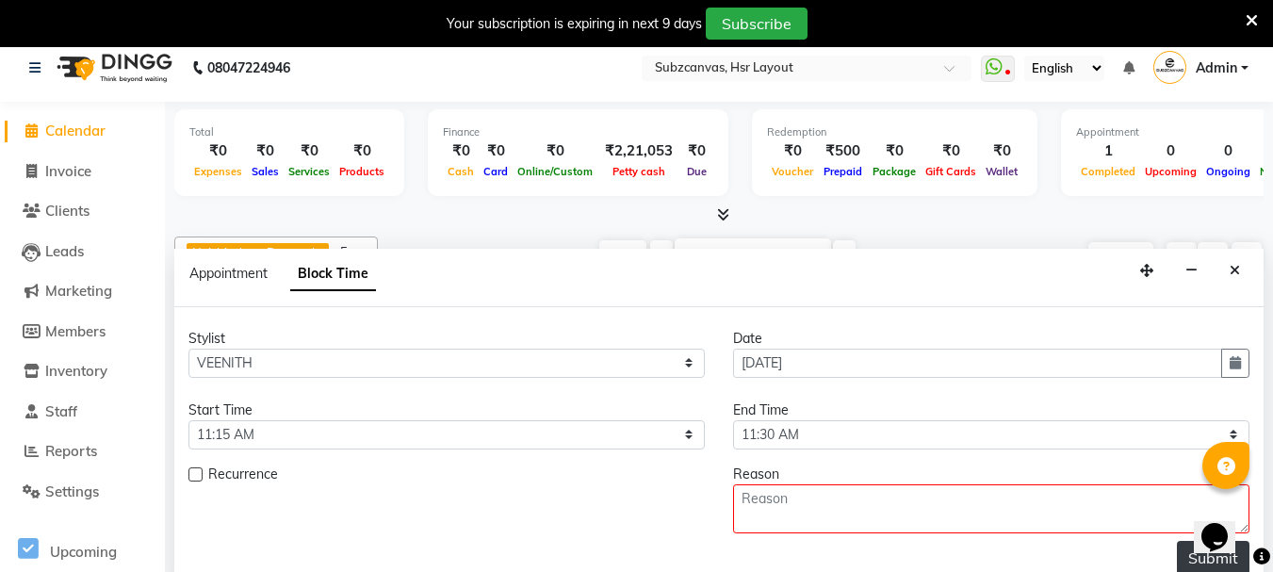
click at [1202, 560] on button "Submit" at bounding box center [1213, 558] width 73 height 34
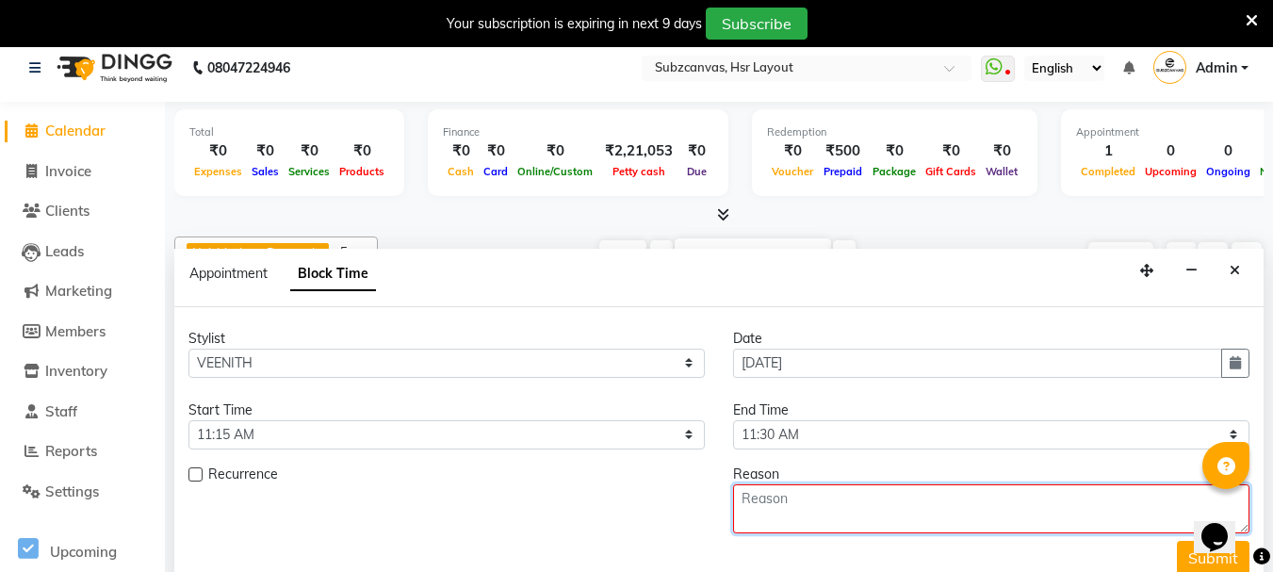
click at [821, 498] on textarea at bounding box center [991, 508] width 516 height 49
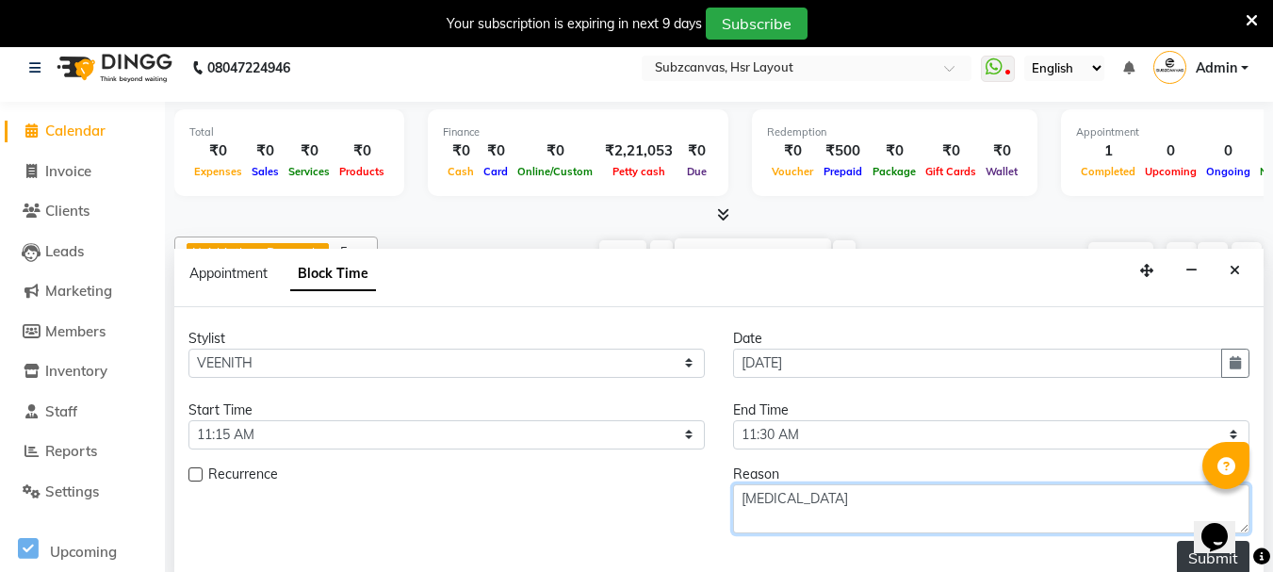
type textarea "[MEDICAL_DATA]"
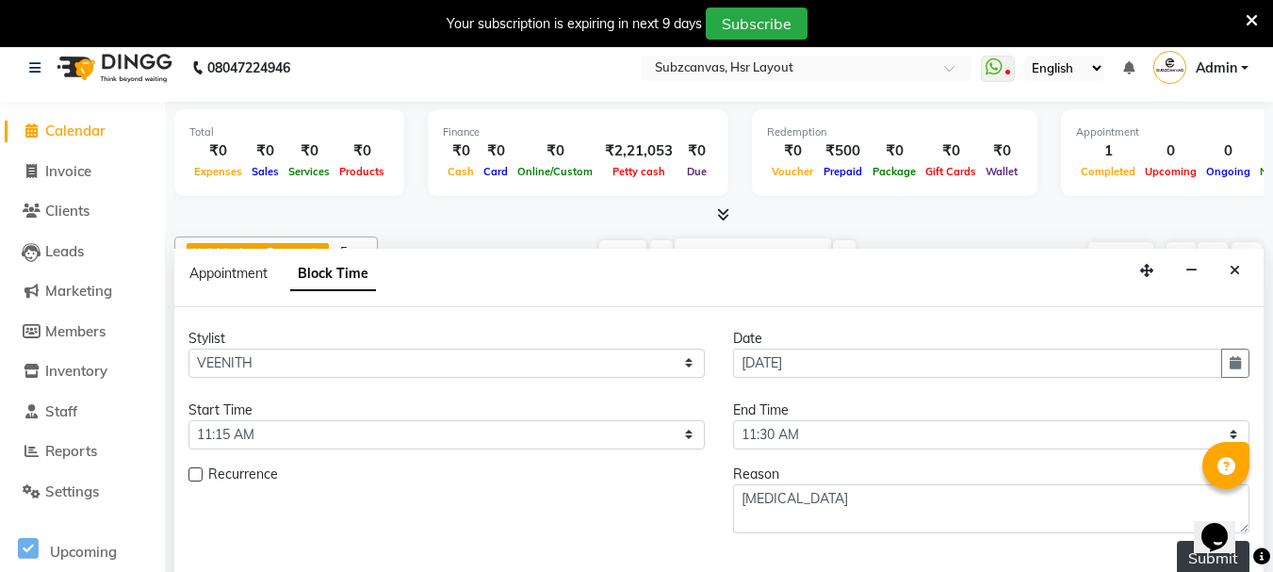
click at [1197, 553] on button "Submit" at bounding box center [1213, 558] width 73 height 34
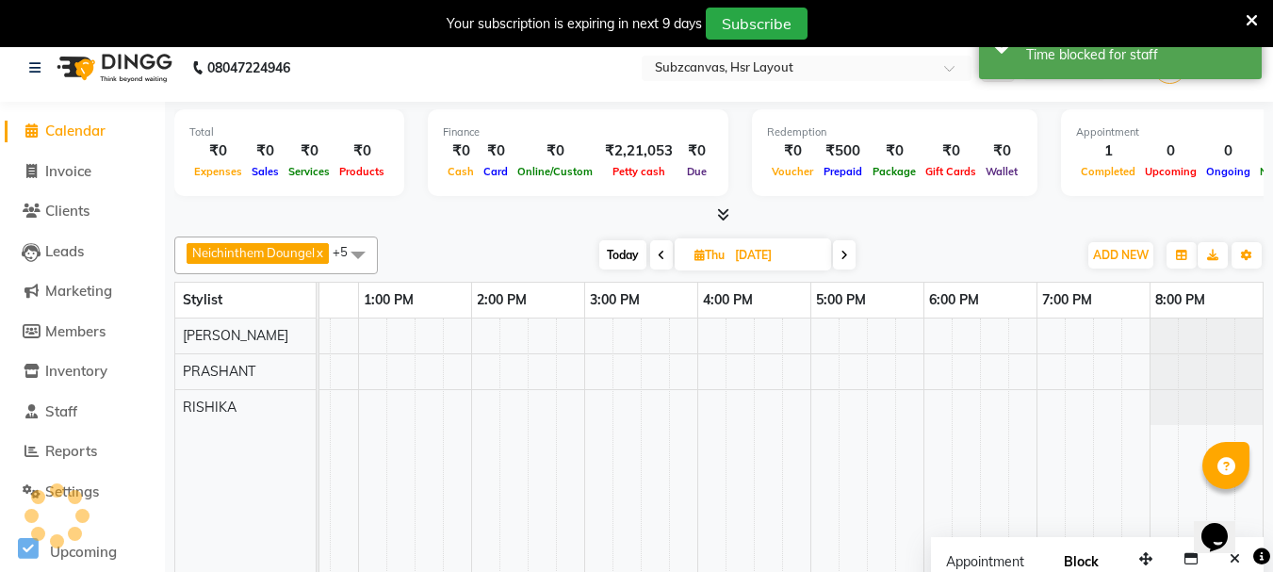
scroll to position [0, 0]
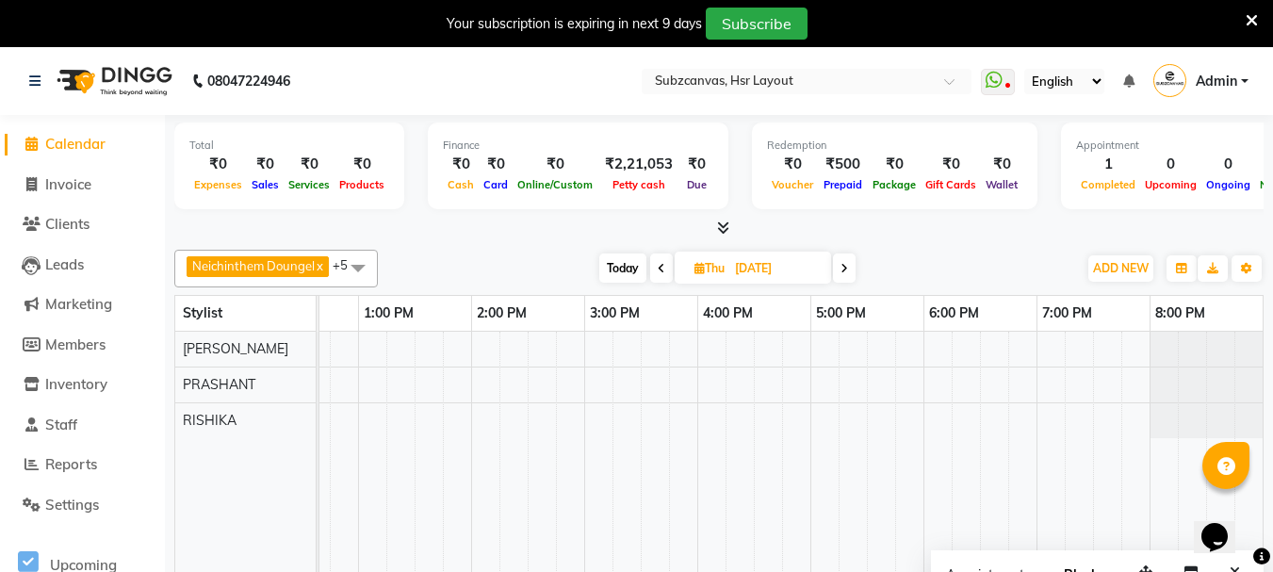
click at [350, 263] on span at bounding box center [358, 268] width 38 height 36
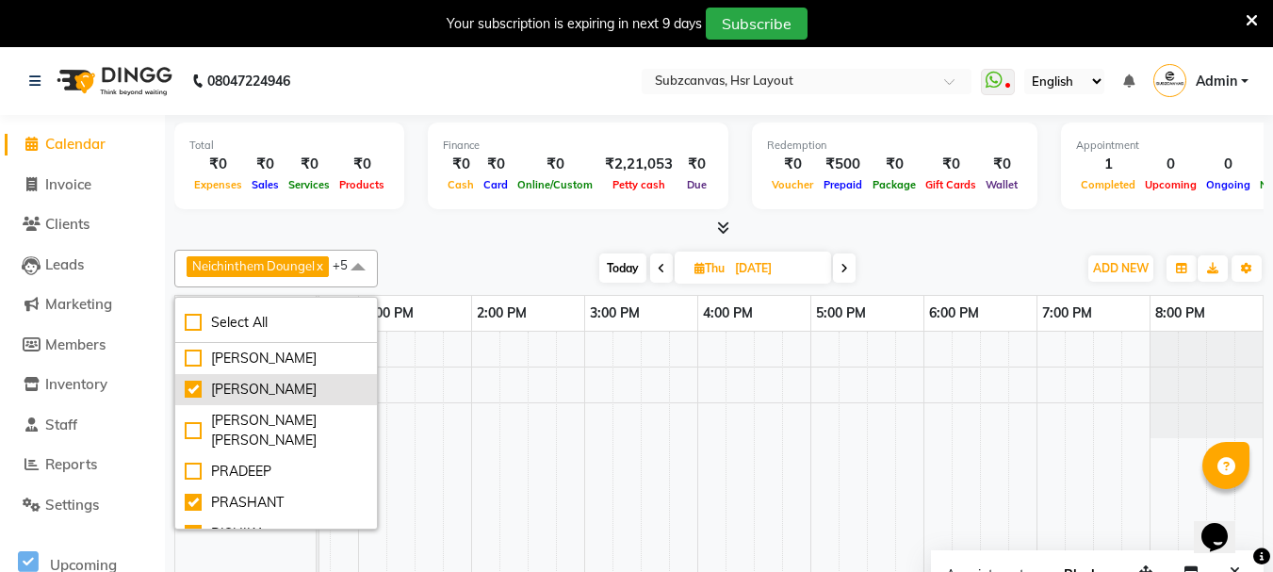
click at [198, 384] on div "[PERSON_NAME]" at bounding box center [276, 390] width 183 height 20
checkbox input "false"
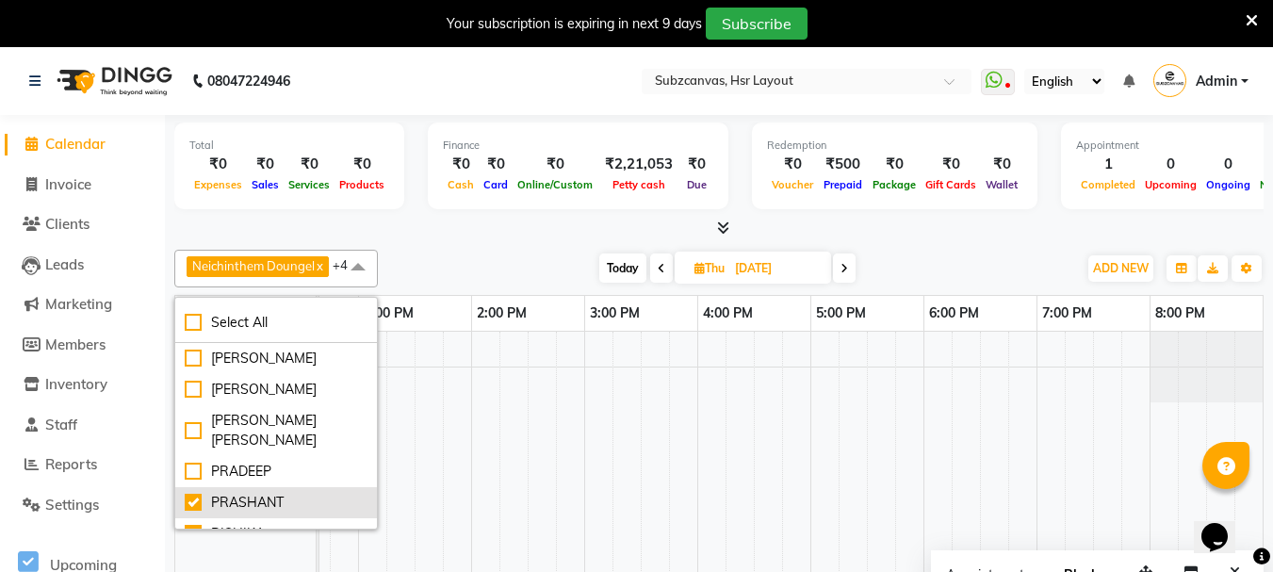
click at [188, 493] on div "PRASHANT" at bounding box center [276, 503] width 183 height 20
click at [193, 493] on div "PRASHANT" at bounding box center [276, 503] width 183 height 20
checkbox input "true"
click at [192, 524] on div "RISHIKA" at bounding box center [276, 534] width 183 height 20
checkbox input "false"
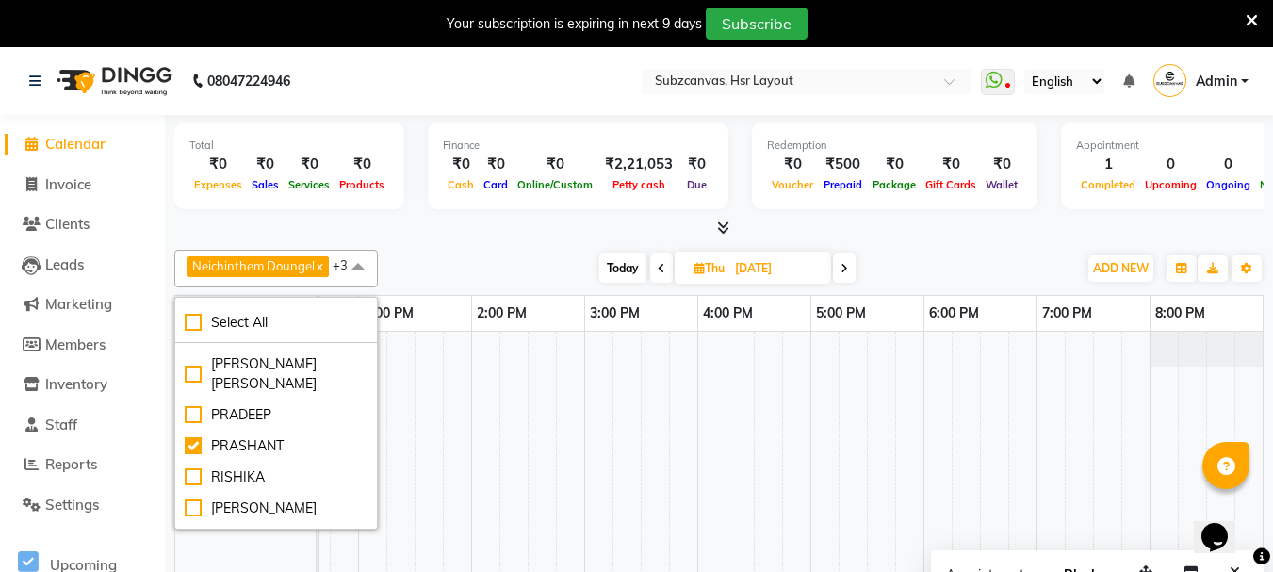
scroll to position [94, 0]
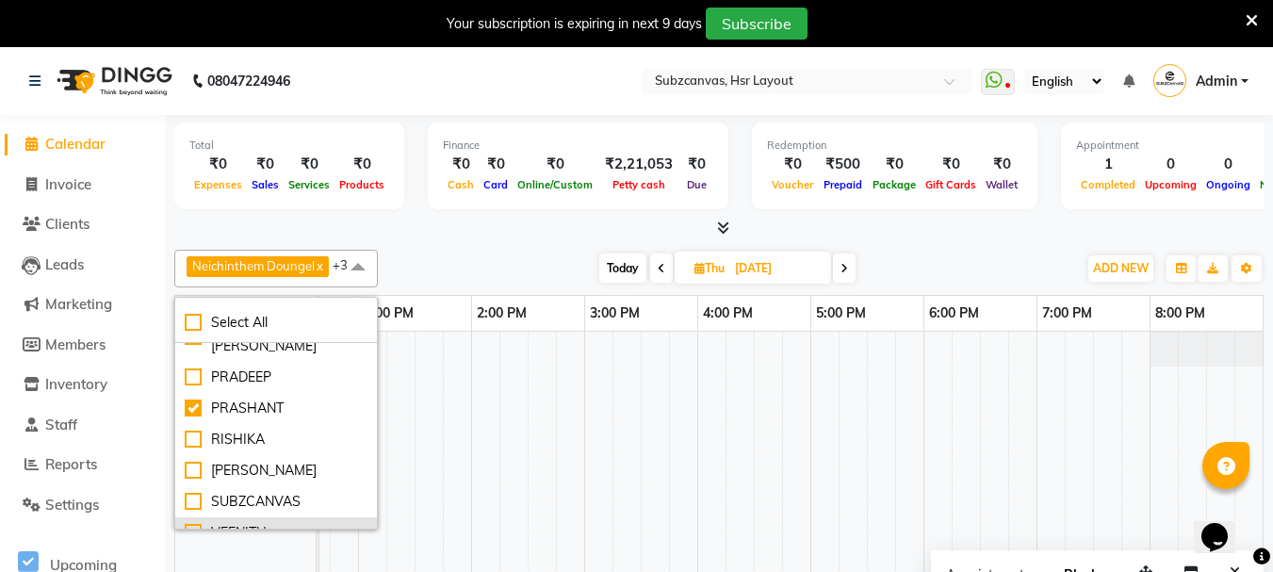
click at [272, 523] on div "VEENITH" at bounding box center [276, 533] width 183 height 20
checkbox input "true"
click at [289, 558] on div "PRASHANT VEENITH" at bounding box center [252, 466] width 155 height 268
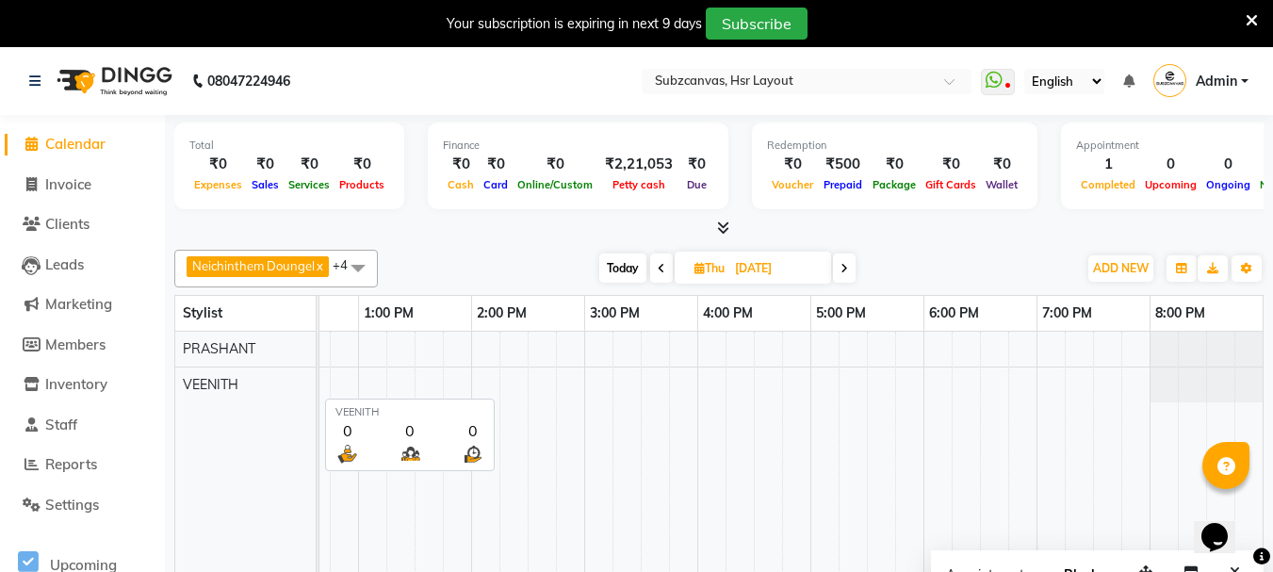
click at [234, 378] on span "VEENITH" at bounding box center [211, 384] width 56 height 17
click at [243, 384] on div "VEENITH" at bounding box center [245, 384] width 140 height 35
click at [377, 264] on span at bounding box center [358, 268] width 38 height 36
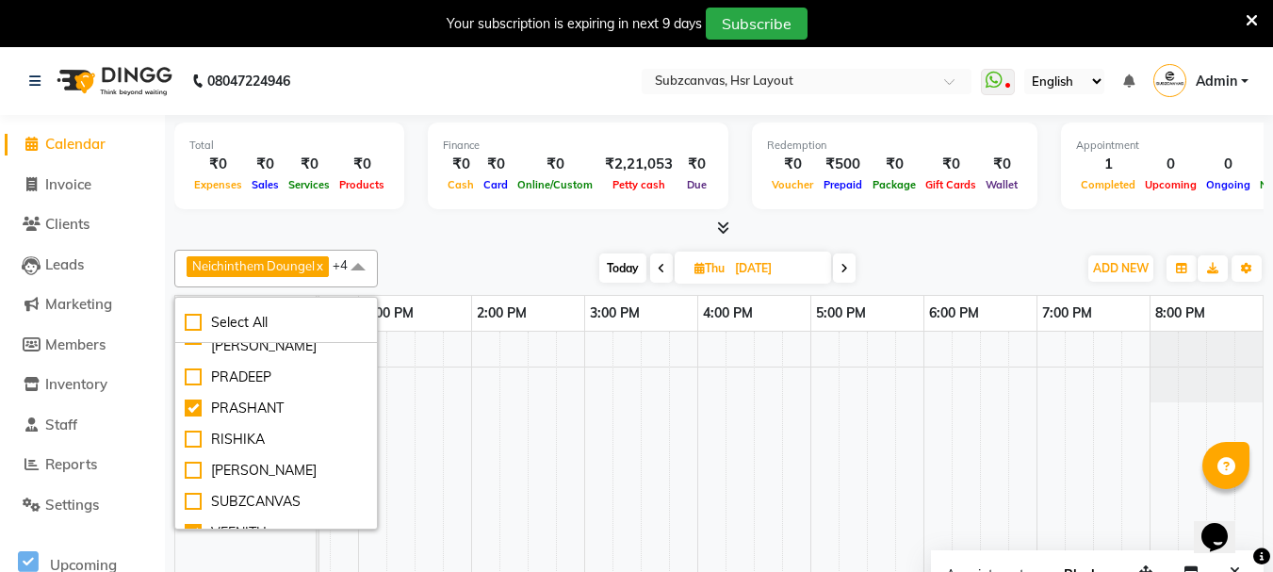
click at [672, 462] on td at bounding box center [683, 466] width 28 height 268
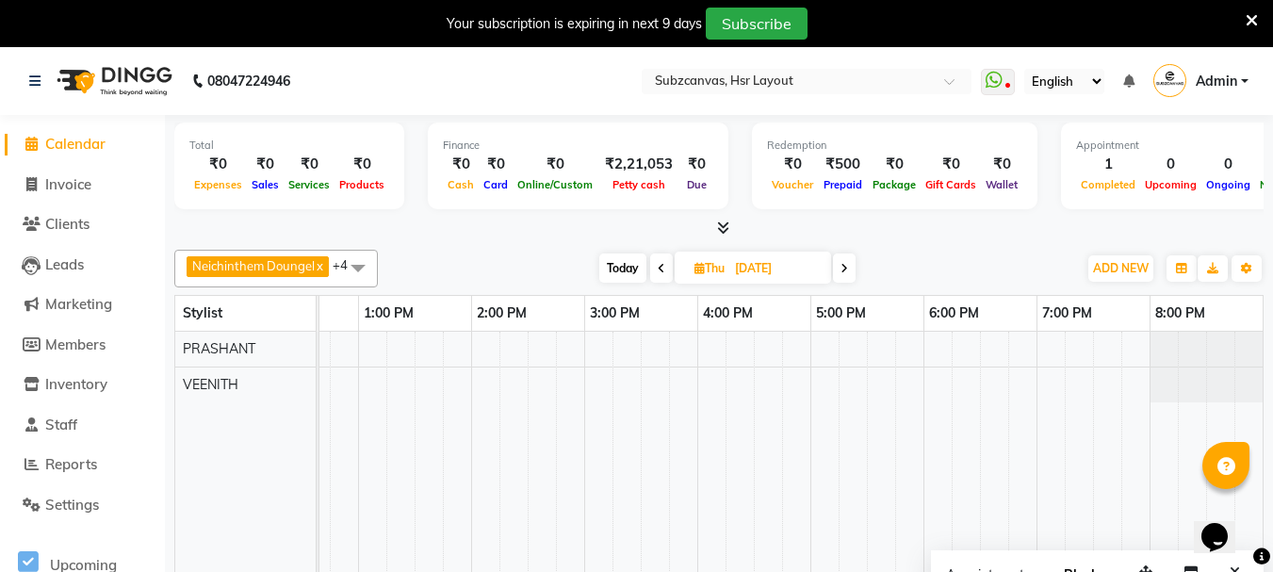
click at [672, 462] on td at bounding box center [683, 466] width 28 height 268
click at [1127, 258] on button "ADD NEW Toggle Dropdown" at bounding box center [1120, 268] width 65 height 26
click at [1091, 294] on button "Add Appointment" at bounding box center [1078, 304] width 149 height 24
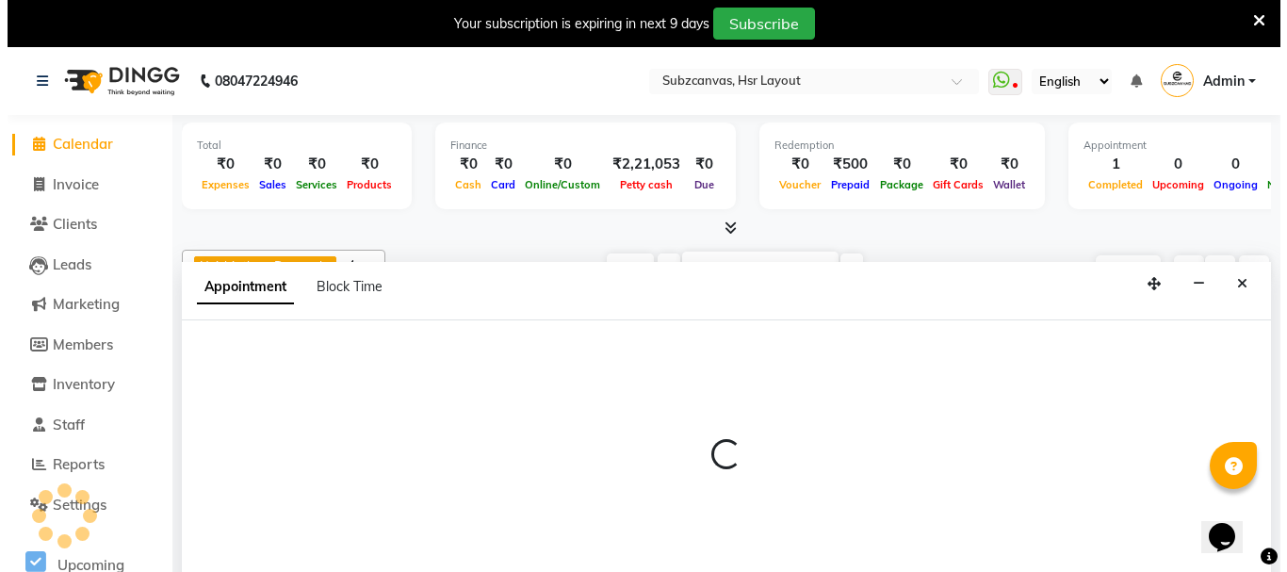
scroll to position [47, 0]
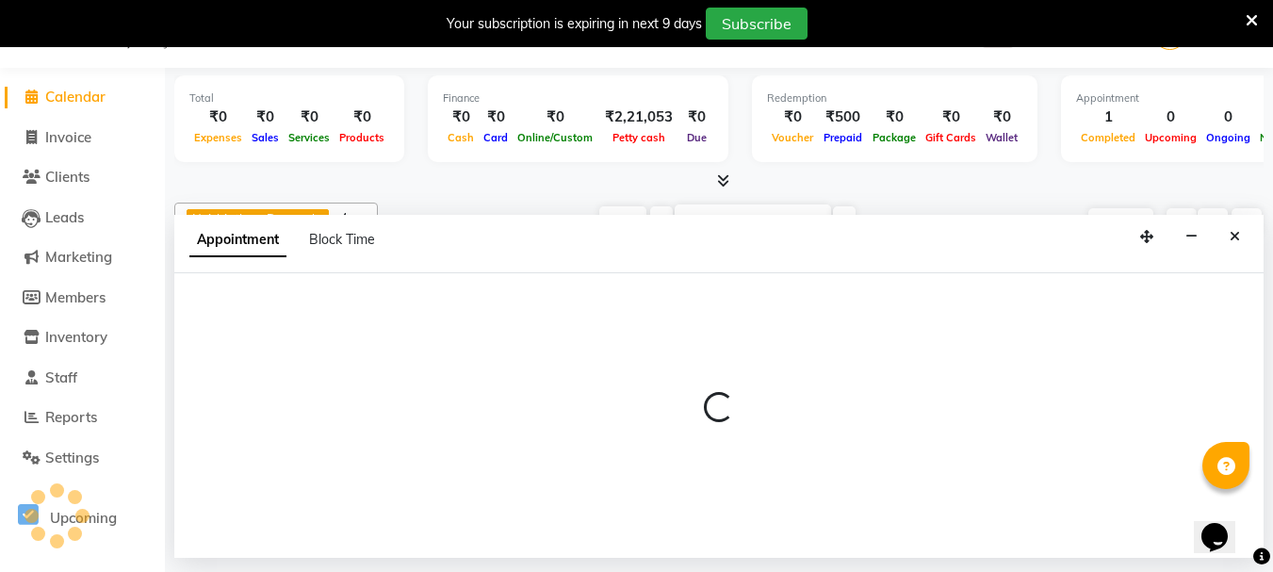
select select "tentative"
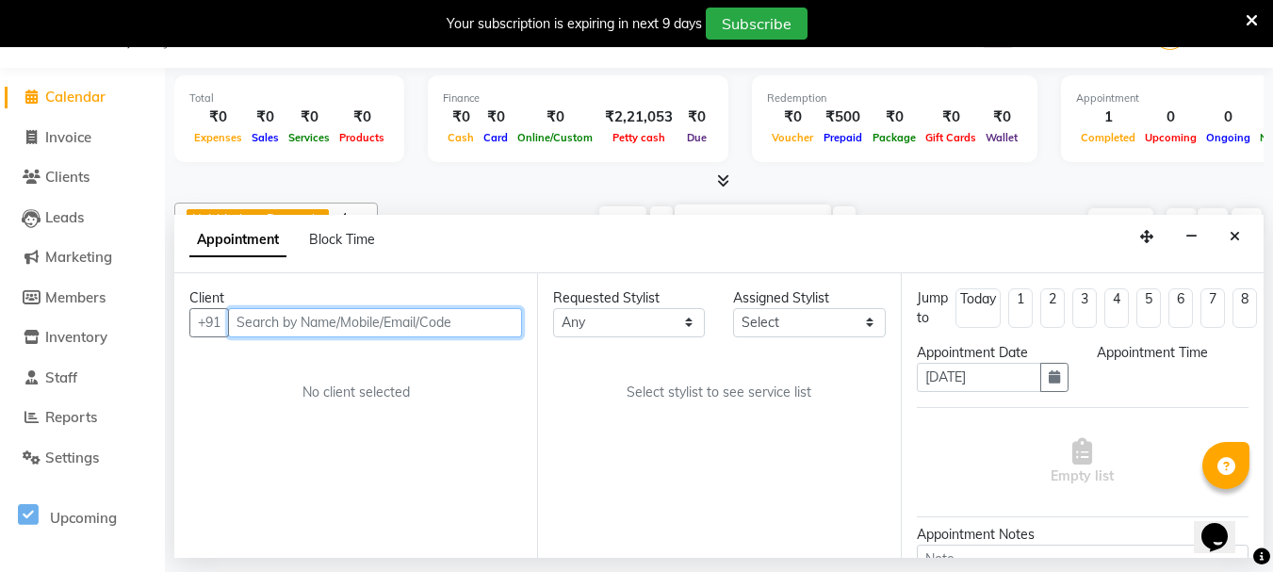
select select "660"
click at [369, 326] on input "text" at bounding box center [375, 322] width 294 height 29
type input "8903426221"
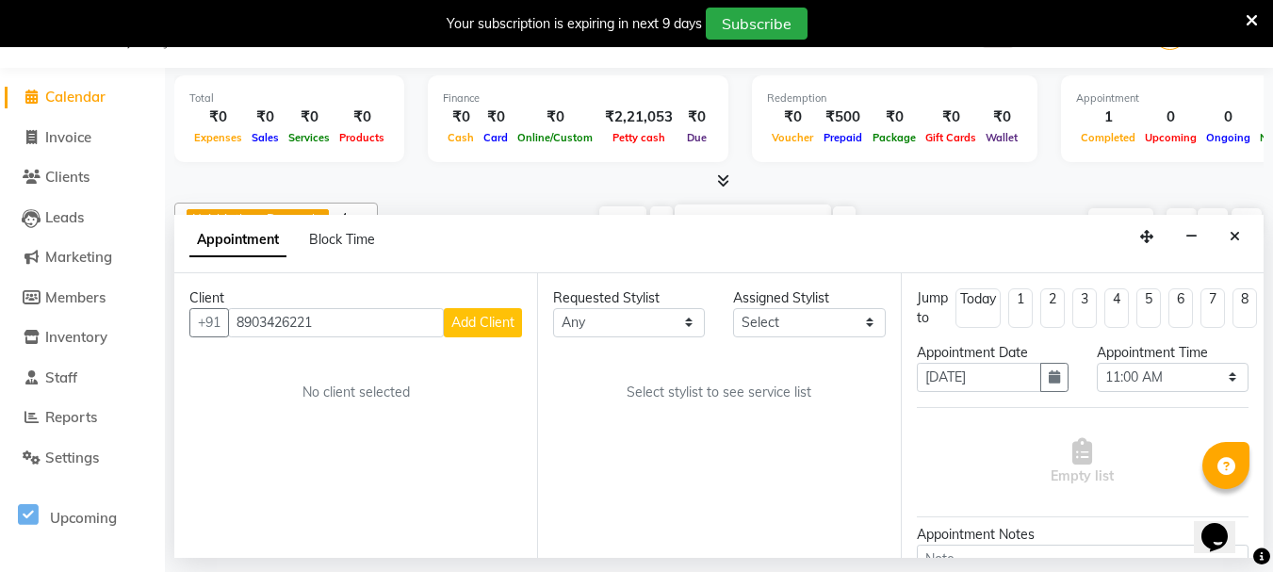
click at [474, 320] on span "Add Client" at bounding box center [482, 322] width 63 height 17
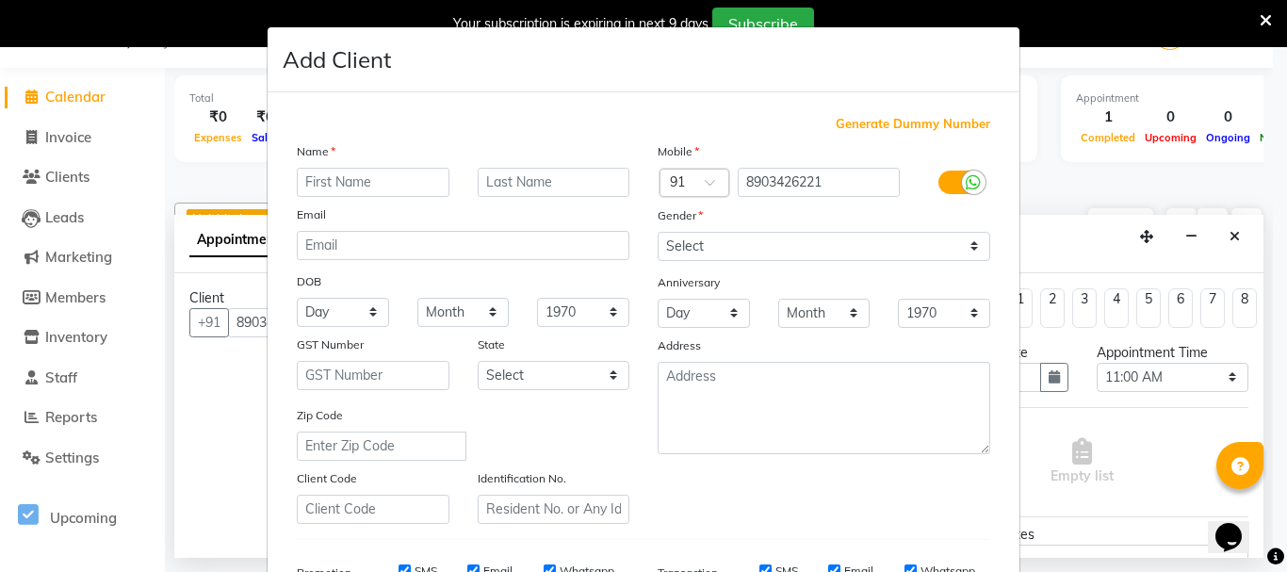
click at [367, 179] on input "text" at bounding box center [373, 182] width 153 height 29
type input "l"
type input "Ligin"
click at [698, 238] on select "Select [DEMOGRAPHIC_DATA] [DEMOGRAPHIC_DATA] Other Prefer Not To Say" at bounding box center [824, 246] width 333 height 29
click at [658, 232] on select "Select [DEMOGRAPHIC_DATA] [DEMOGRAPHIC_DATA] Other Prefer Not To Say" at bounding box center [824, 246] width 333 height 29
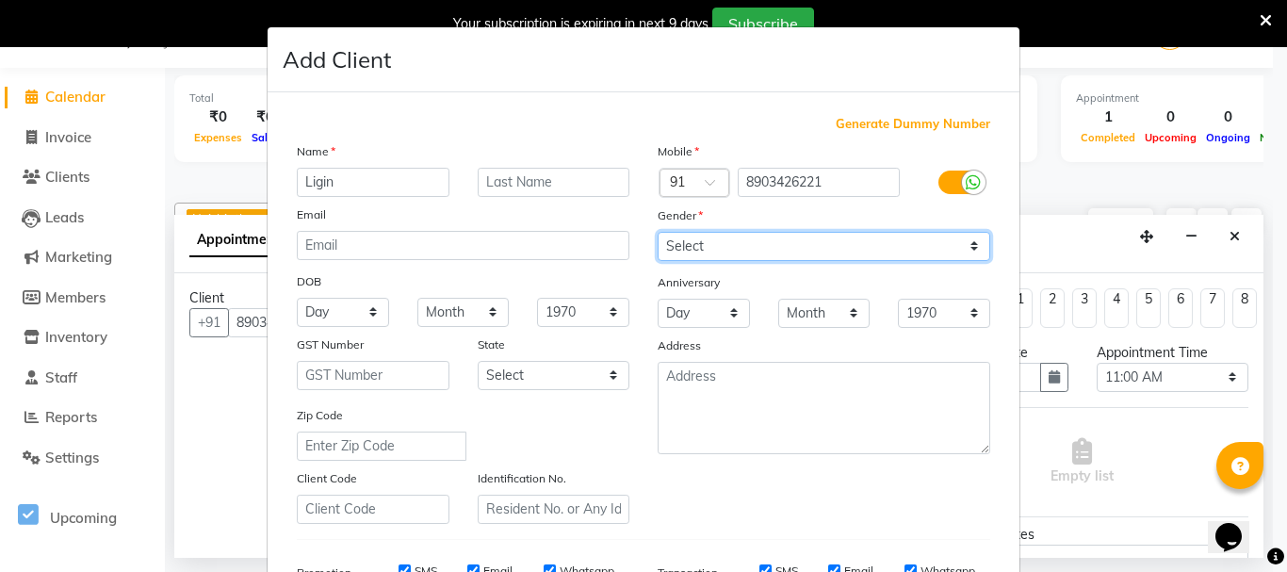
click at [724, 242] on select "Select [DEMOGRAPHIC_DATA] [DEMOGRAPHIC_DATA] Other Prefer Not To Say" at bounding box center [824, 246] width 333 height 29
select select "[DEMOGRAPHIC_DATA]"
click at [658, 232] on select "Select [DEMOGRAPHIC_DATA] [DEMOGRAPHIC_DATA] Other Prefer Not To Say" at bounding box center [824, 246] width 333 height 29
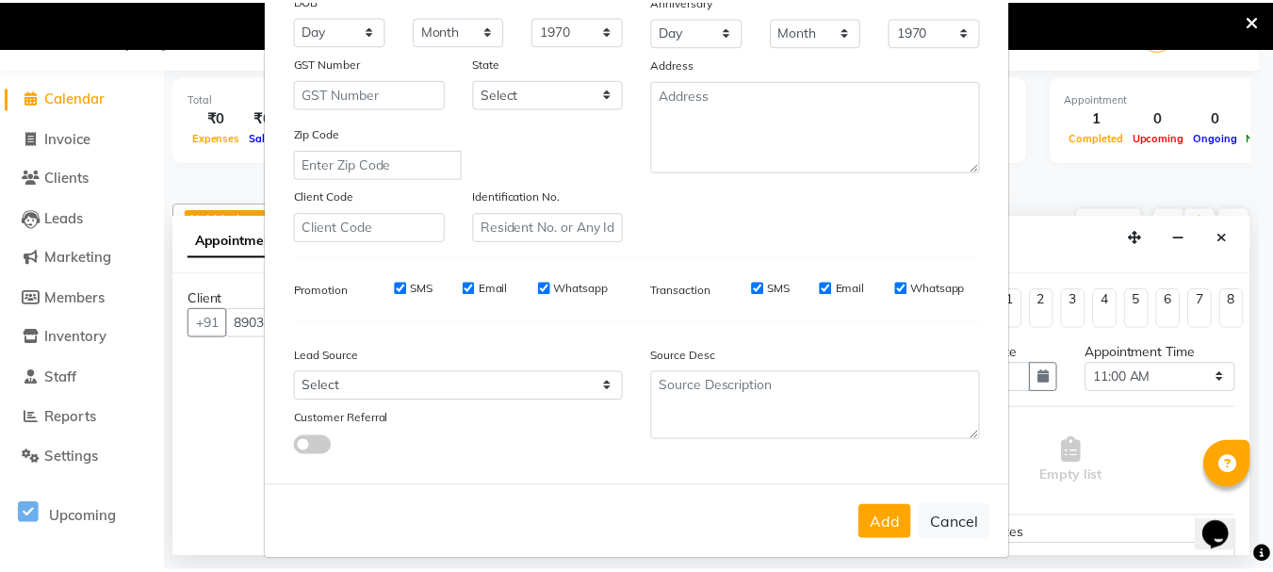
scroll to position [298, 0]
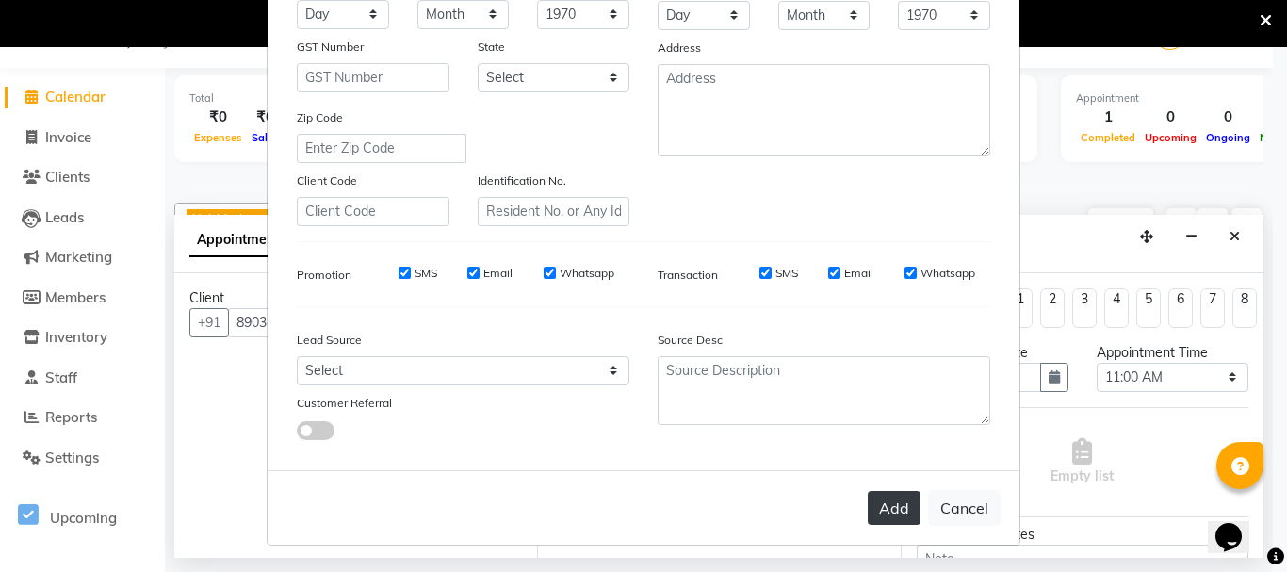
click at [901, 502] on button "Add" at bounding box center [894, 508] width 53 height 34
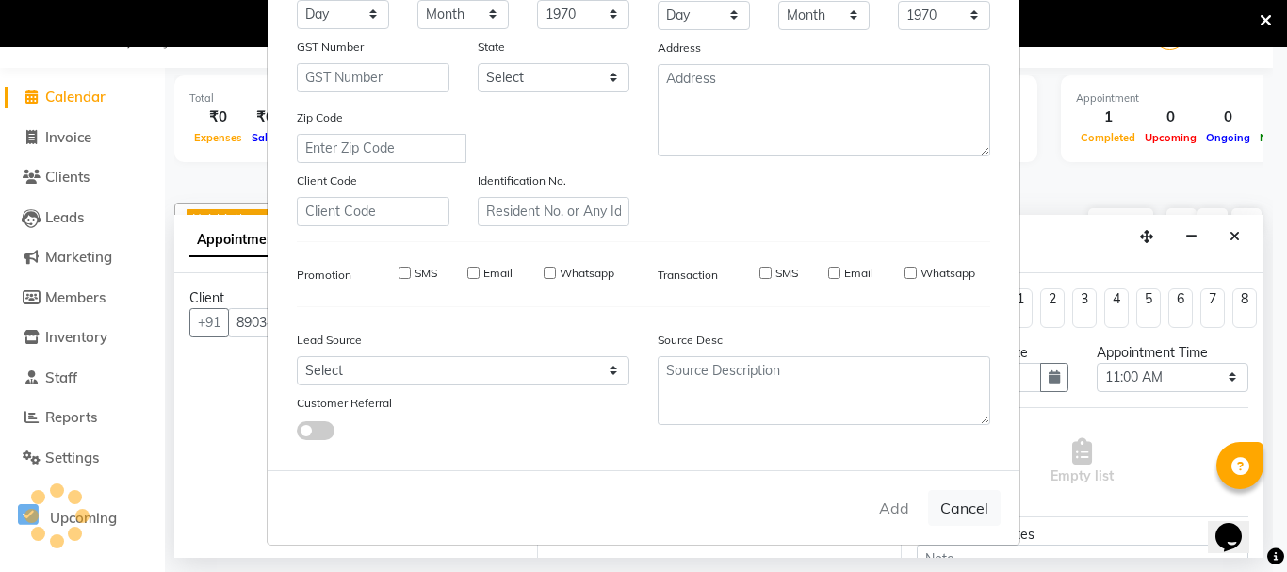
select select
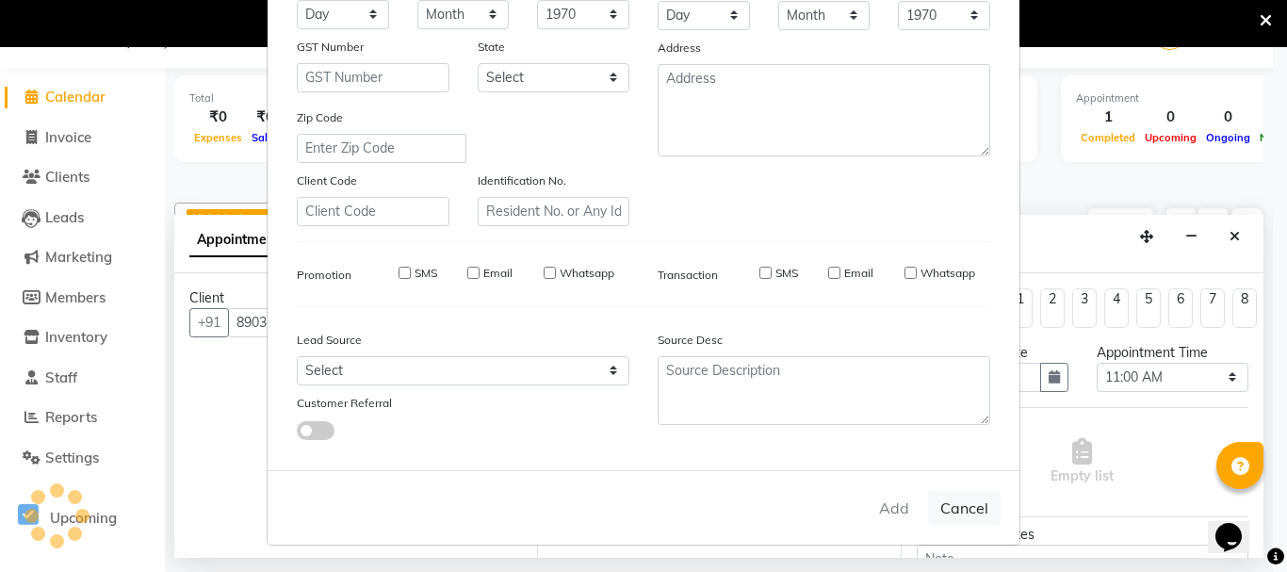
select select
checkbox input "false"
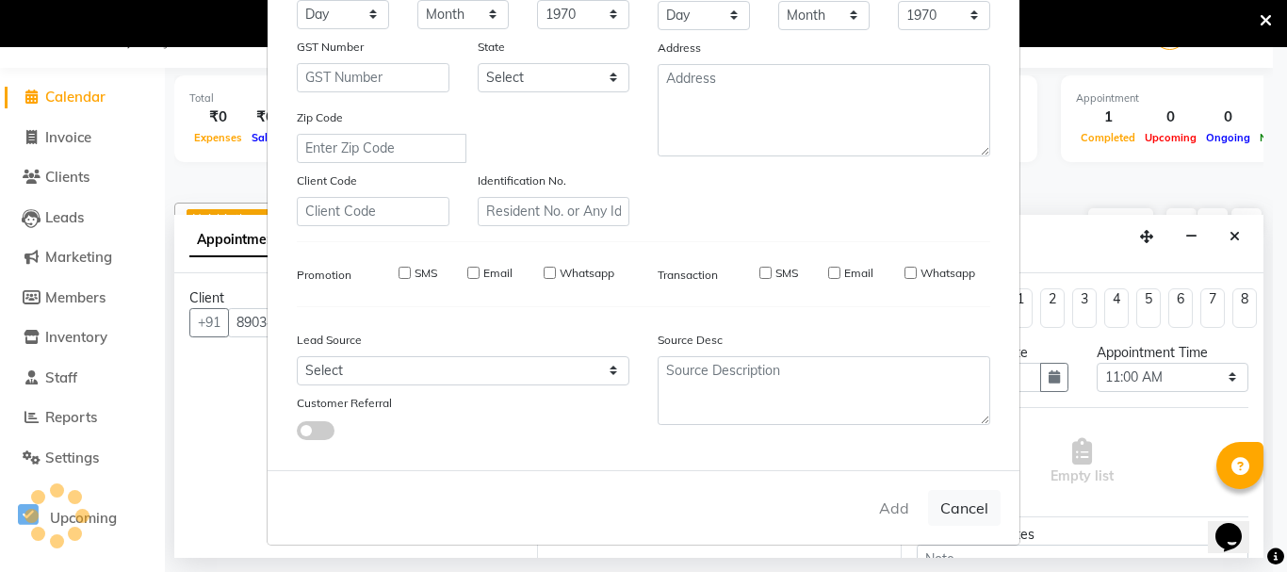
checkbox input "false"
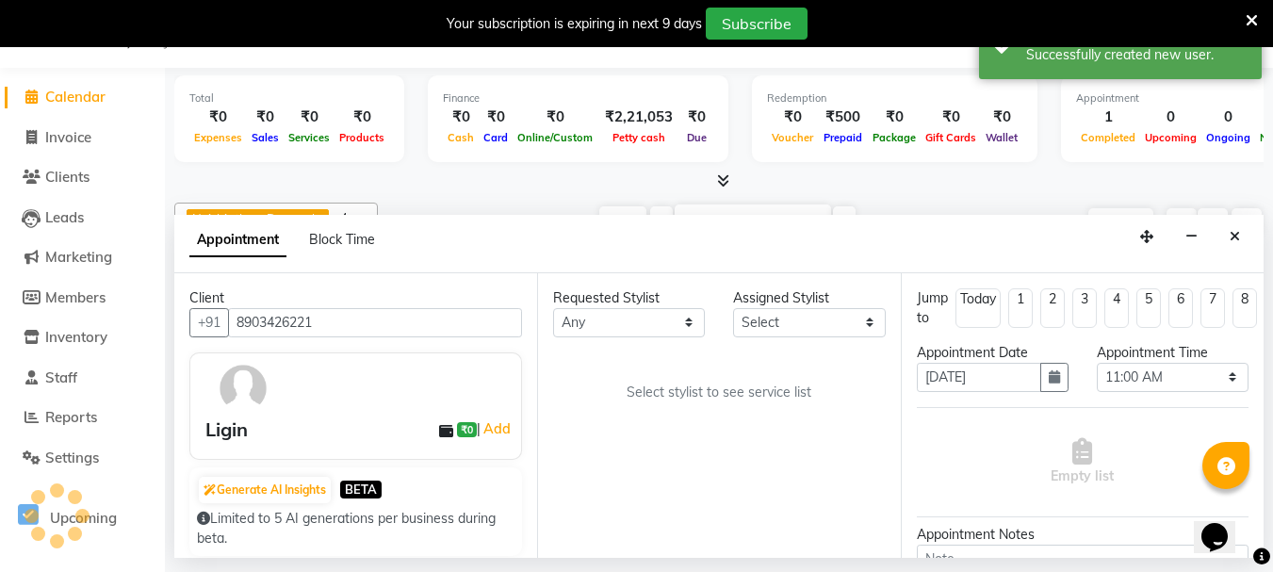
scroll to position [0, 286]
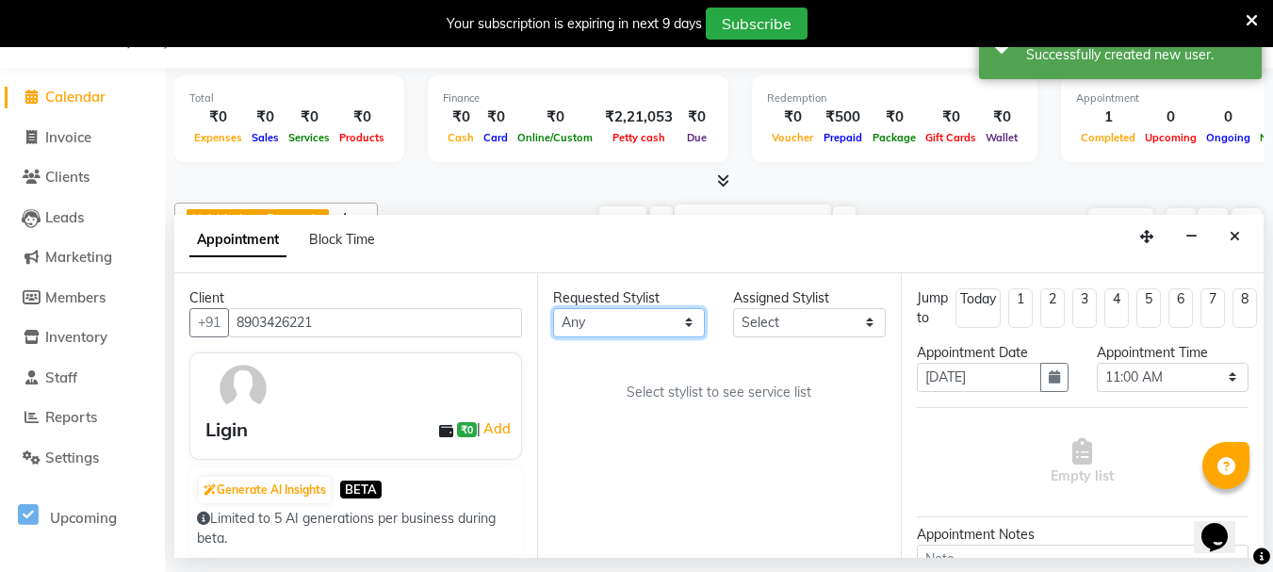
click at [601, 310] on select "Any [PERSON_NAME] [PERSON_NAME] [PERSON_NAME] [PERSON_NAME] [PERSON_NAME] [PERS…" at bounding box center [629, 322] width 152 height 29
select select "80341"
click at [553, 308] on select "Any [PERSON_NAME] [PERSON_NAME] [PERSON_NAME] [PERSON_NAME] [PERSON_NAME] [PERS…" at bounding box center [629, 322] width 152 height 29
select select "80341"
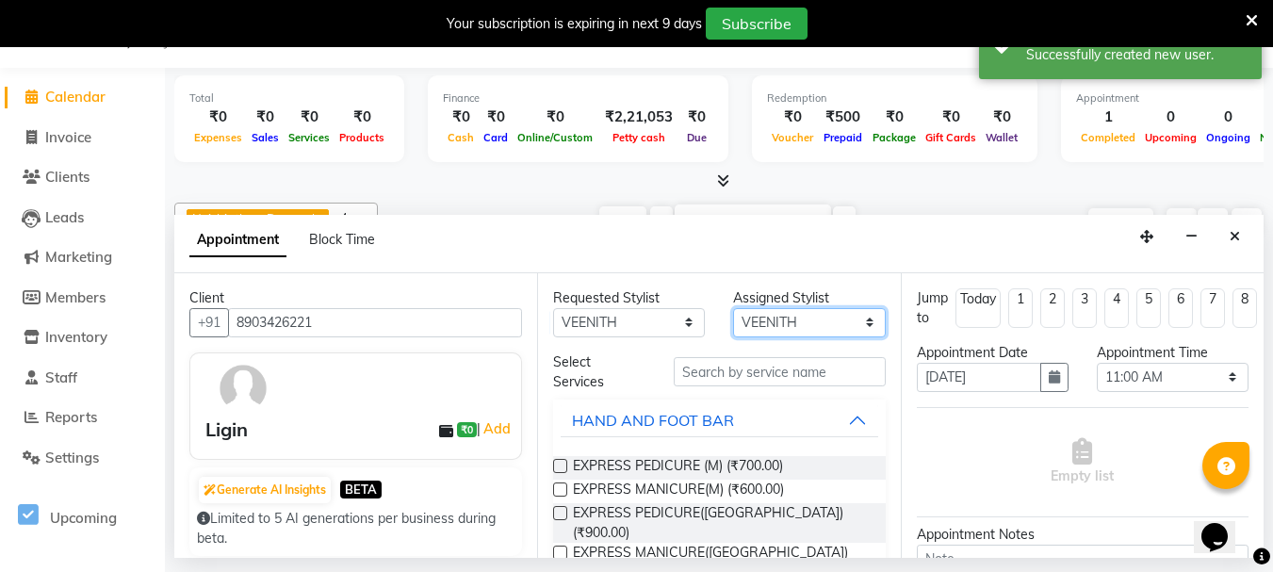
click at [769, 319] on select "Select [PERSON_NAME] [PERSON_NAME] [PERSON_NAME] [PERSON_NAME] [PERSON_NAME] [P…" at bounding box center [809, 322] width 152 height 29
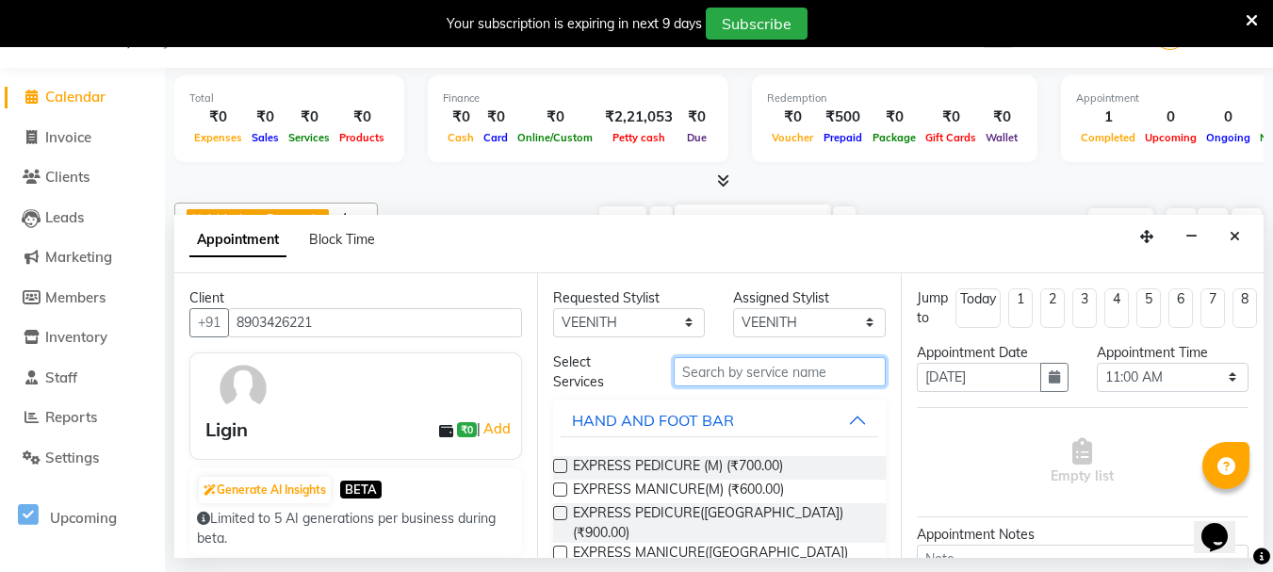
click at [737, 375] on input "text" at bounding box center [780, 371] width 212 height 29
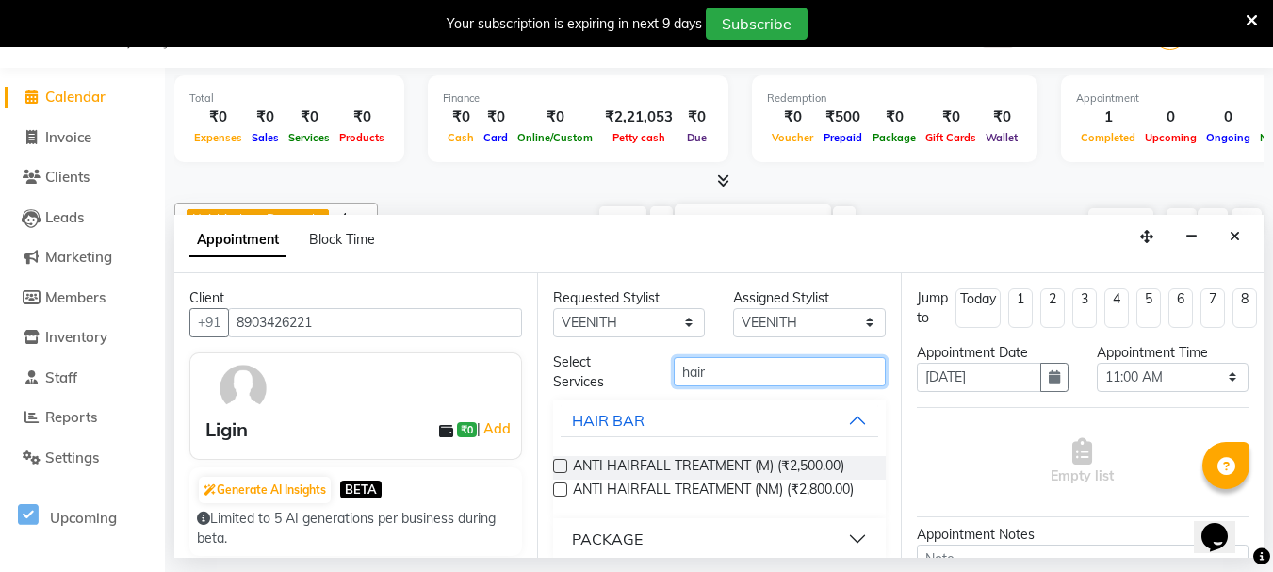
type input "hair"
click at [813, 418] on button "HAIR BAR" at bounding box center [719, 420] width 317 height 34
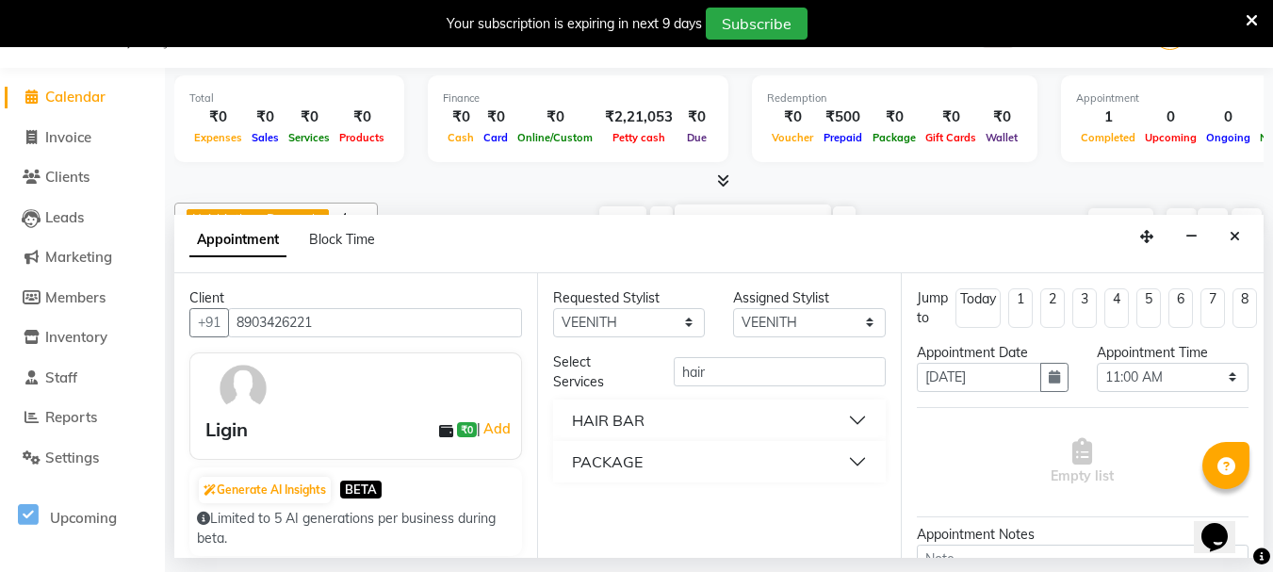
click at [852, 412] on button "HAIR BAR" at bounding box center [719, 420] width 317 height 34
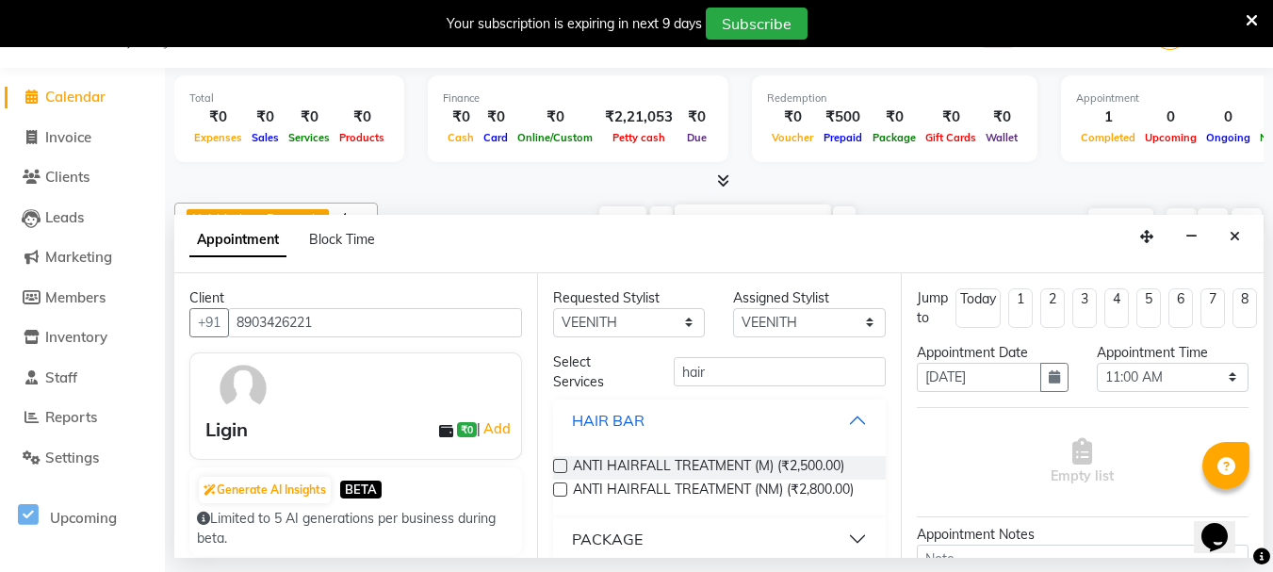
scroll to position [33, 0]
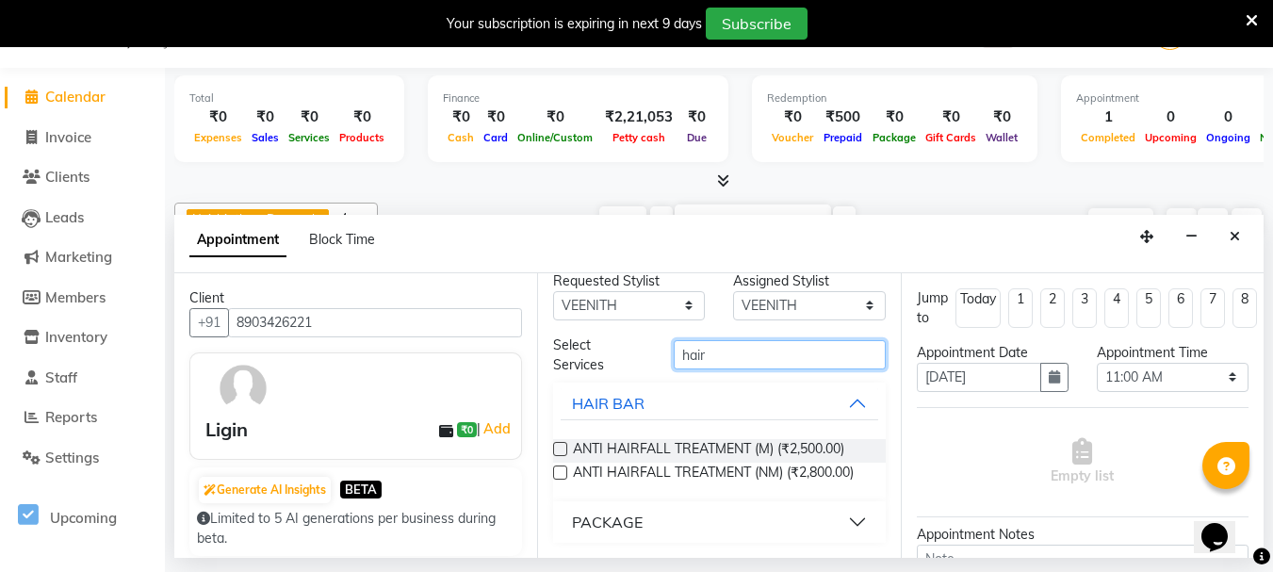
click at [715, 340] on input "hair" at bounding box center [780, 354] width 212 height 29
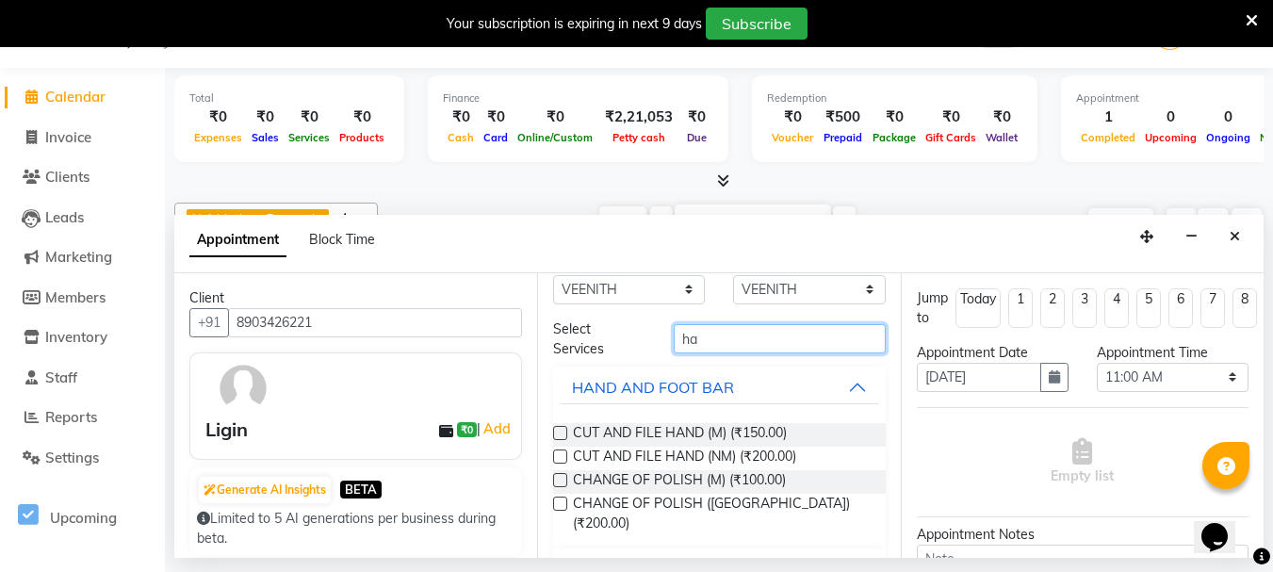
type input "h"
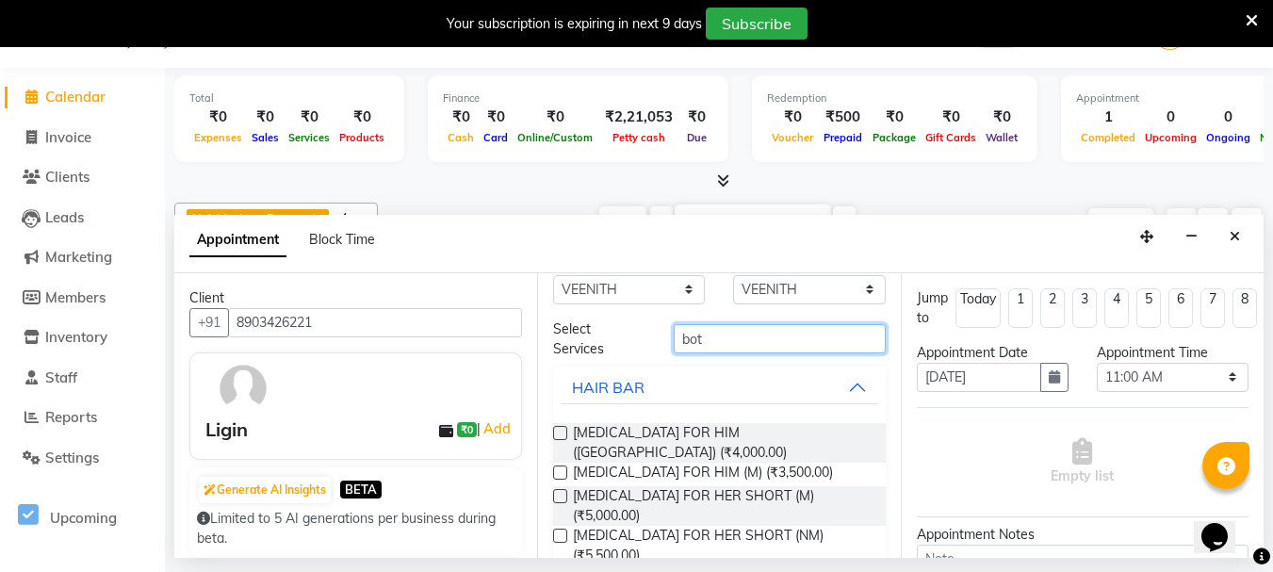
type input "bot"
click at [560, 568] on label at bounding box center [560, 575] width 14 height 14
click at [560, 571] on input "checkbox" at bounding box center [559, 577] width 12 height 12
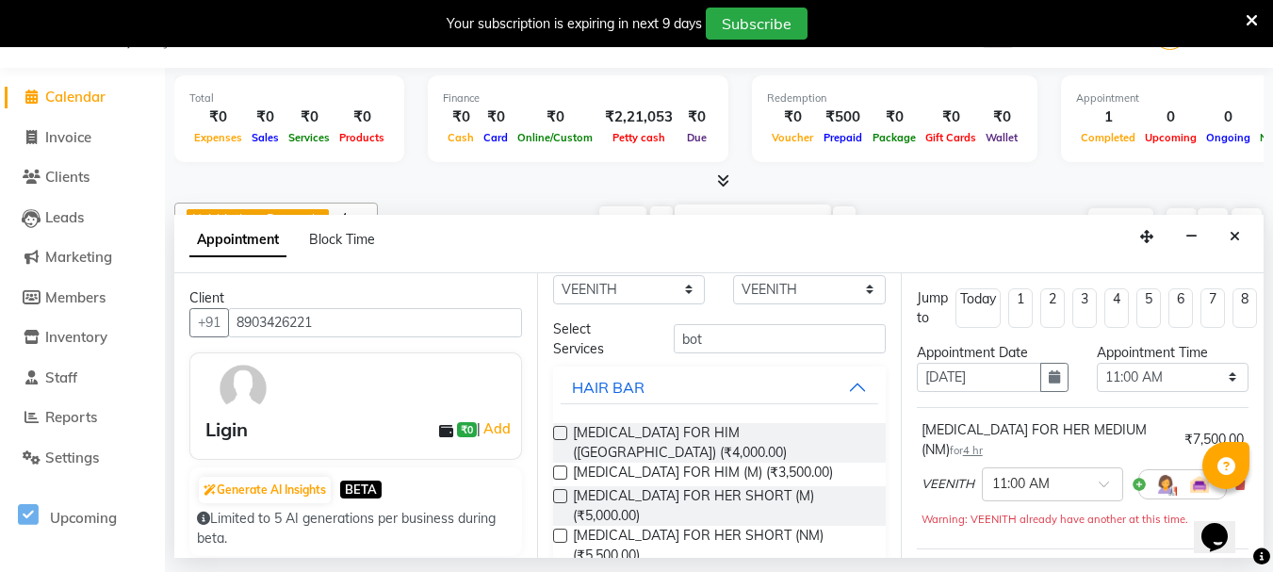
checkbox input "false"
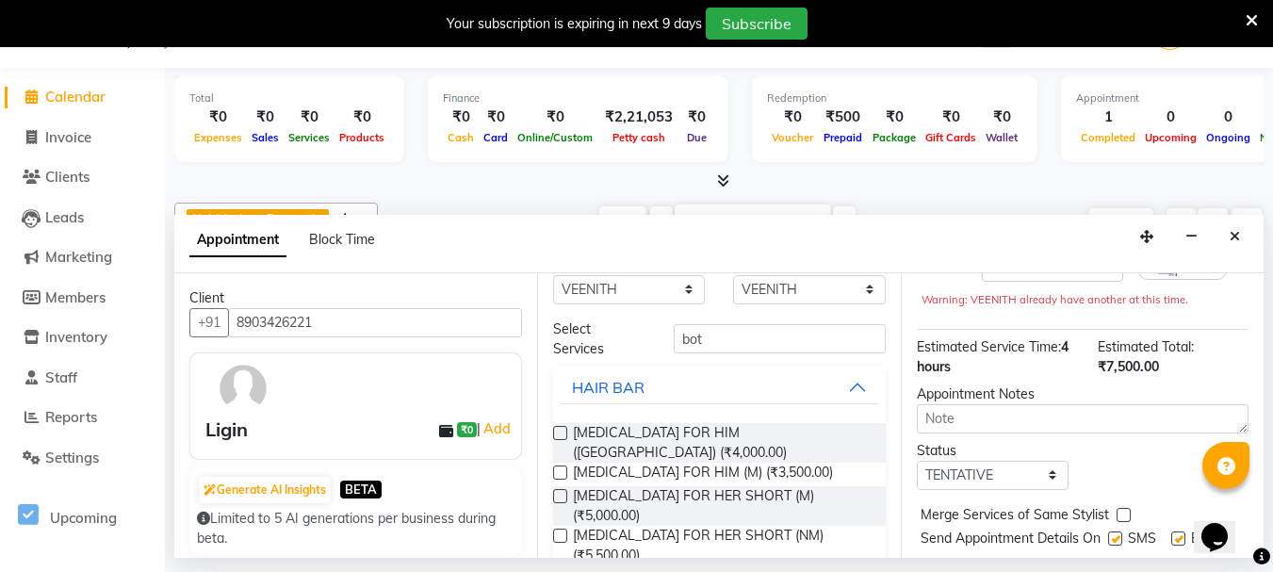
scroll to position [237, 0]
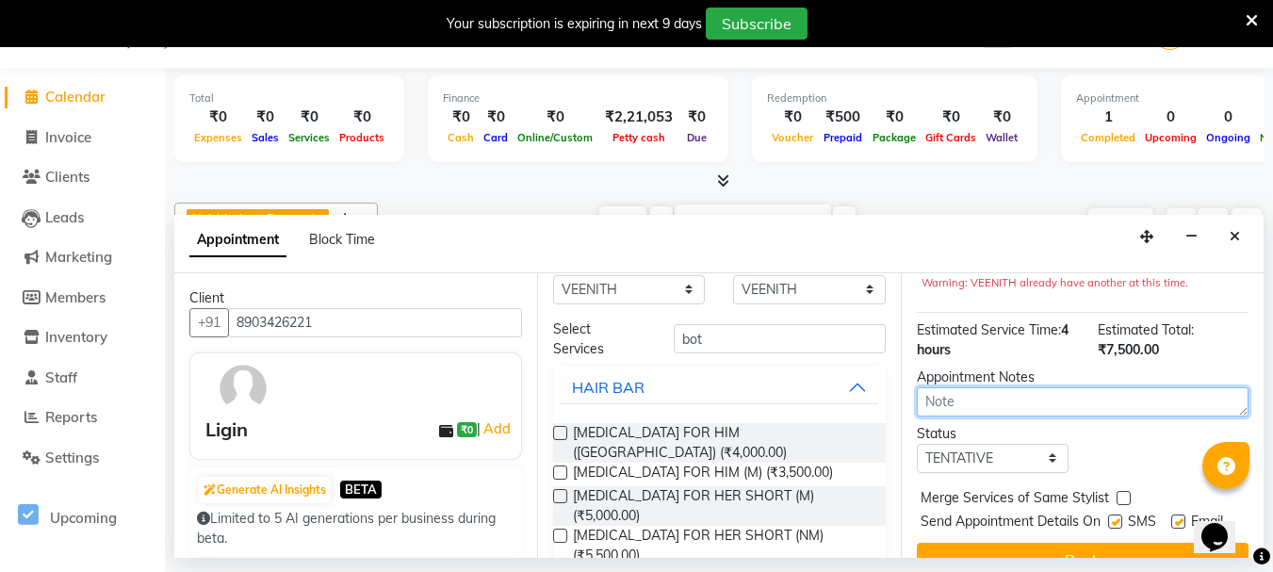
click at [981, 387] on textarea at bounding box center [1083, 401] width 332 height 29
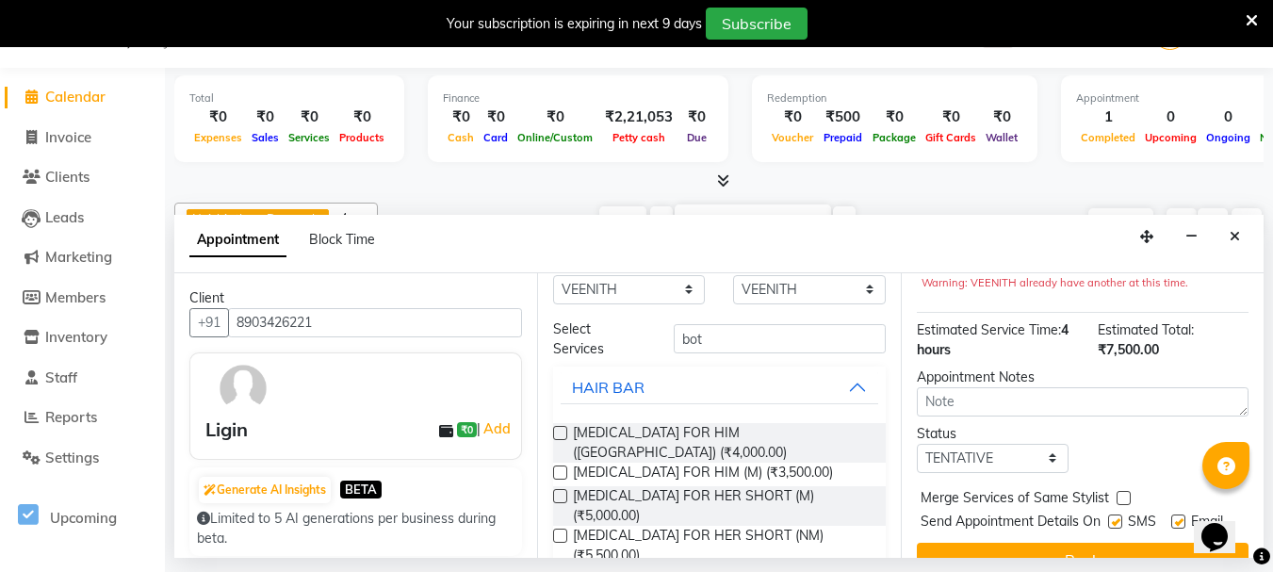
click at [1122, 491] on label at bounding box center [1124, 498] width 14 height 14
click at [1122, 494] on input "checkbox" at bounding box center [1123, 500] width 12 height 12
checkbox input "true"
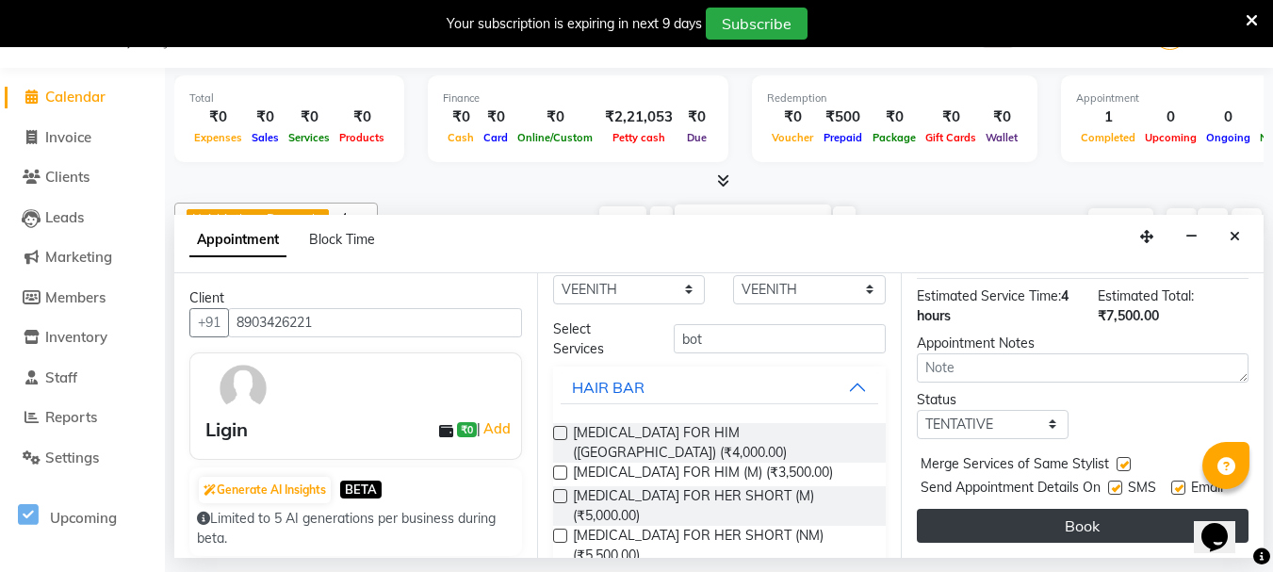
click at [1083, 513] on button "Book" at bounding box center [1083, 526] width 332 height 34
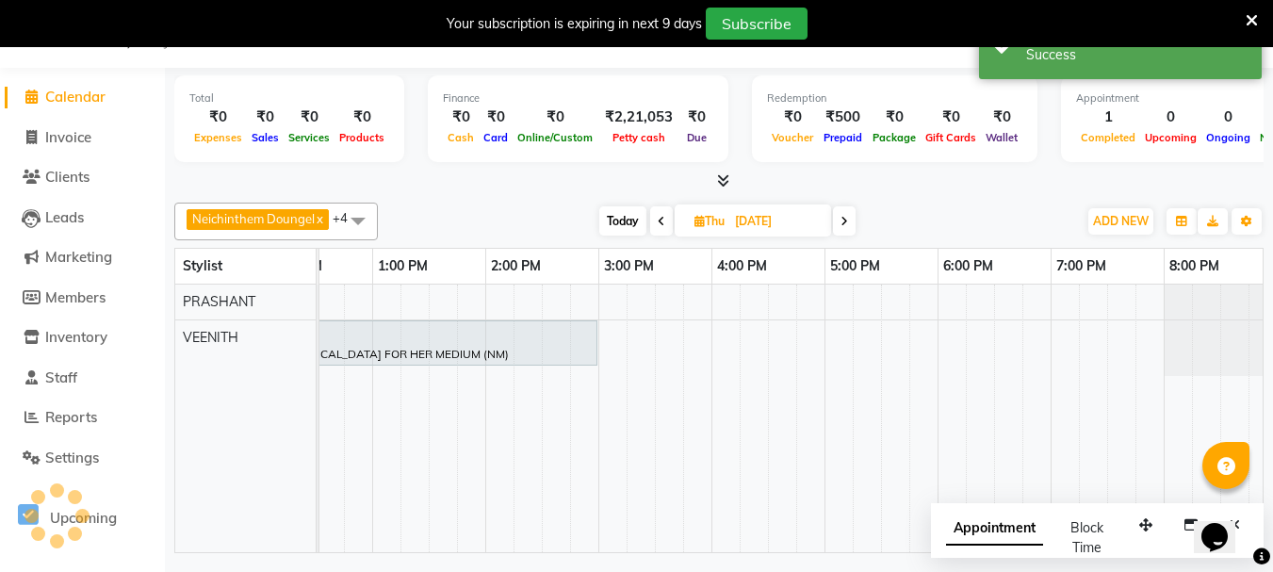
scroll to position [0, 0]
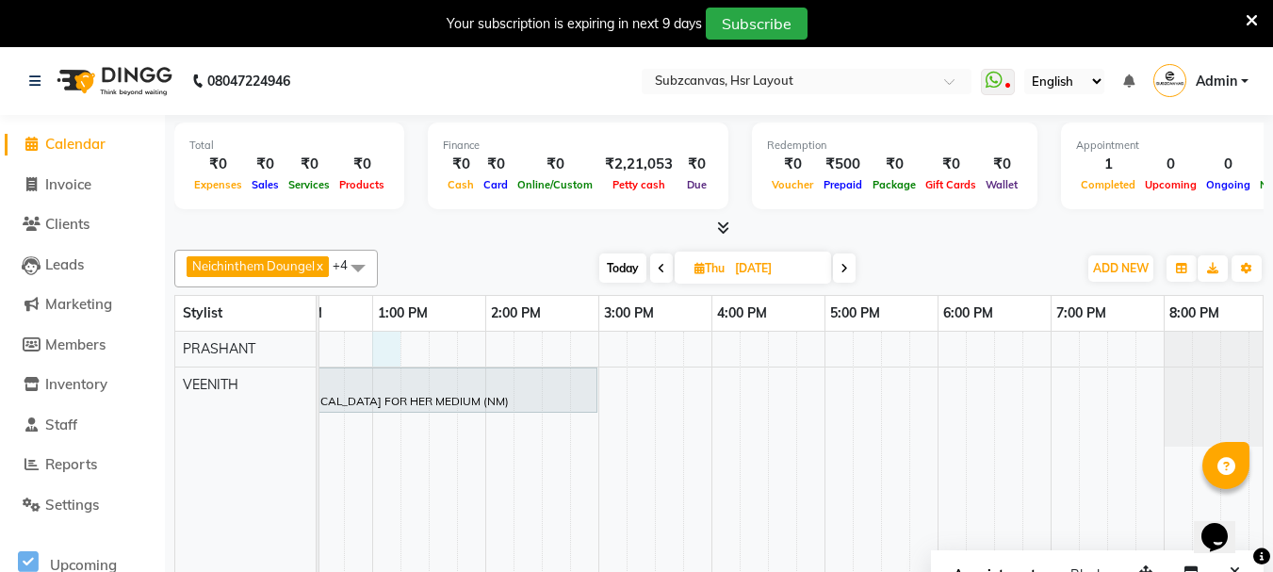
click at [396, 339] on div "Ligin, 11:00 AM-03:00 PM, [MEDICAL_DATA] FOR HER MEDIUM (NM) [MEDICAL_DATA]" at bounding box center [655, 466] width 1244 height 268
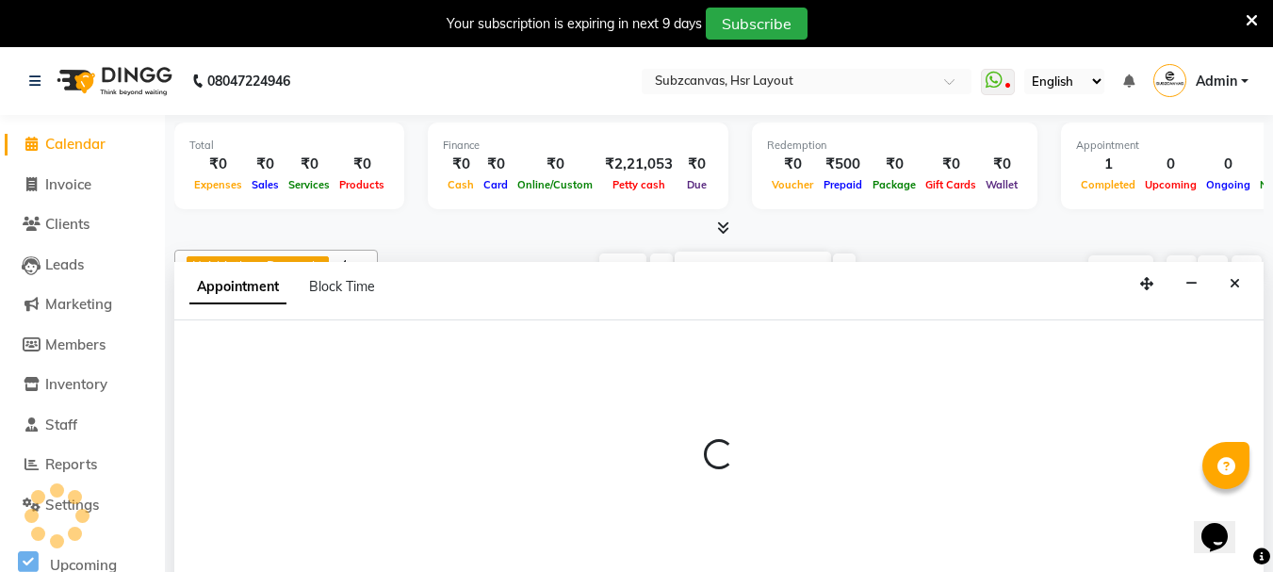
scroll to position [47, 0]
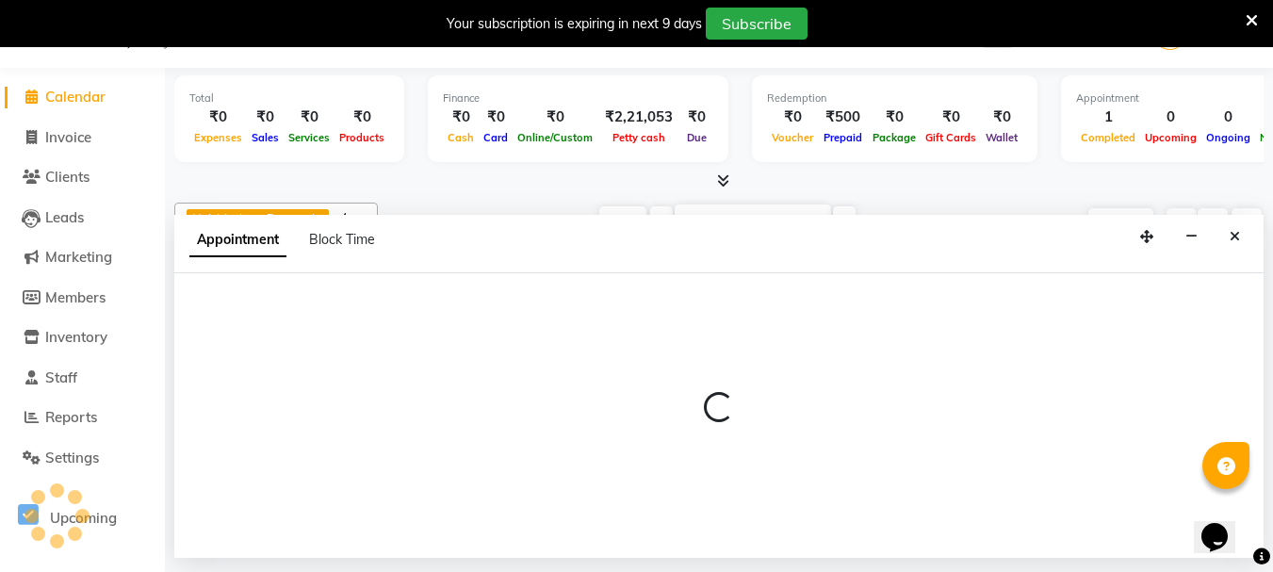
select select "84913"
select select "780"
select select "tentative"
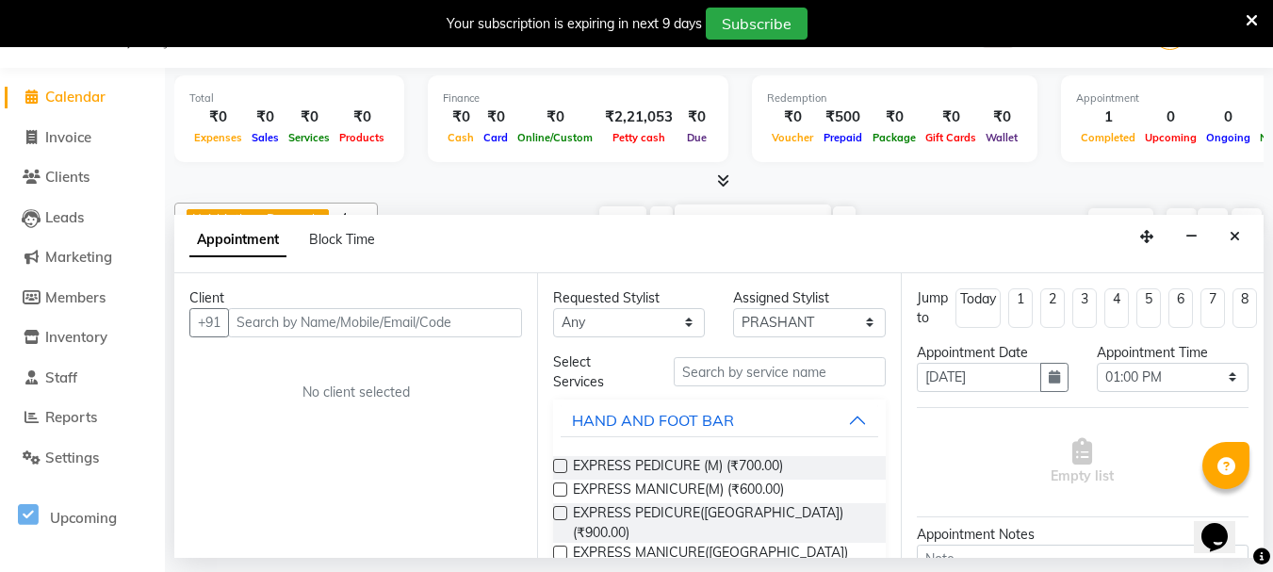
click at [340, 332] on input "text" at bounding box center [375, 322] width 294 height 29
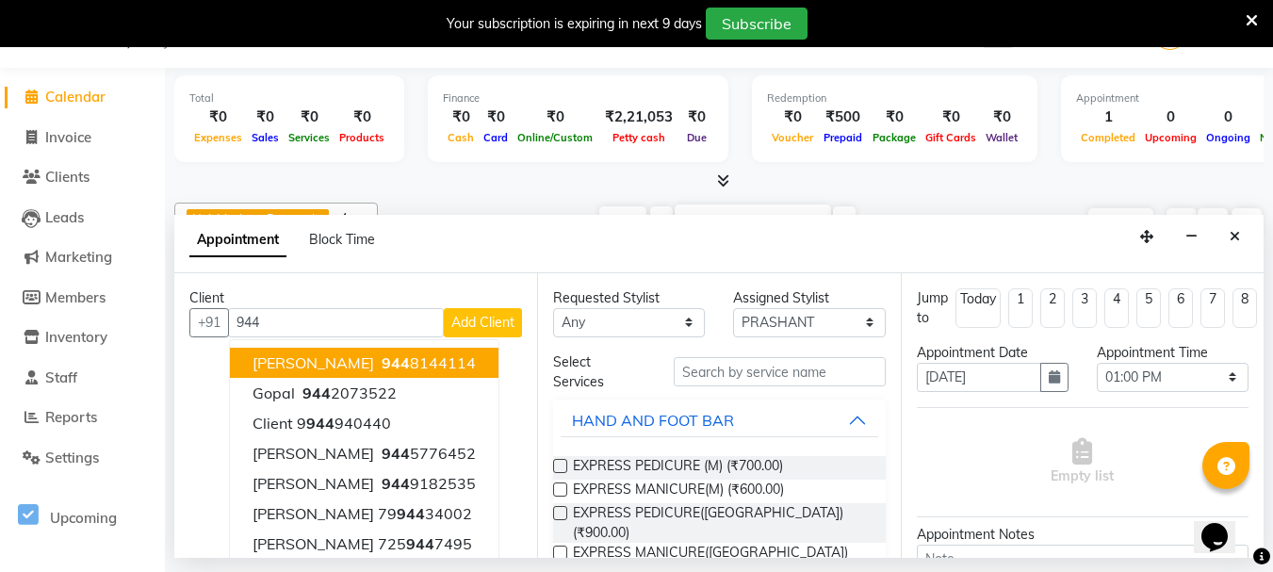
click at [275, 318] on input "944" at bounding box center [336, 322] width 216 height 29
type input "9"
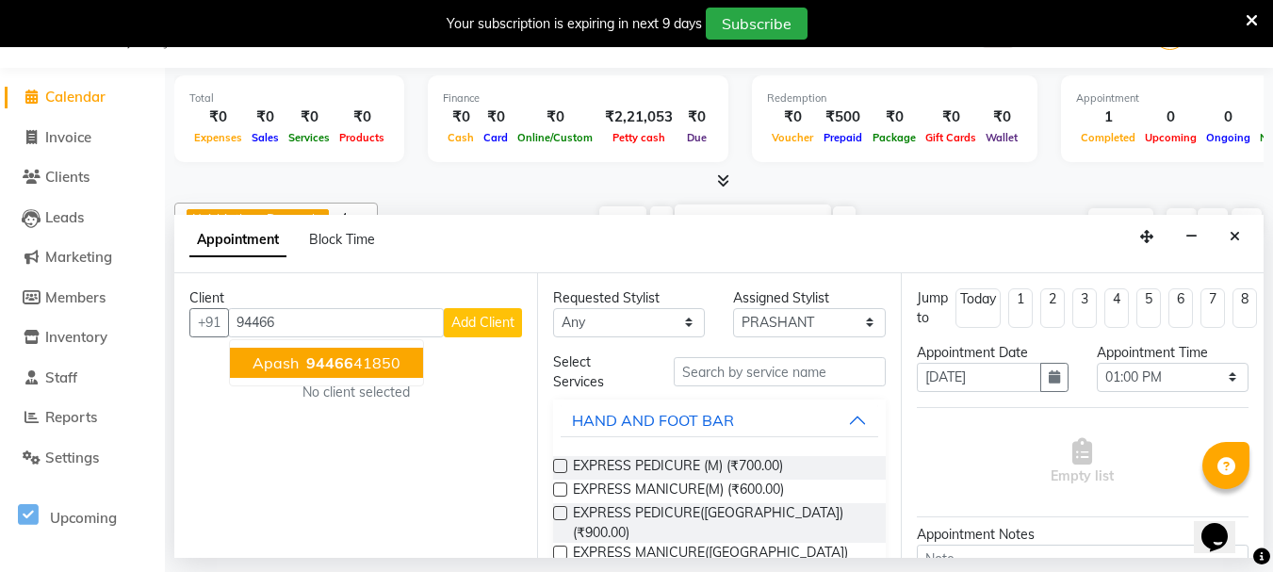
click at [329, 364] on span "94466" at bounding box center [329, 362] width 47 height 19
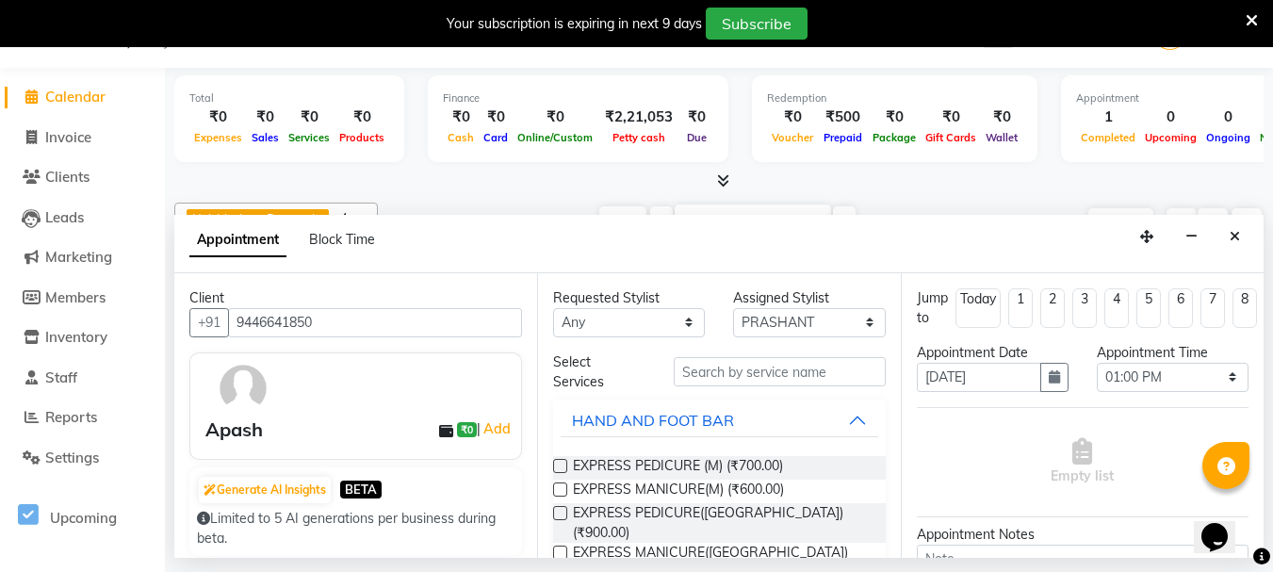
scroll to position [223, 0]
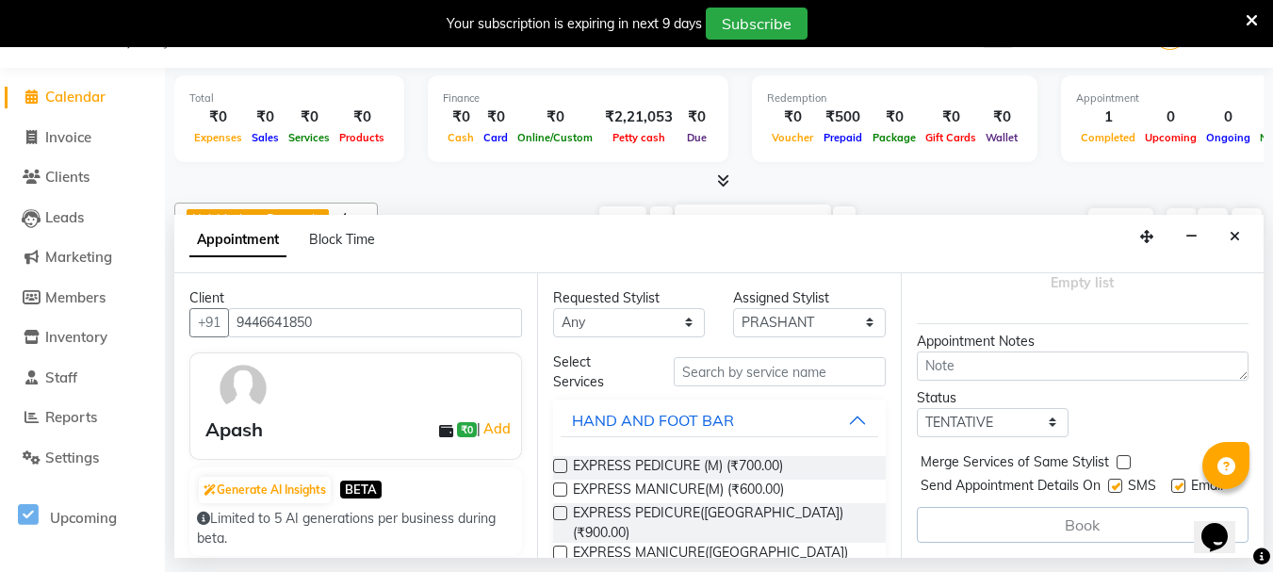
type input "9446641850"
click at [752, 374] on input "text" at bounding box center [780, 371] width 212 height 29
type input "h"
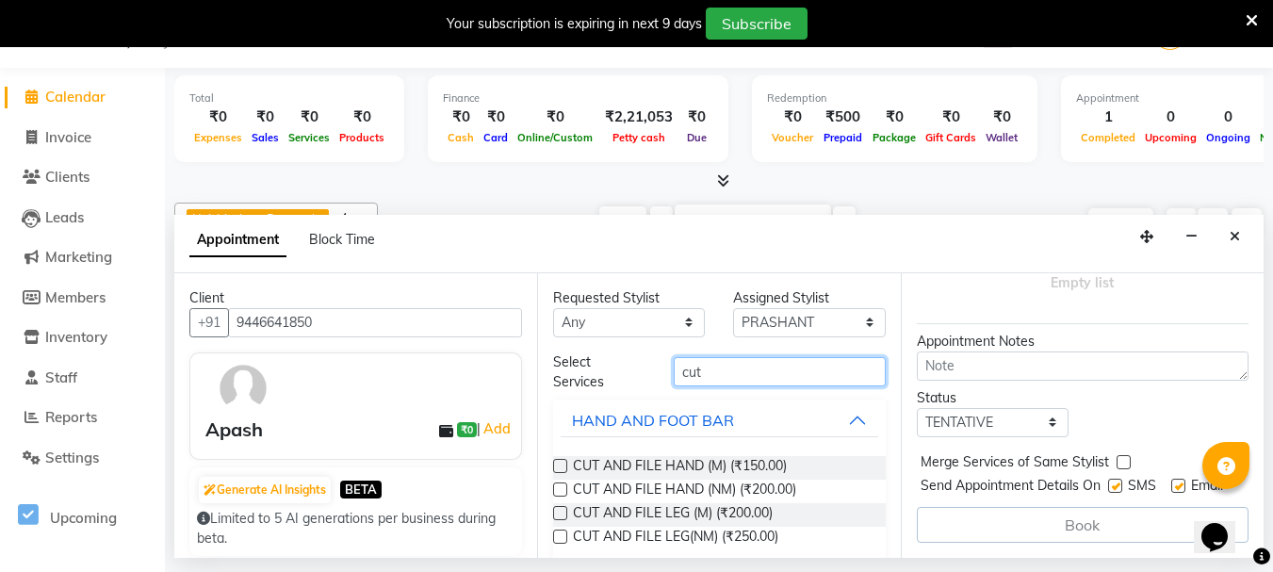
scroll to position [106, 0]
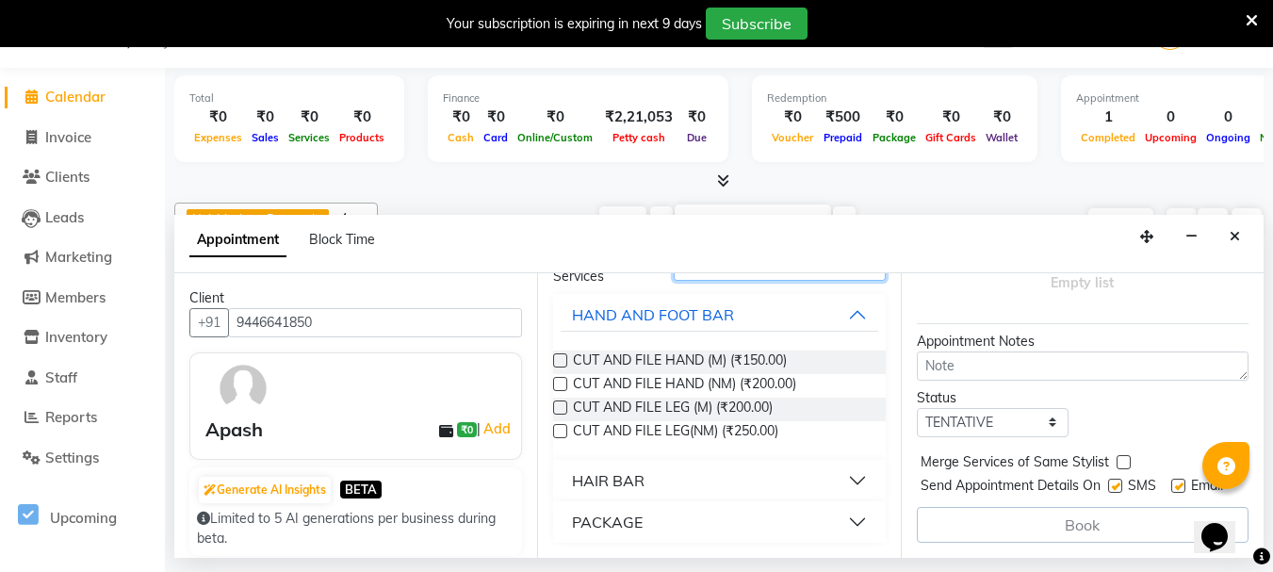
type input "cut"
click at [708, 482] on button "HAIR BAR" at bounding box center [719, 481] width 317 height 34
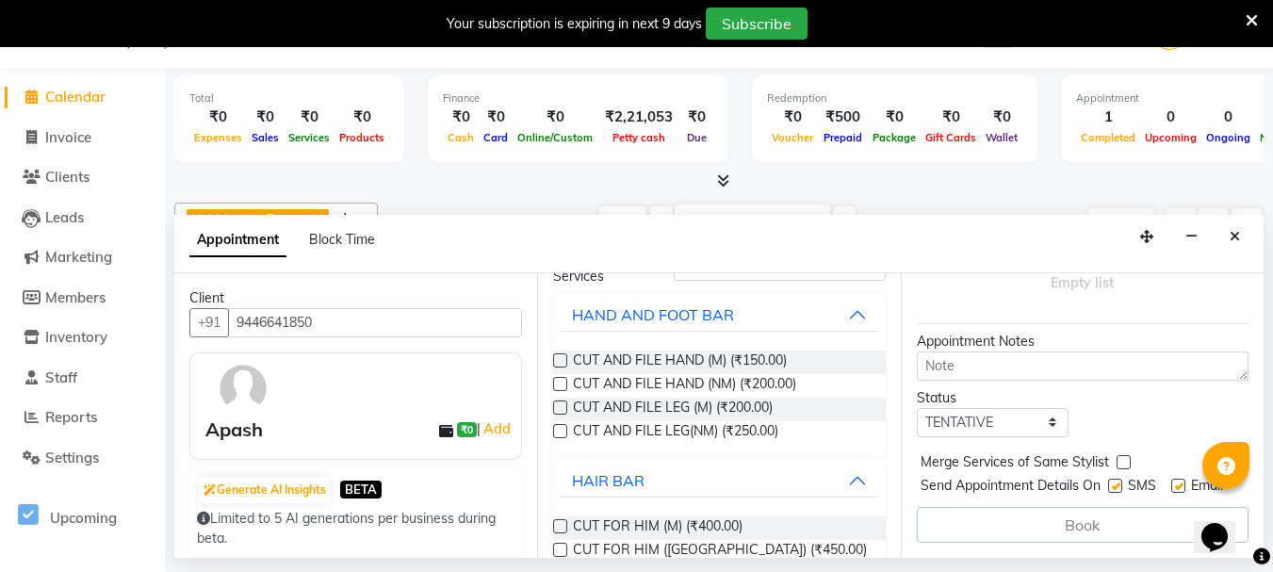
click at [563, 545] on label at bounding box center [560, 550] width 14 height 14
click at [563, 546] on input "checkbox" at bounding box center [559, 552] width 12 height 12
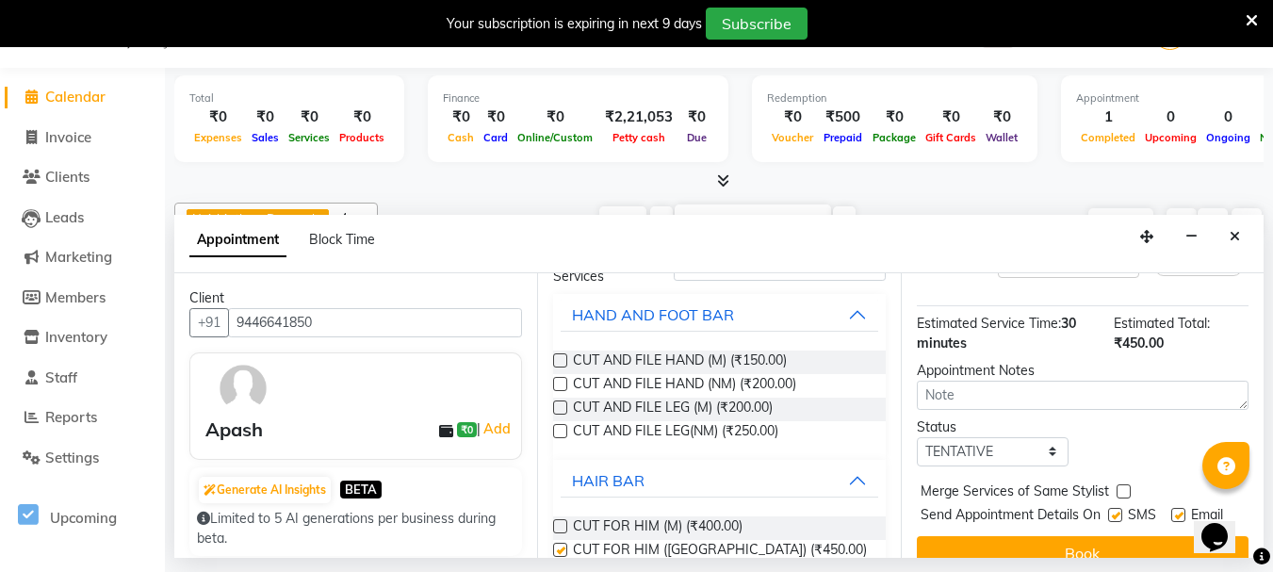
checkbox input "false"
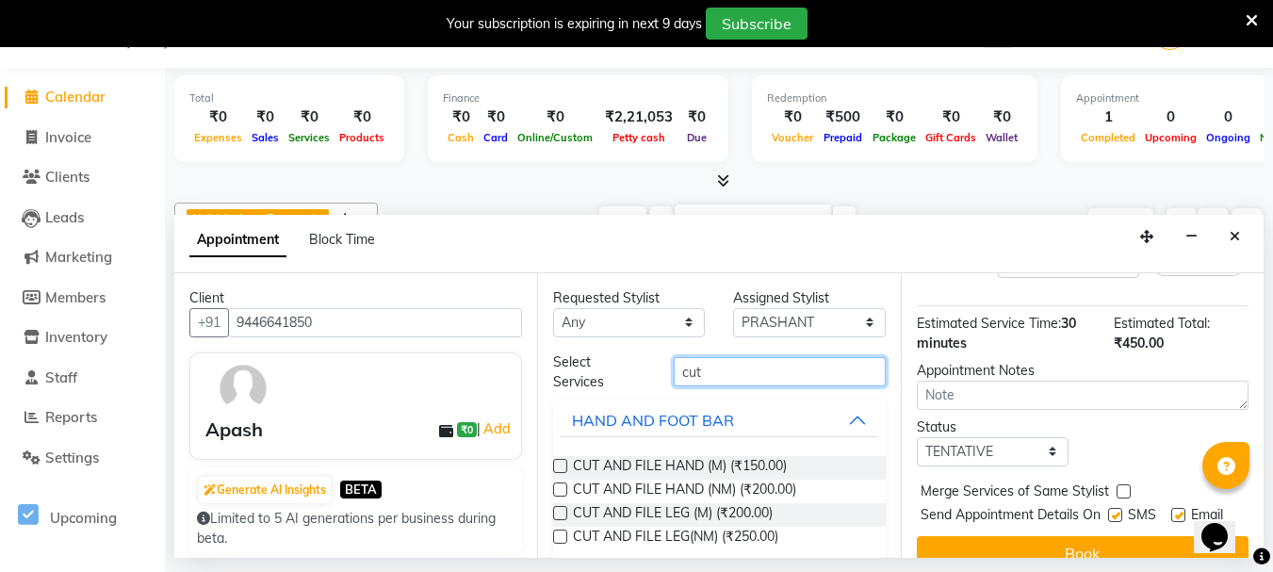
click at [753, 367] on input "cut" at bounding box center [780, 371] width 212 height 29
type input "c"
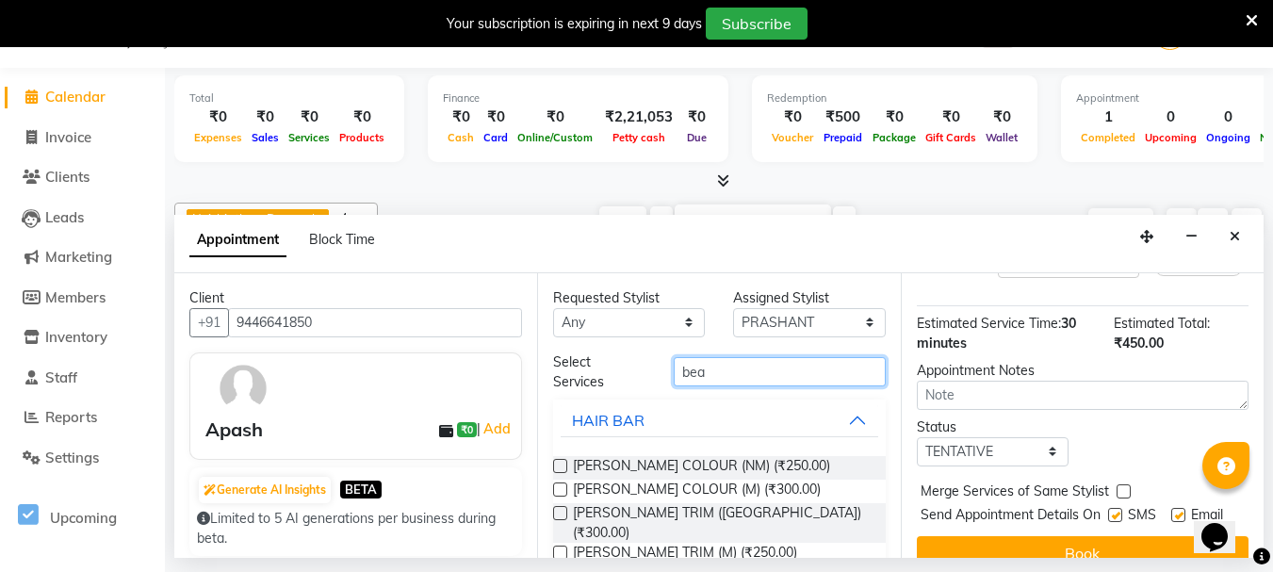
type input "bea"
click at [559, 512] on label at bounding box center [560, 513] width 14 height 14
click at [559, 512] on input "checkbox" at bounding box center [559, 515] width 12 height 12
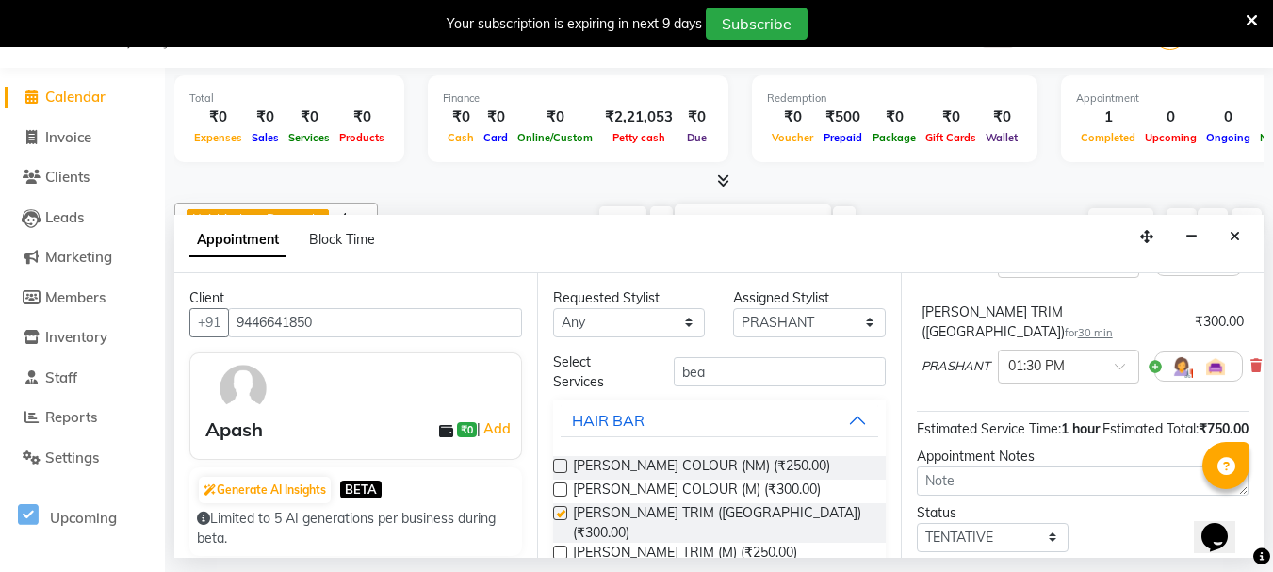
checkbox input "false"
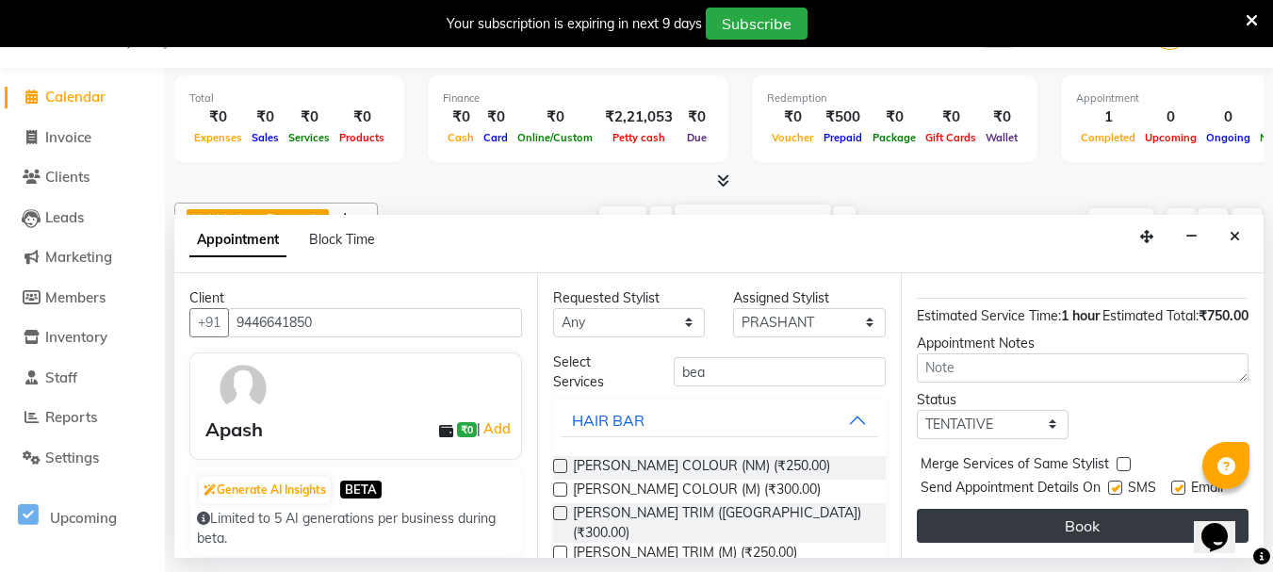
click at [1097, 513] on button "Book" at bounding box center [1083, 526] width 332 height 34
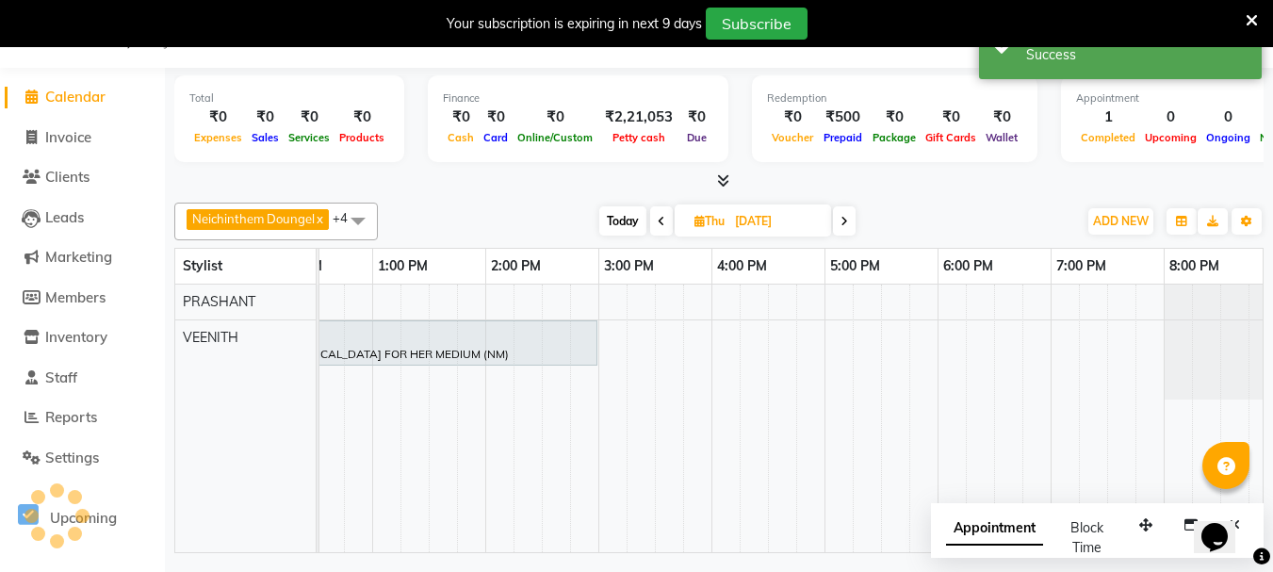
scroll to position [0, 0]
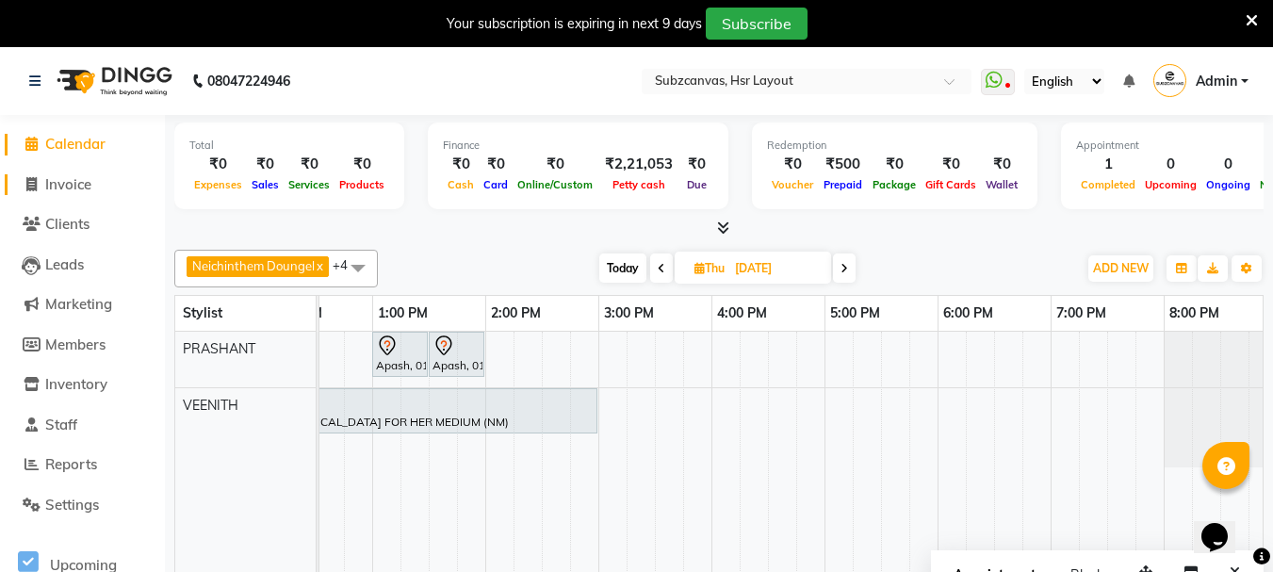
click at [78, 180] on span "Invoice" at bounding box center [68, 184] width 46 height 18
select select "service"
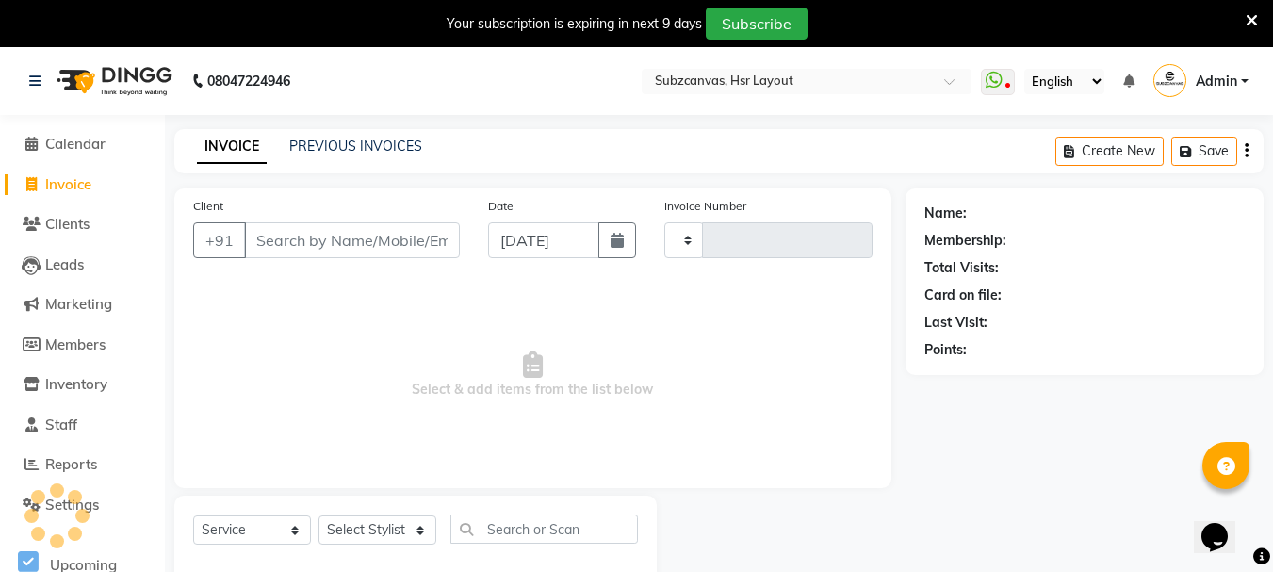
type input "0338"
select select "4894"
